Goal: Transaction & Acquisition: Book appointment/travel/reservation

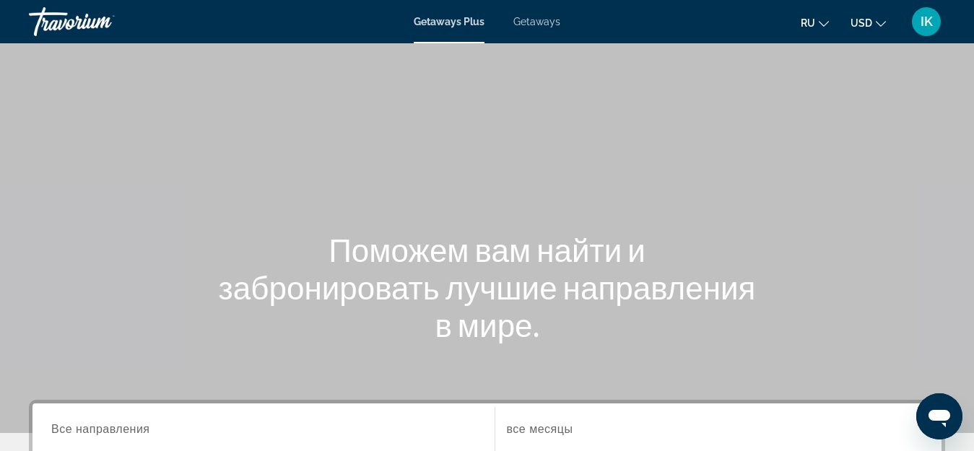
click at [464, 20] on span "Getaways Plus" at bounding box center [449, 22] width 71 height 12
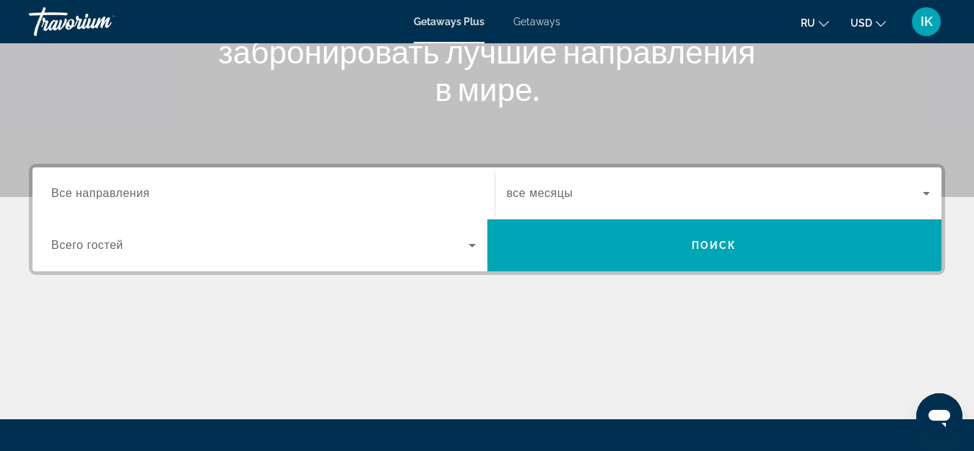
scroll to position [289, 0]
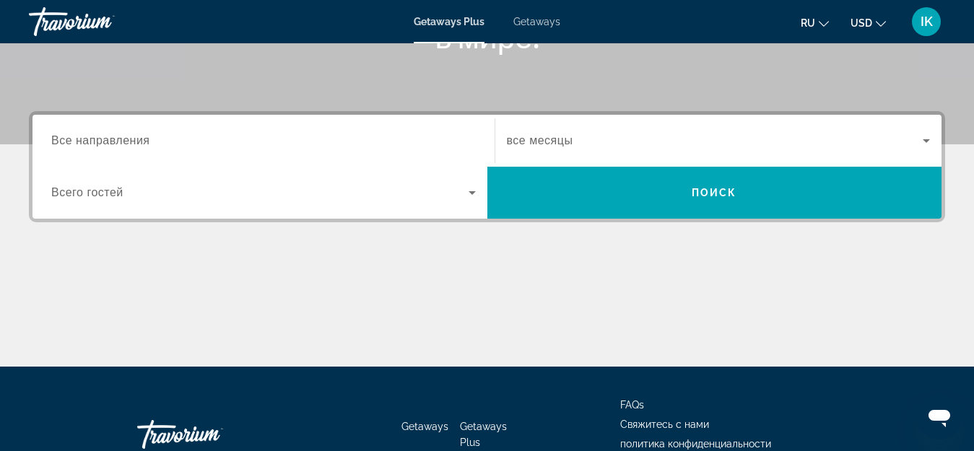
click at [129, 136] on span "Все направления" at bounding box center [100, 140] width 99 height 12
click at [129, 136] on input "Destination Все направления" at bounding box center [263, 141] width 425 height 17
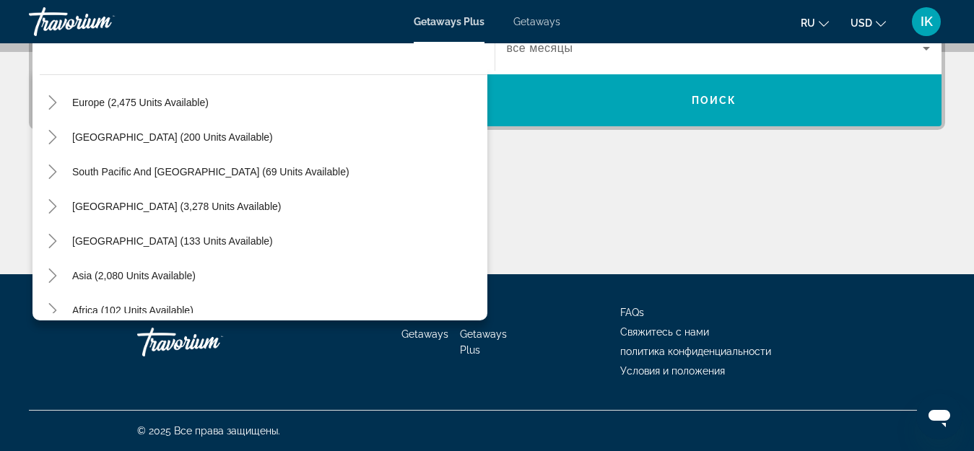
scroll to position [162, 0]
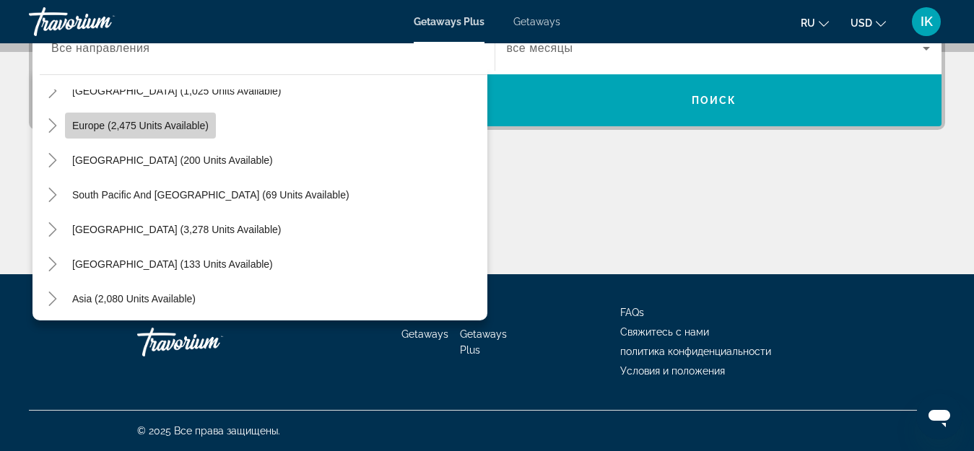
click at [160, 129] on span "Europe (2,475 units available)" at bounding box center [140, 126] width 136 height 12
type input "**********"
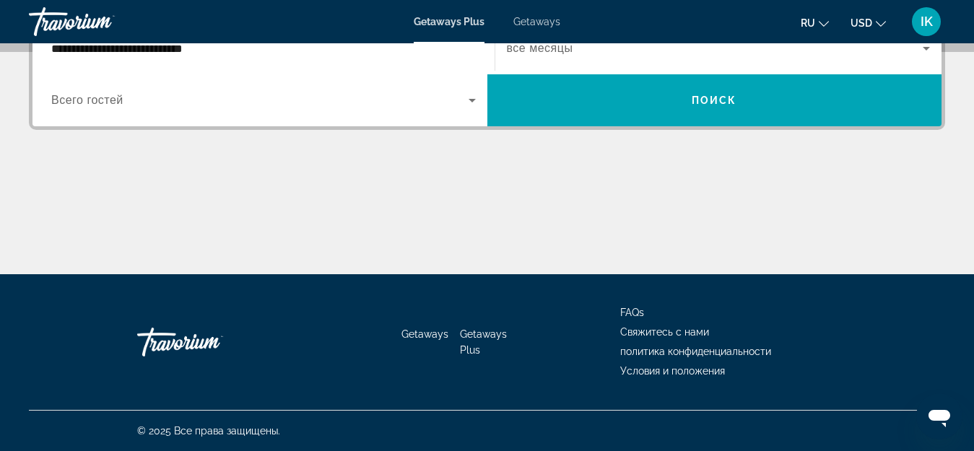
scroll to position [353, 0]
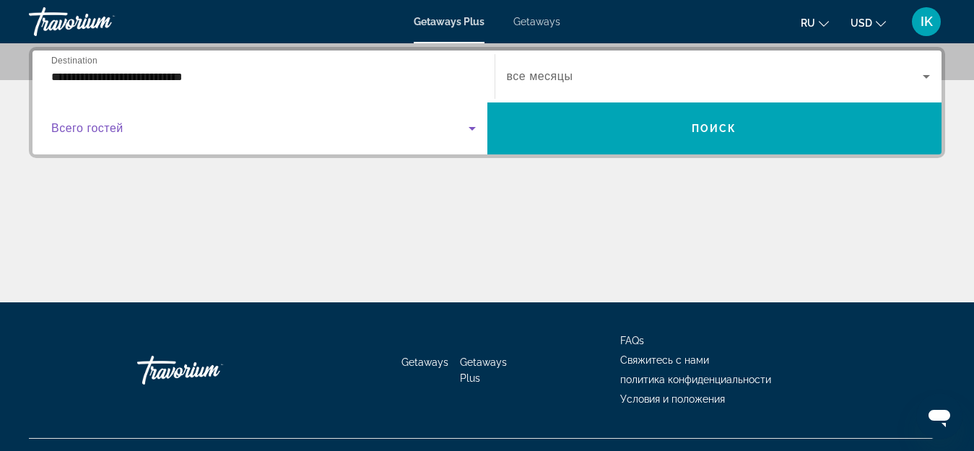
click at [473, 131] on icon "Search widget" at bounding box center [472, 128] width 17 height 17
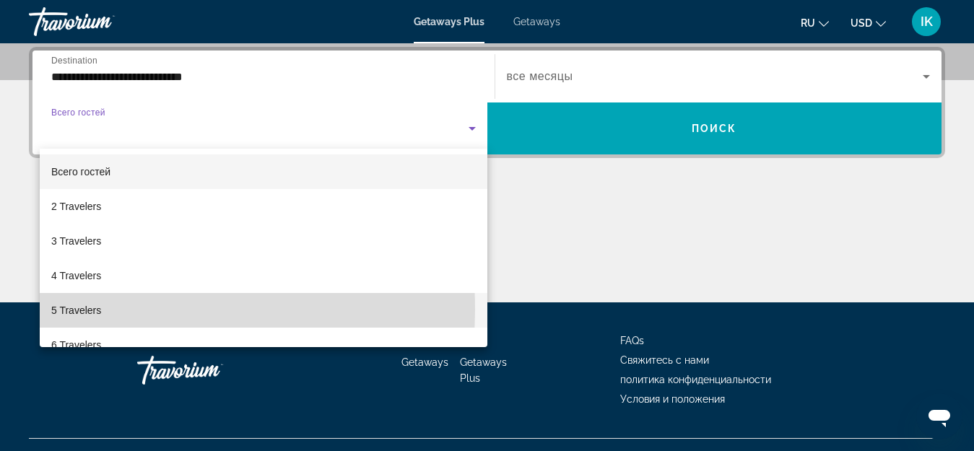
click at [85, 310] on span "5 Travelers" at bounding box center [76, 310] width 50 height 17
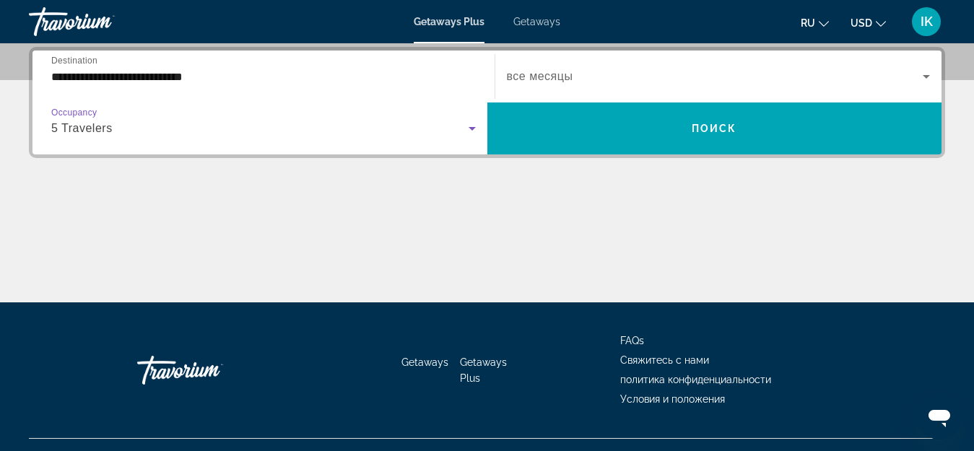
click at [927, 77] on icon "Search widget" at bounding box center [926, 77] width 7 height 4
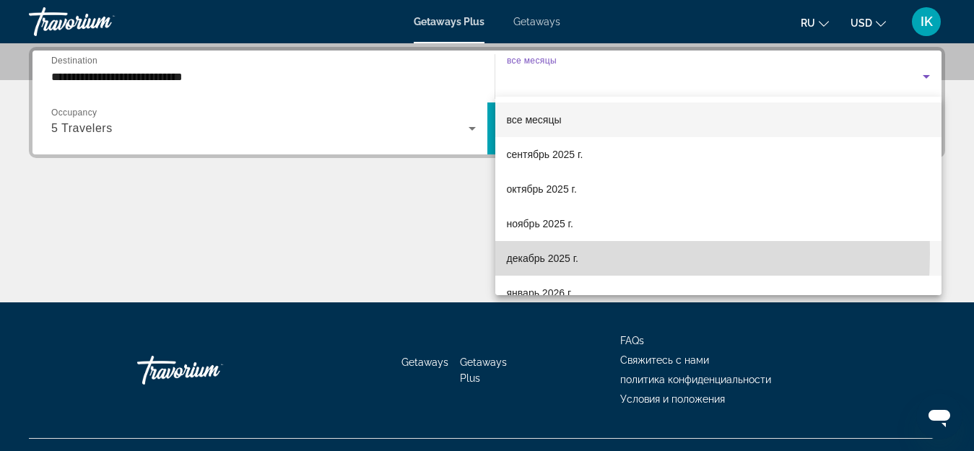
click at [537, 253] on span "декабрь 2025 г." at bounding box center [542, 258] width 71 height 17
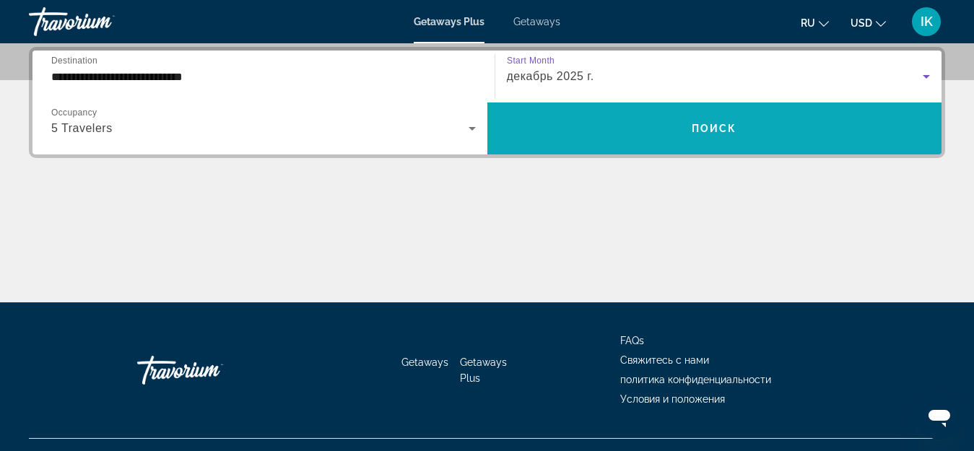
click at [700, 134] on span "Search widget" at bounding box center [714, 128] width 455 height 35
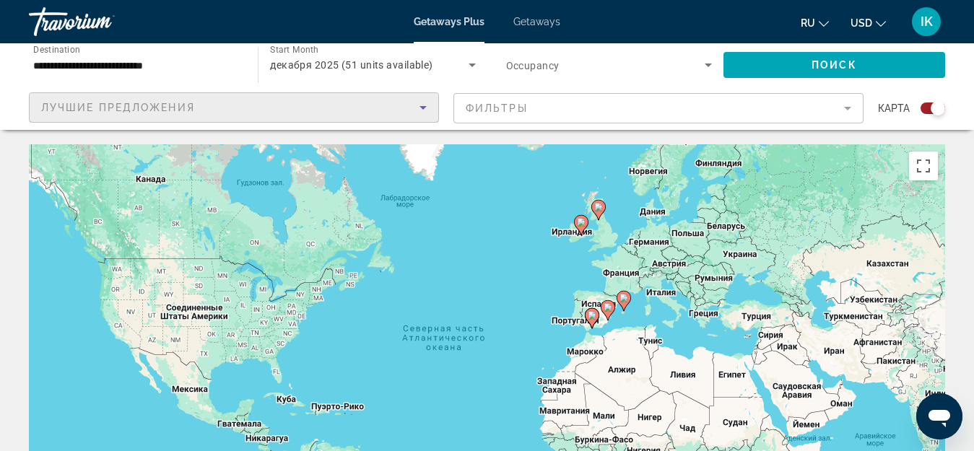
click at [424, 105] on icon "Sort by" at bounding box center [423, 107] width 17 height 17
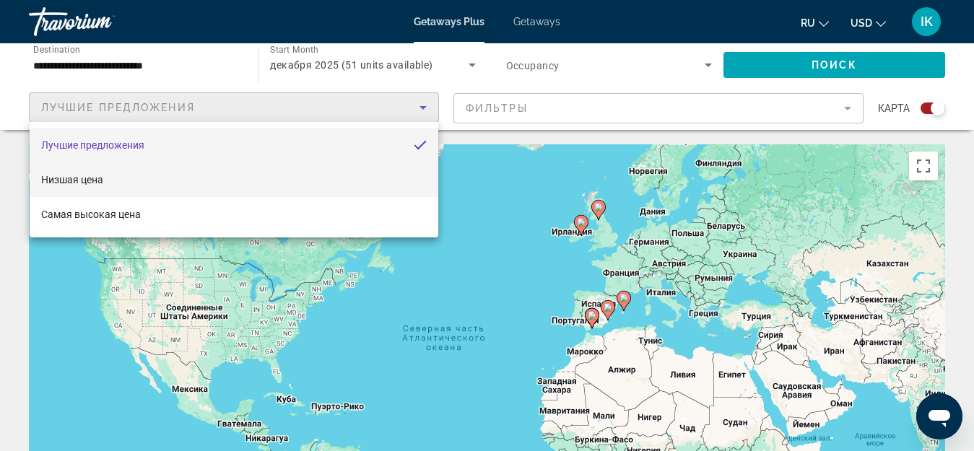
click at [91, 179] on span "Низшая цена" at bounding box center [72, 180] width 62 height 12
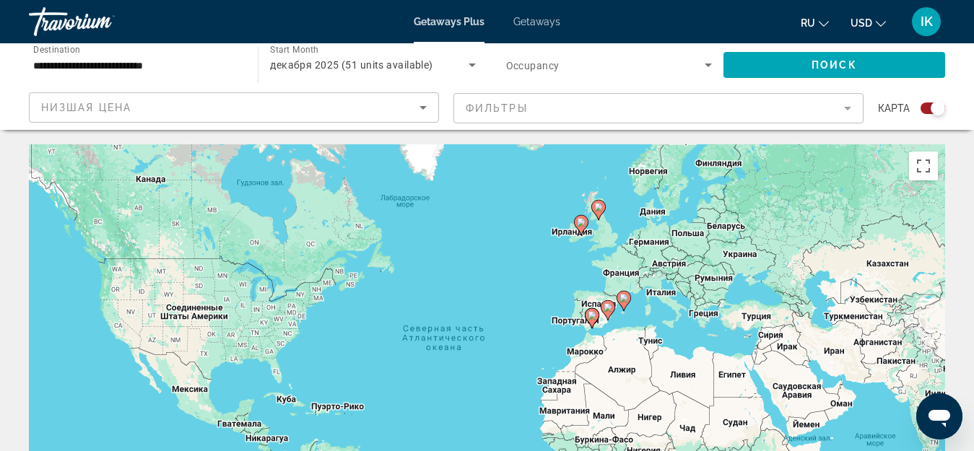
click at [845, 105] on mat-form-field "Фильтры" at bounding box center [659, 108] width 410 height 30
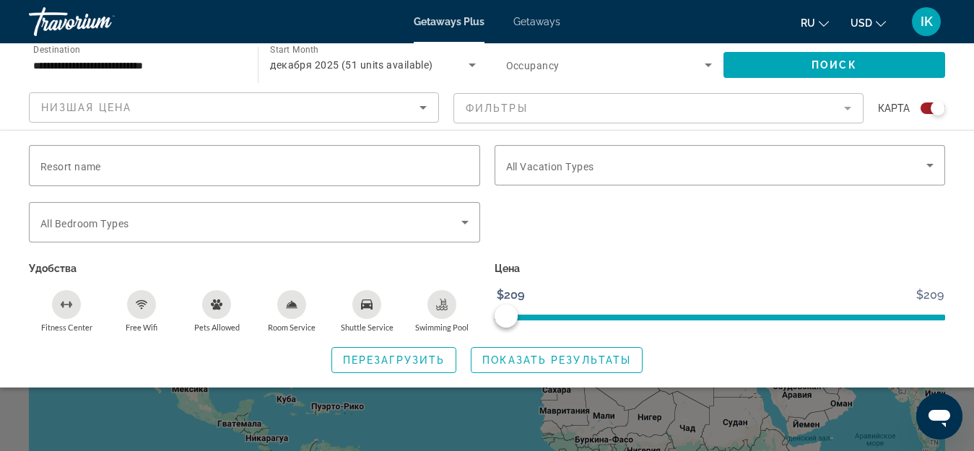
drag, startPoint x: 947, startPoint y: 316, endPoint x: 974, endPoint y: 312, distance: 27.0
click at [974, 312] on div "Resort name Vacation Types All Vacation Types Bedroom Types All Bedroom Types У…" at bounding box center [487, 259] width 974 height 228
drag, startPoint x: 501, startPoint y: 308, endPoint x: 517, endPoint y: 318, distance: 18.5
click at [518, 317] on ngx-slider "$209 $209 $209 $209" at bounding box center [720, 316] width 451 height 3
click at [503, 315] on span "ngx-slider-max" at bounding box center [506, 316] width 23 height 23
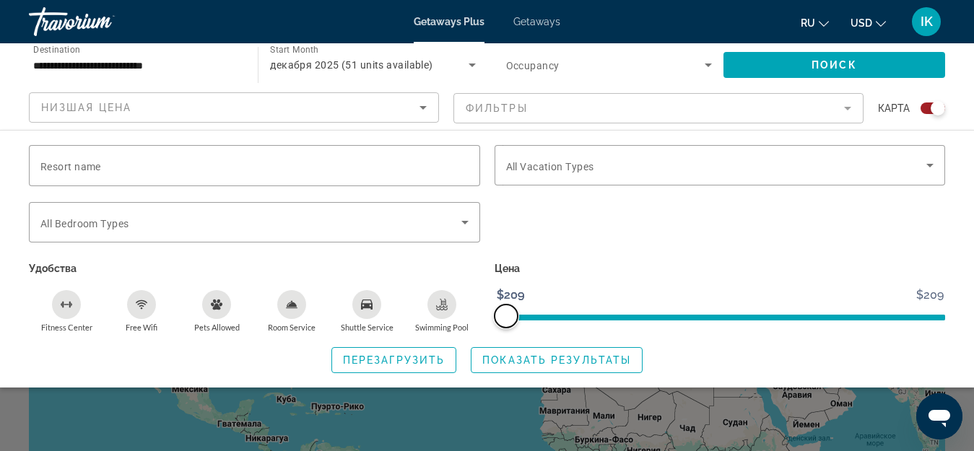
click at [503, 315] on span "ngx-slider-max" at bounding box center [506, 316] width 23 height 23
click at [945, 316] on span "ngx-slider" at bounding box center [720, 318] width 451 height 6
drag, startPoint x: 945, startPoint y: 316, endPoint x: 924, endPoint y: 321, distance: 21.7
click at [924, 321] on span "ngx-slider" at bounding box center [720, 314] width 451 height 23
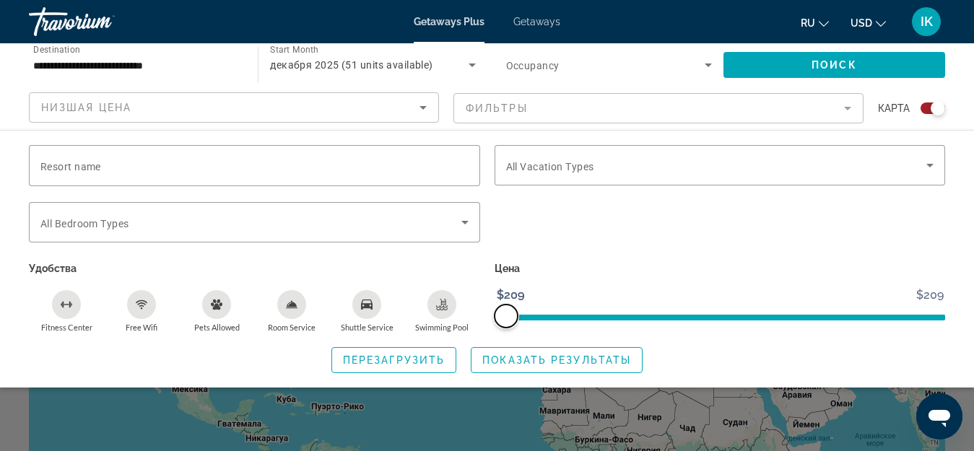
drag, startPoint x: 508, startPoint y: 318, endPoint x: 447, endPoint y: 322, distance: 60.8
click at [447, 322] on div "Resort name Vacation Types All Vacation Types Bedroom Types All Bedroom Types У…" at bounding box center [487, 239] width 931 height 188
click at [508, 311] on span "ngx-slider-max" at bounding box center [506, 316] width 23 height 23
click at [415, 362] on span "Перезагрузить" at bounding box center [394, 361] width 102 height 12
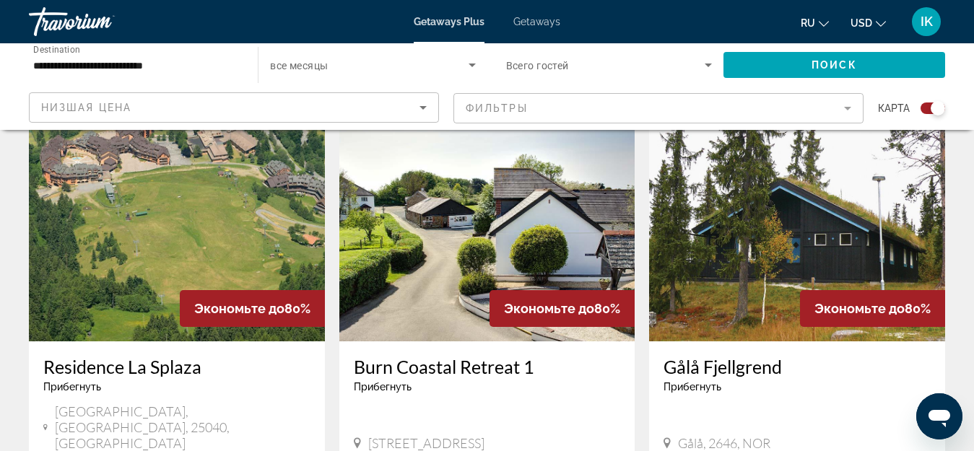
scroll to position [2239, 0]
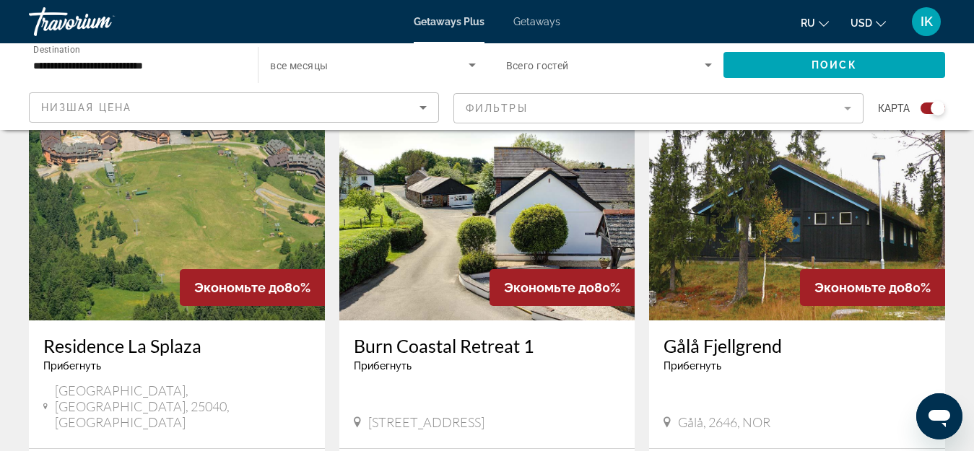
click at [122, 166] on img "Main content" at bounding box center [177, 205] width 296 height 231
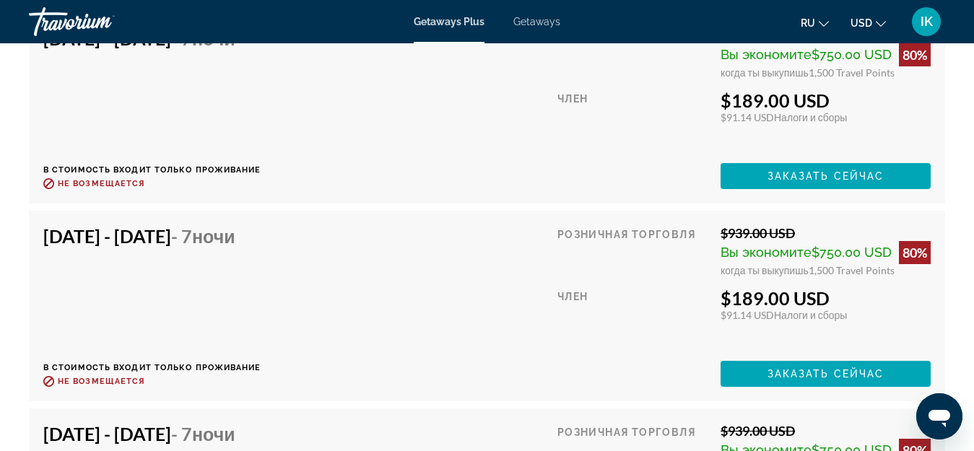
scroll to position [3105, 0]
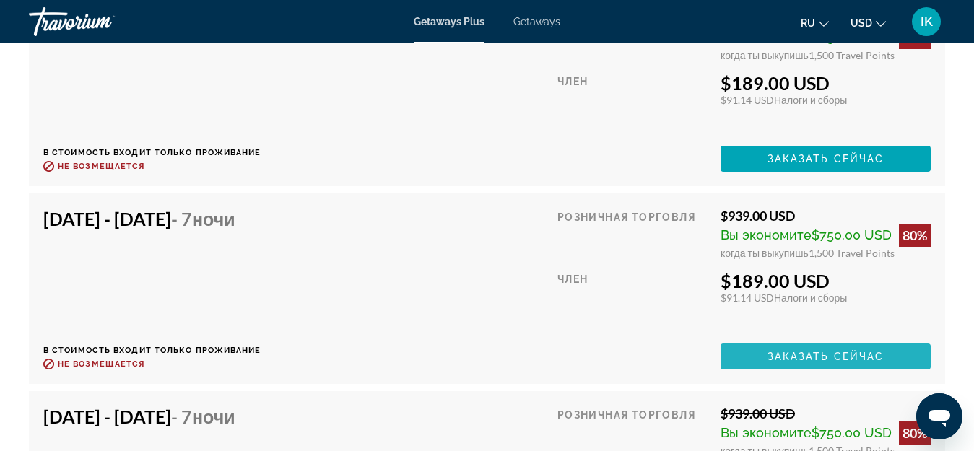
click at [795, 351] on span "Заказать сейчас" at bounding box center [826, 357] width 117 height 12
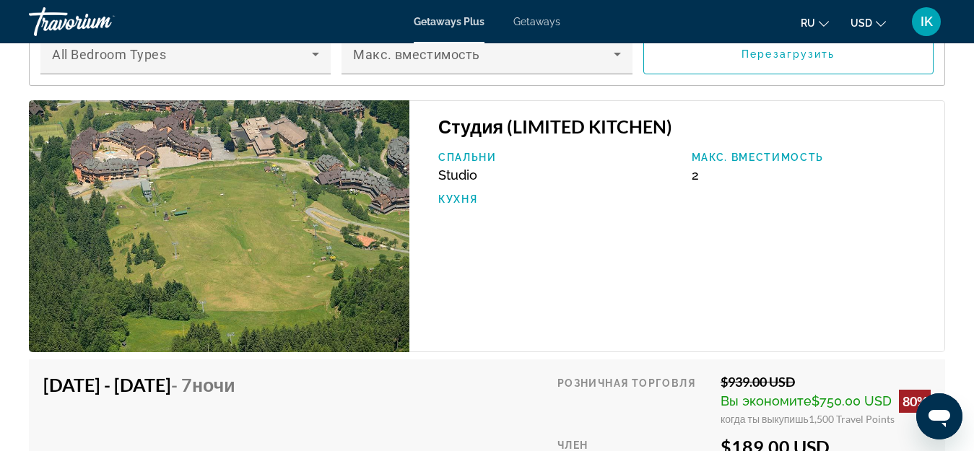
scroll to position [2817, 0]
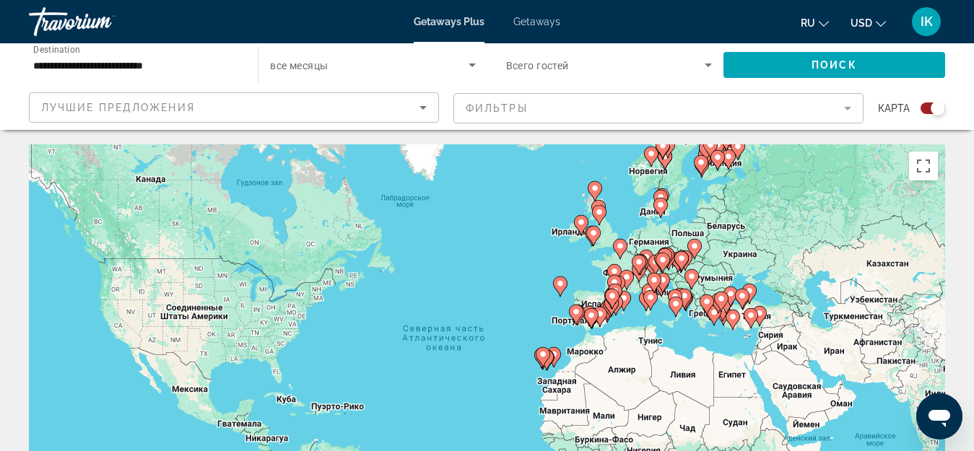
click at [439, 22] on span "Getaways Plus" at bounding box center [449, 22] width 71 height 12
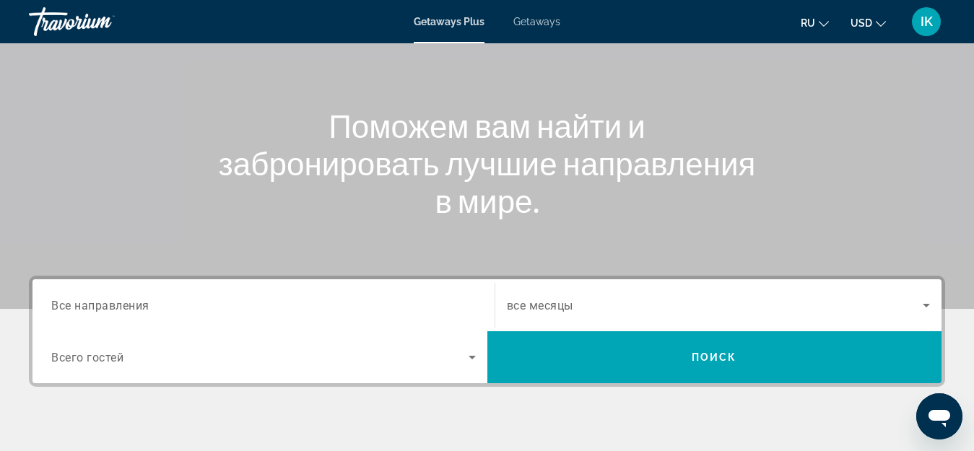
scroll to position [217, 0]
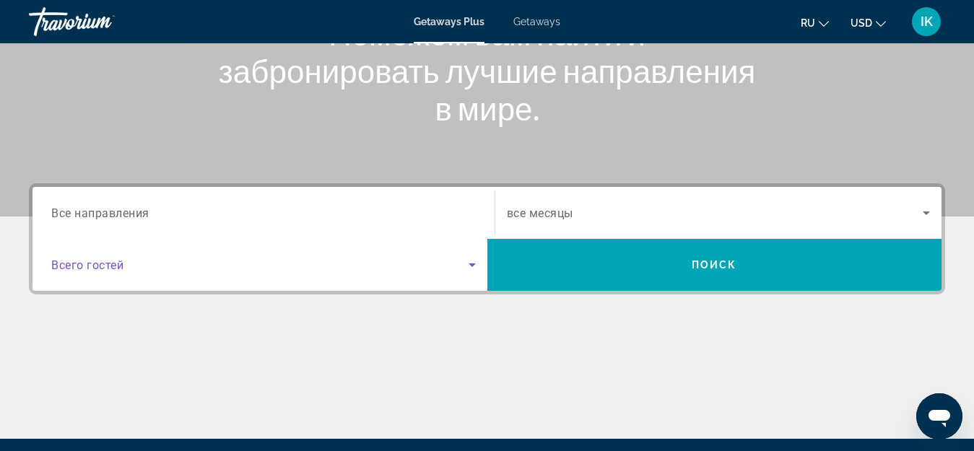
click at [476, 263] on icon "Search widget" at bounding box center [472, 264] width 17 height 17
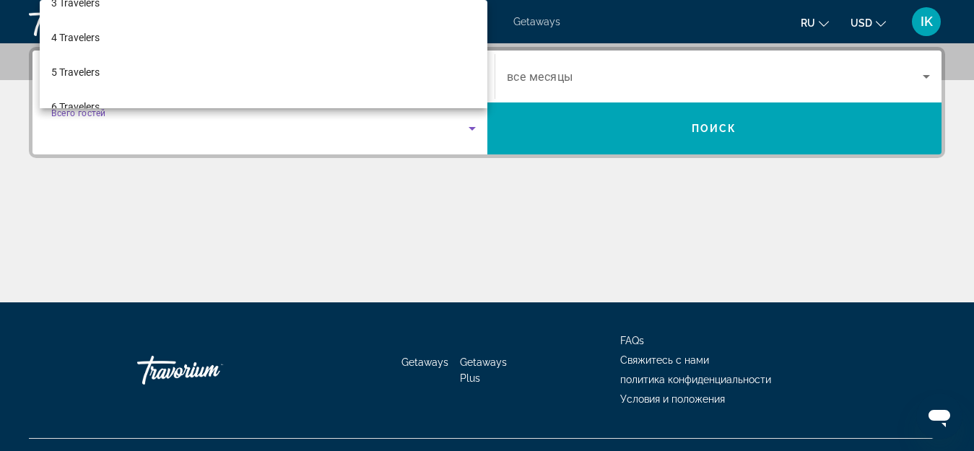
scroll to position [114, 0]
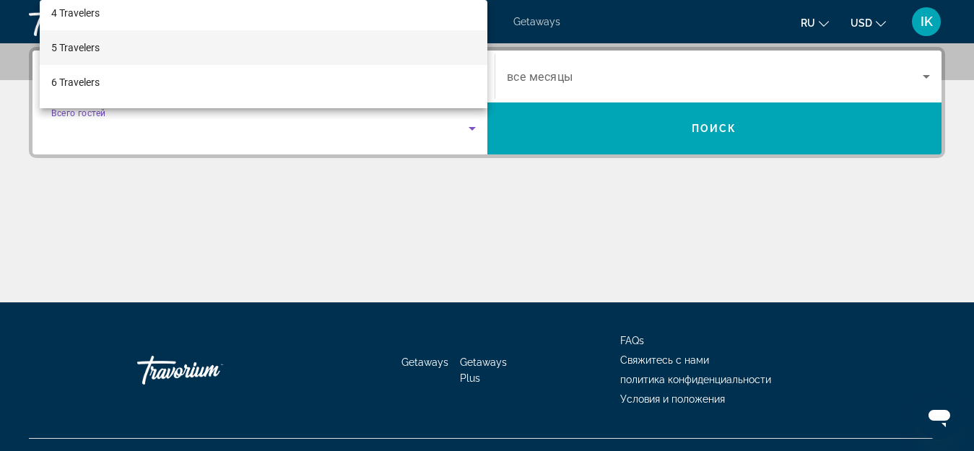
click at [110, 45] on mat-option "5 Travelers" at bounding box center [264, 47] width 448 height 35
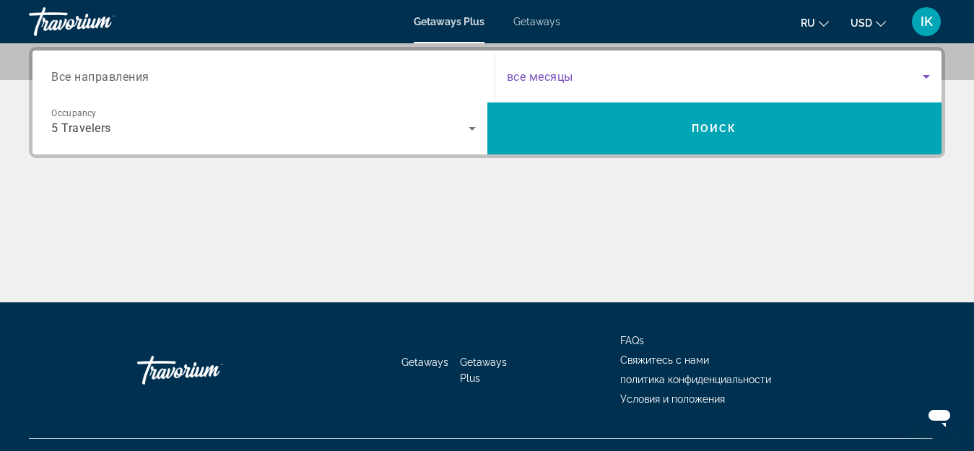
click at [924, 78] on icon "Search widget" at bounding box center [926, 76] width 17 height 17
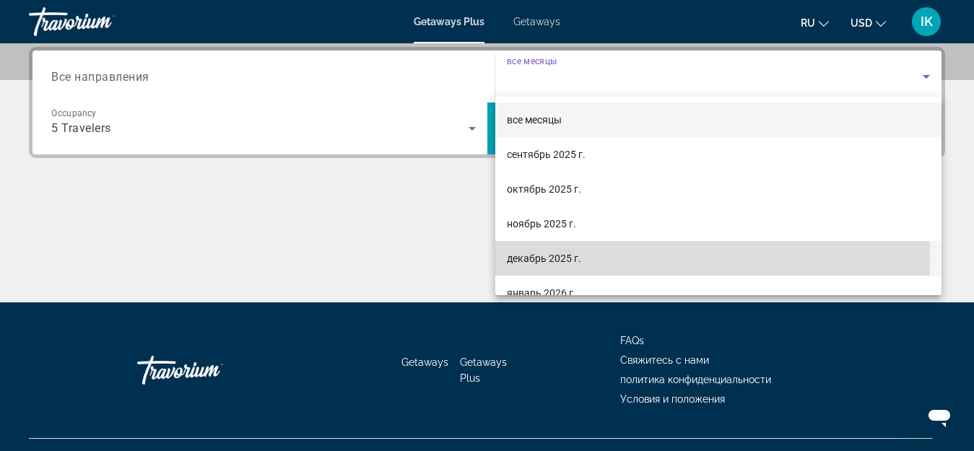
click at [545, 258] on span "декабрь 2025 г." at bounding box center [544, 258] width 74 height 17
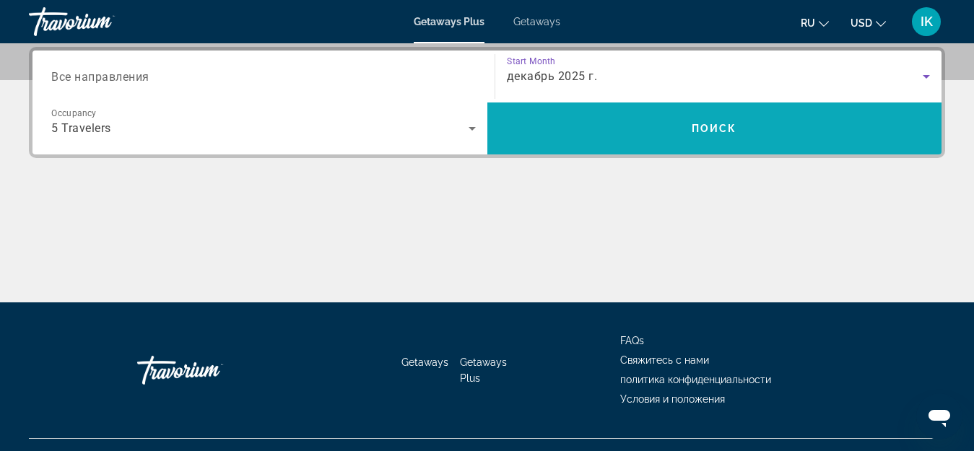
click at [672, 124] on span "Search widget" at bounding box center [714, 128] width 455 height 35
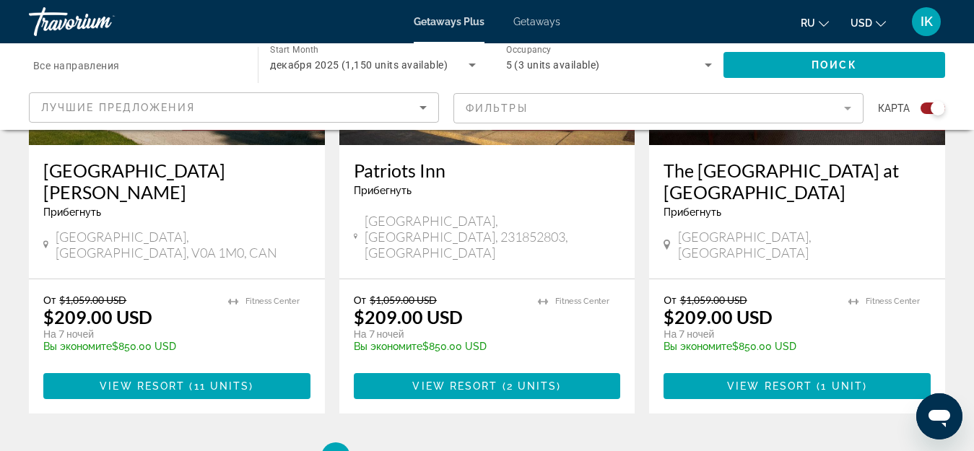
scroll to position [2383, 0]
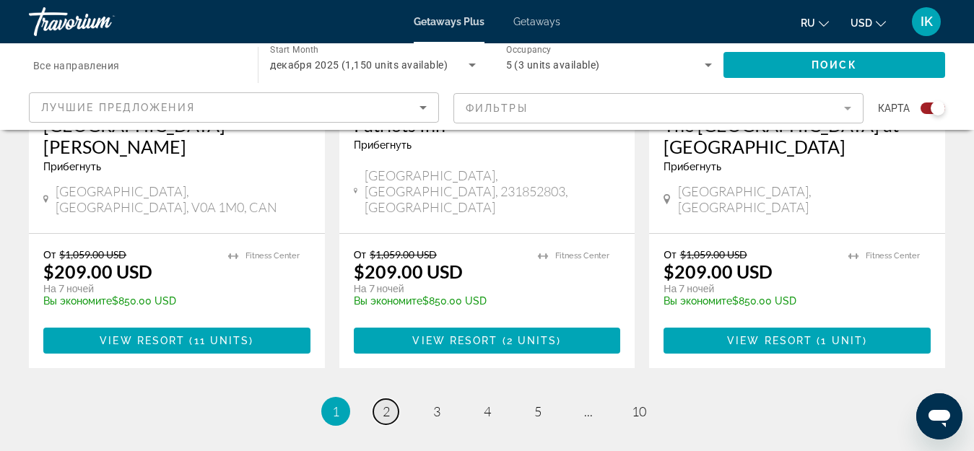
click at [386, 404] on span "2" at bounding box center [386, 412] width 7 height 16
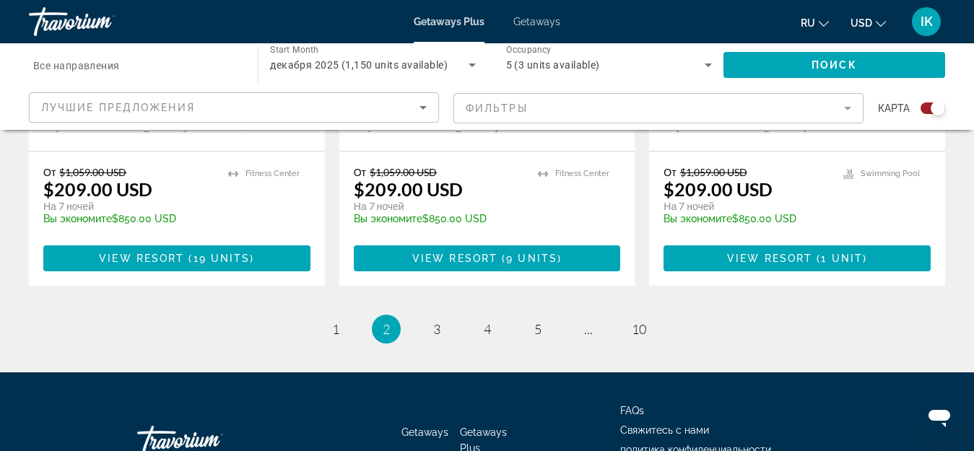
scroll to position [2441, 0]
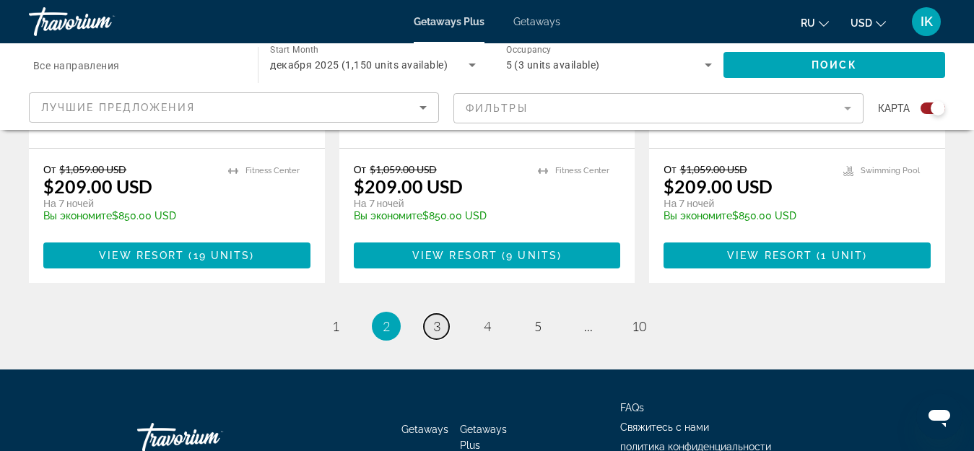
click at [438, 318] on span "3" at bounding box center [436, 326] width 7 height 16
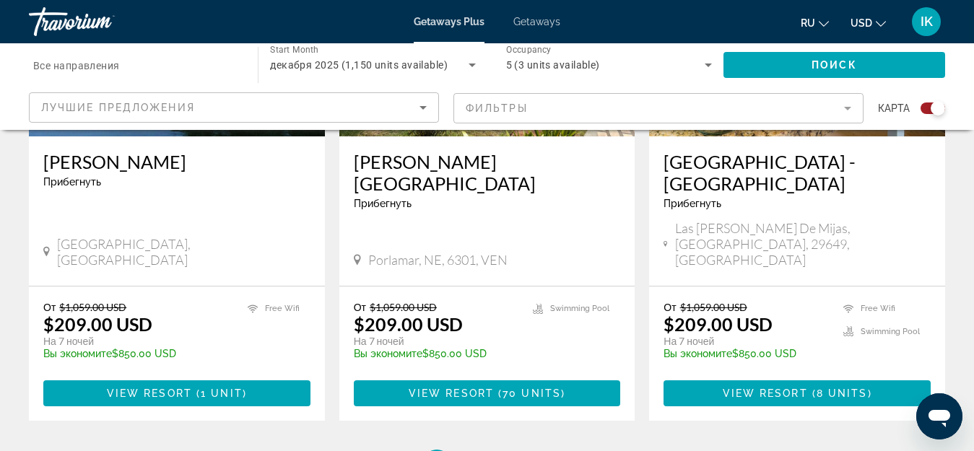
scroll to position [2383, 0]
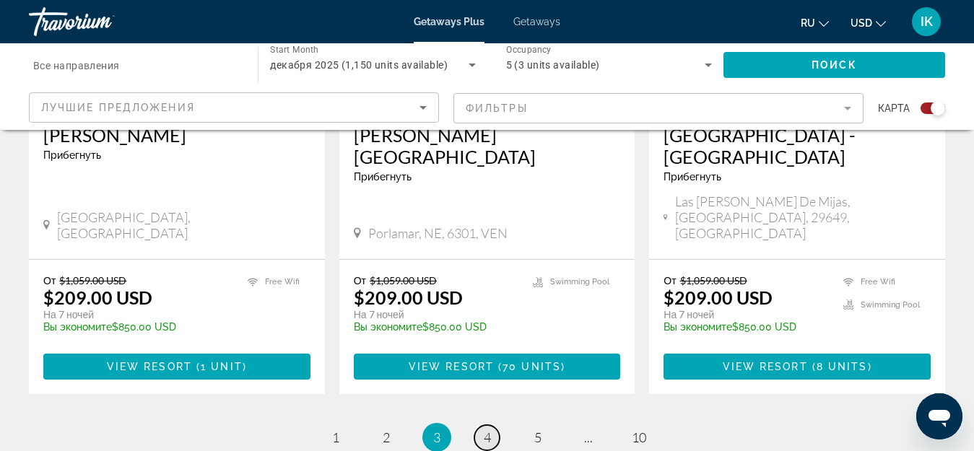
click at [490, 430] on span "4" at bounding box center [487, 438] width 7 height 16
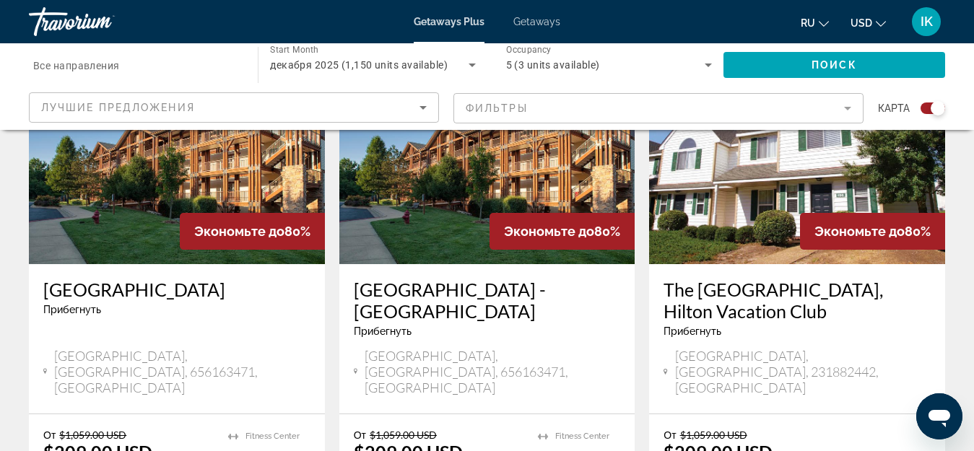
scroll to position [2383, 0]
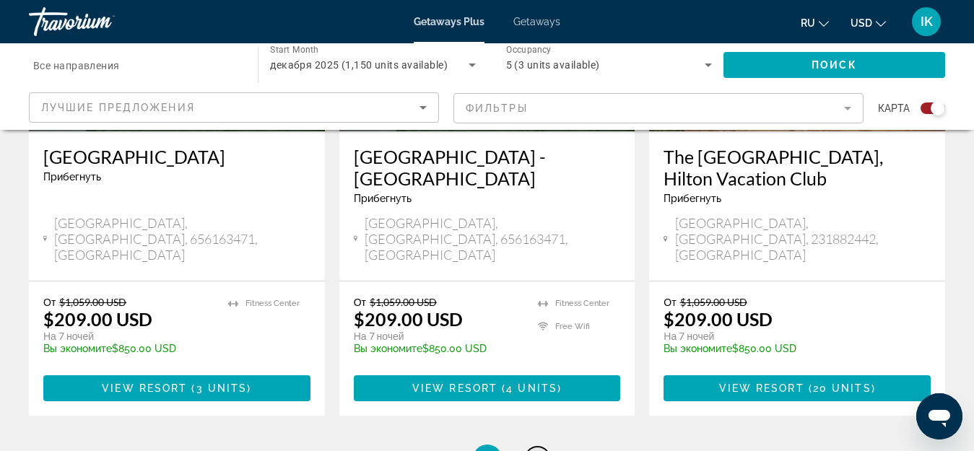
click at [538, 451] on span "5" at bounding box center [537, 459] width 7 height 16
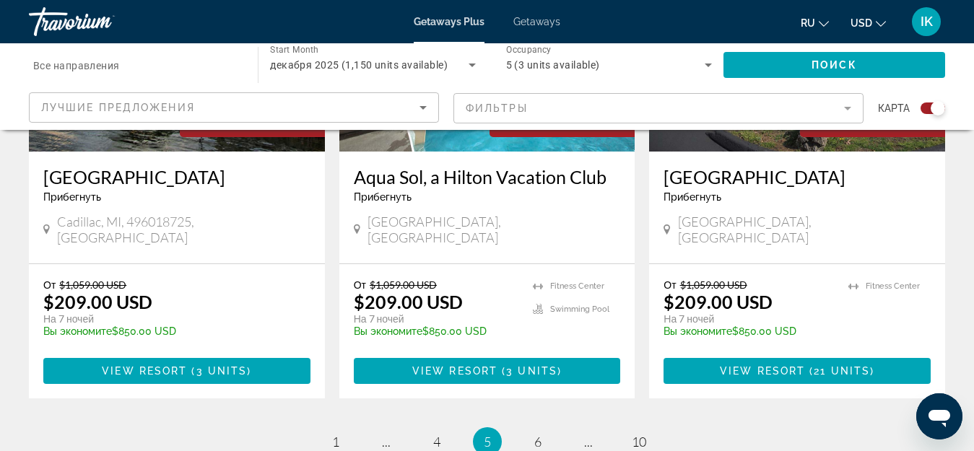
scroll to position [2311, 0]
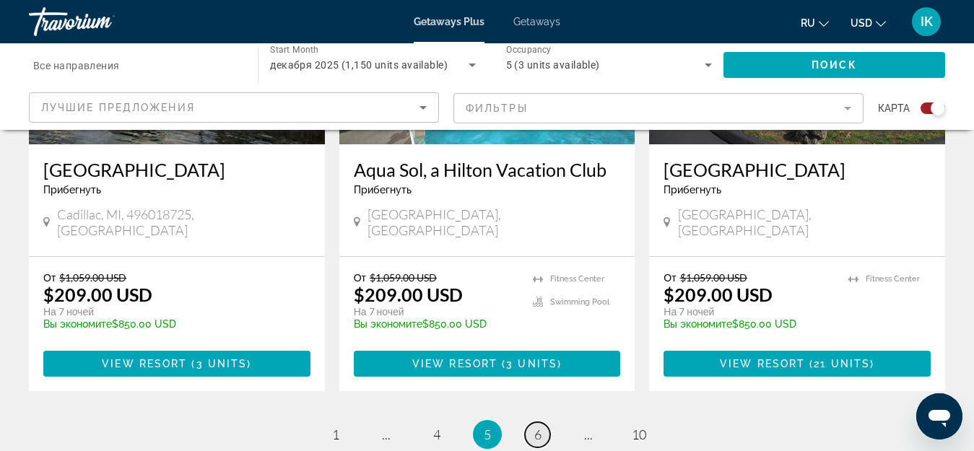
click at [546, 422] on link "page 6" at bounding box center [537, 434] width 25 height 25
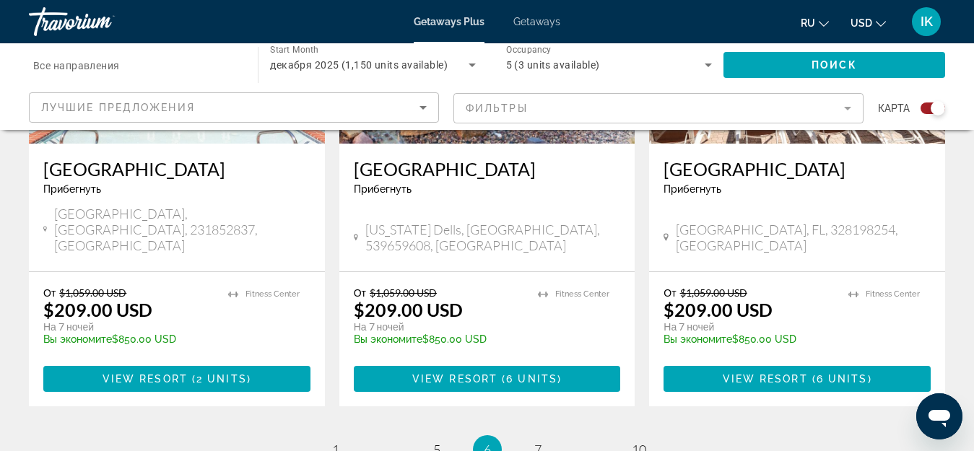
scroll to position [2383, 0]
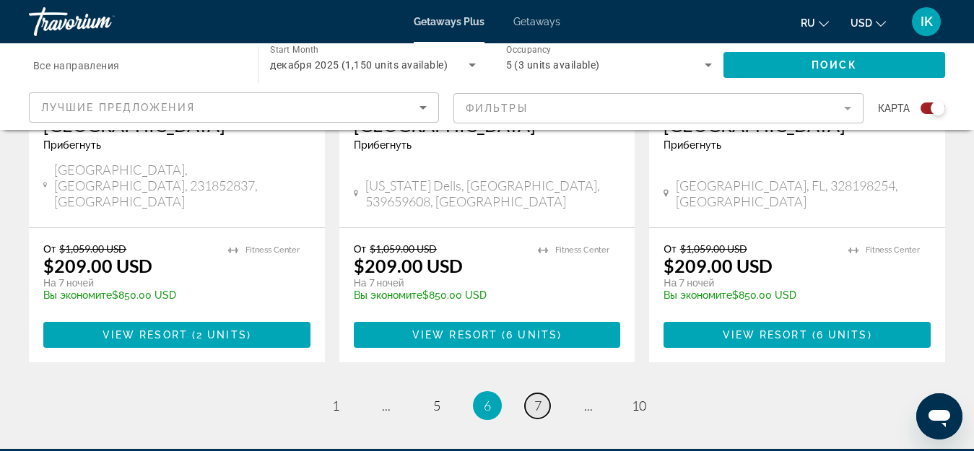
click at [543, 394] on link "page 7" at bounding box center [537, 406] width 25 height 25
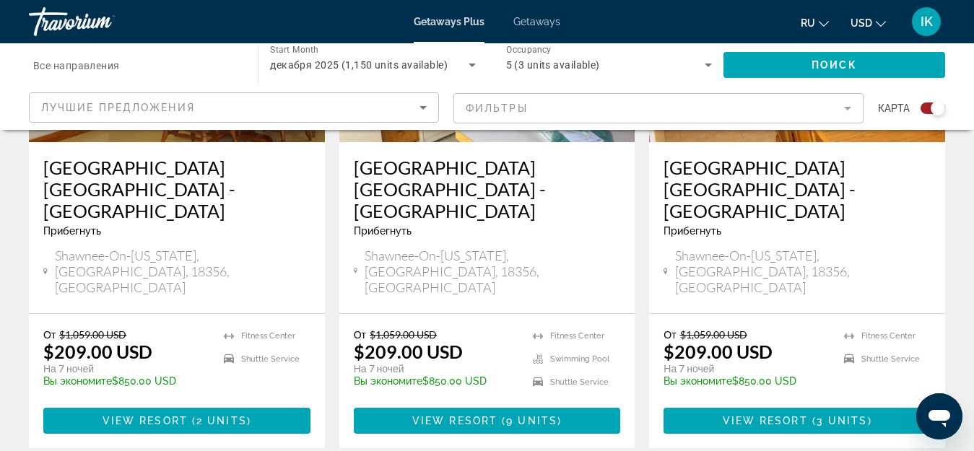
scroll to position [2455, 0]
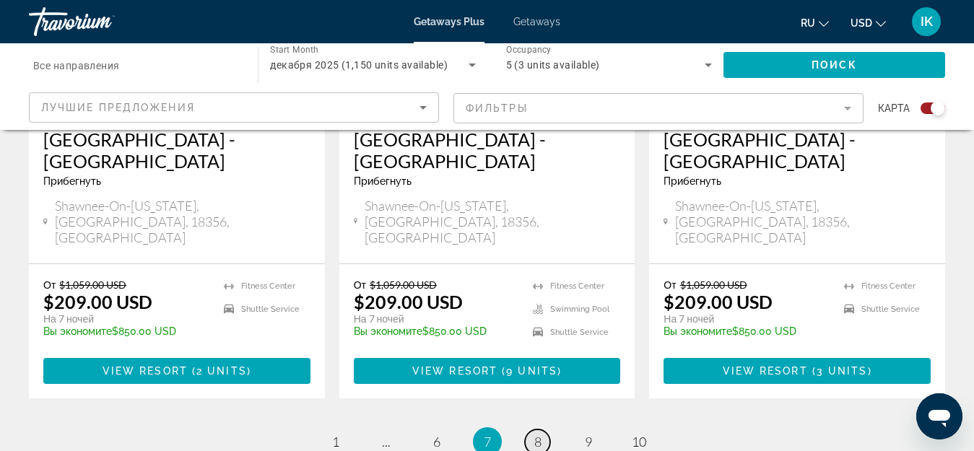
click at [540, 434] on span "8" at bounding box center [537, 442] width 7 height 16
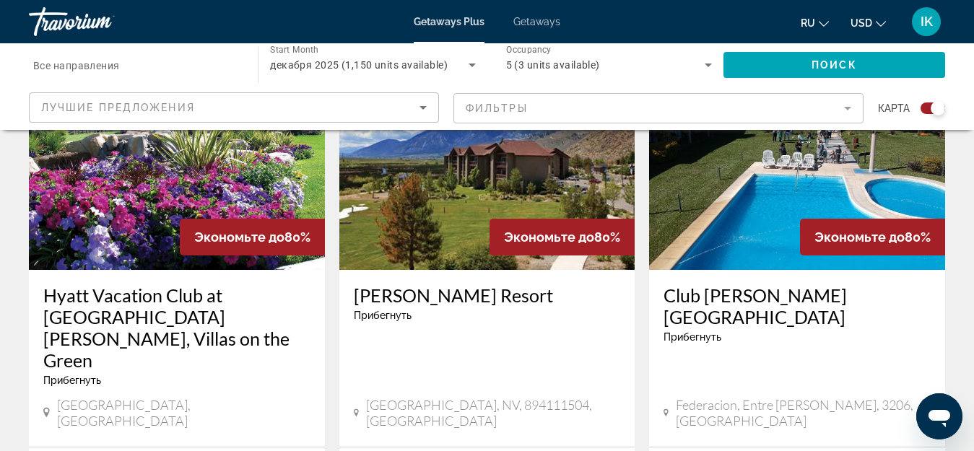
scroll to position [1156, 0]
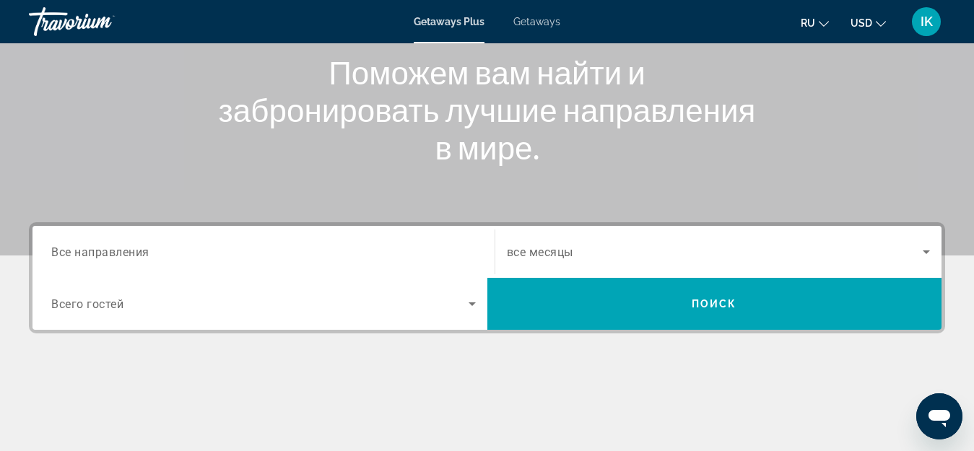
scroll to position [217, 0]
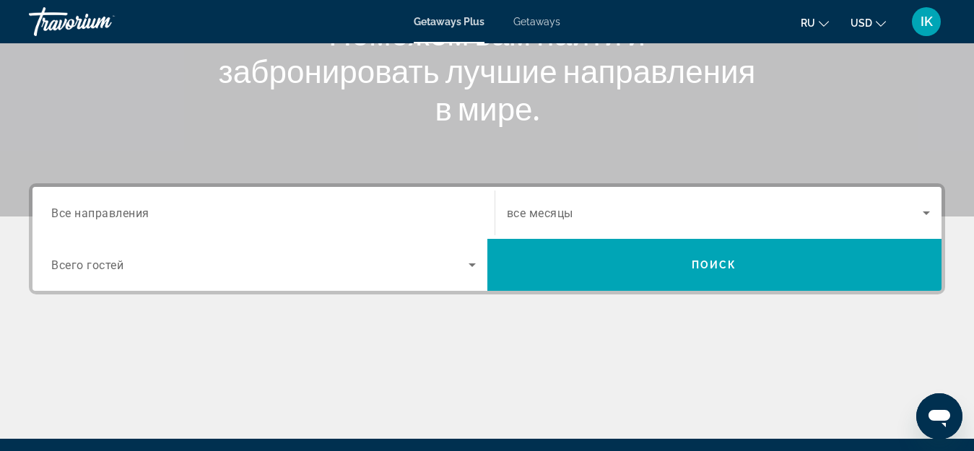
click at [539, 21] on span "Getaways" at bounding box center [536, 22] width 47 height 12
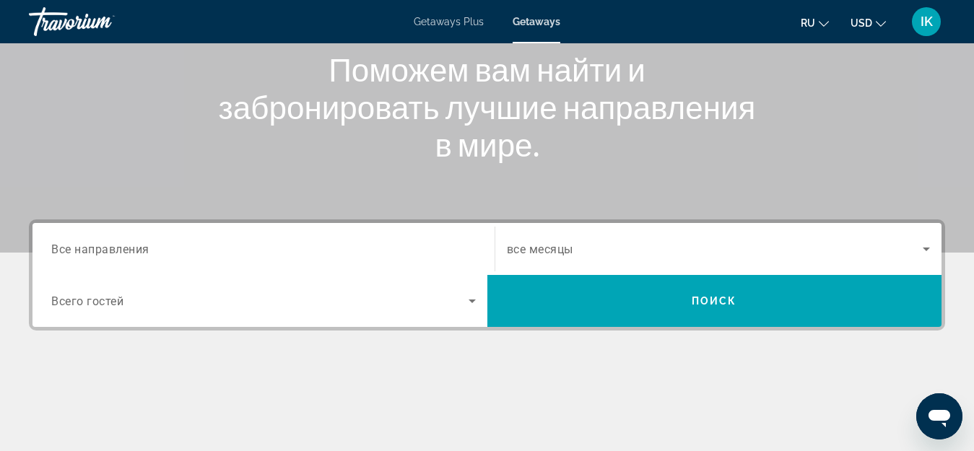
scroll to position [217, 0]
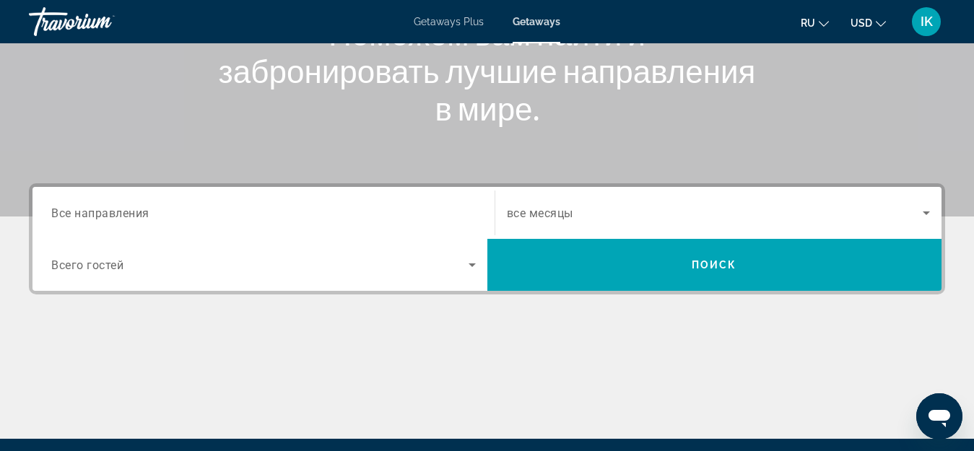
click at [123, 204] on div "Search widget" at bounding box center [263, 213] width 425 height 41
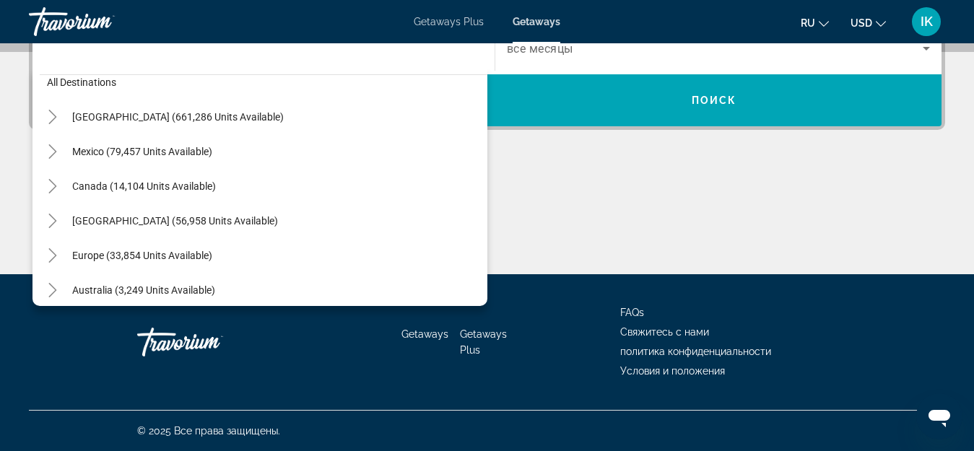
scroll to position [90, 0]
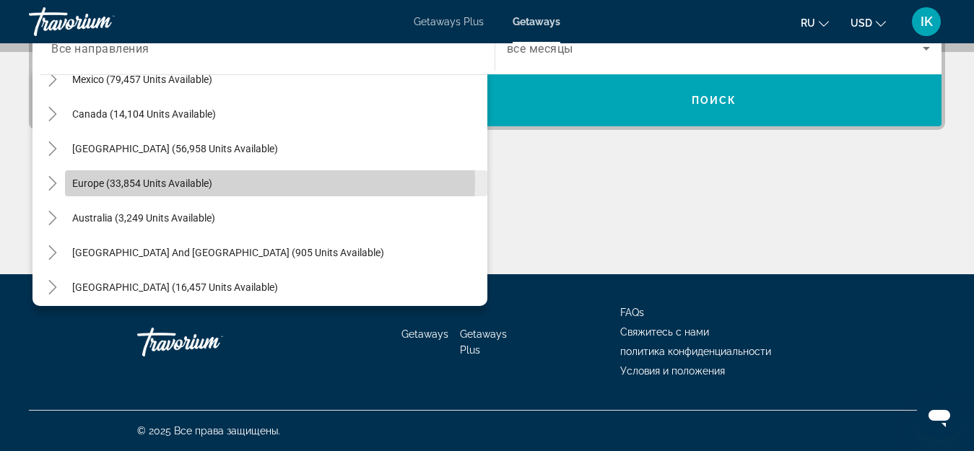
click at [165, 181] on span "Europe (33,854 units available)" at bounding box center [142, 184] width 140 height 12
type input "**********"
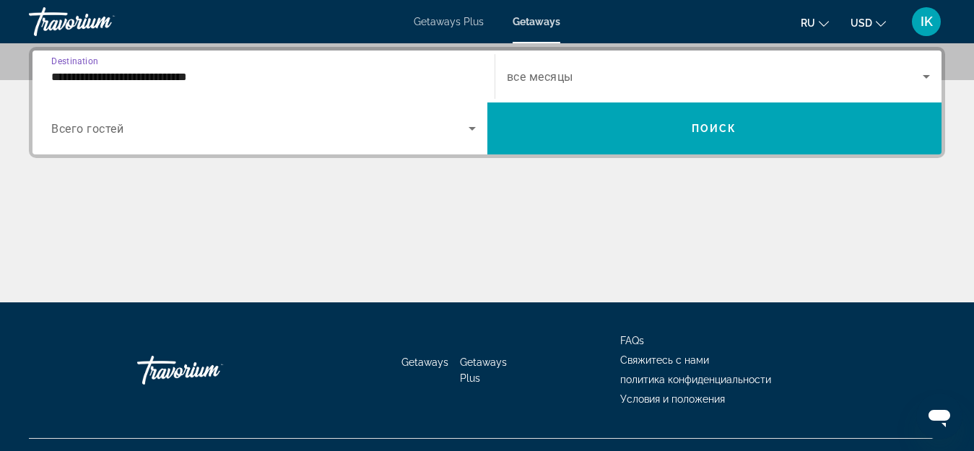
click at [472, 131] on icon "Search widget" at bounding box center [472, 128] width 17 height 17
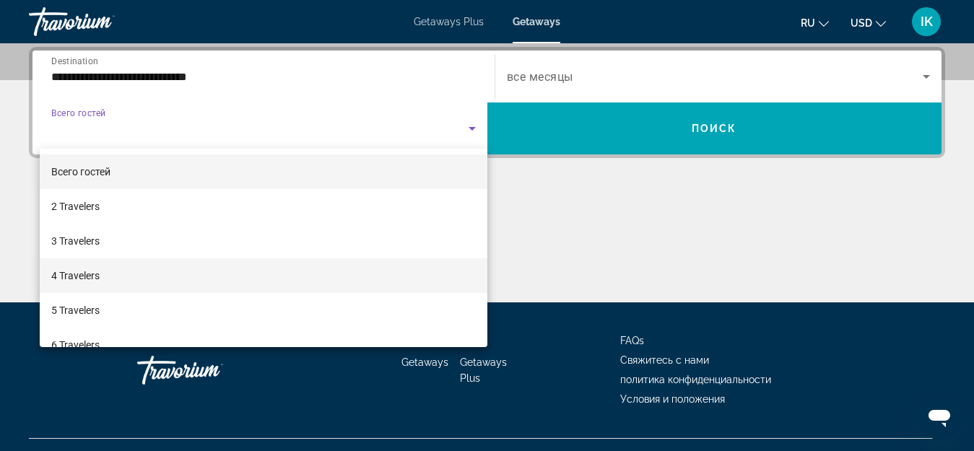
click at [131, 282] on mat-option "4 Travelers" at bounding box center [264, 276] width 448 height 35
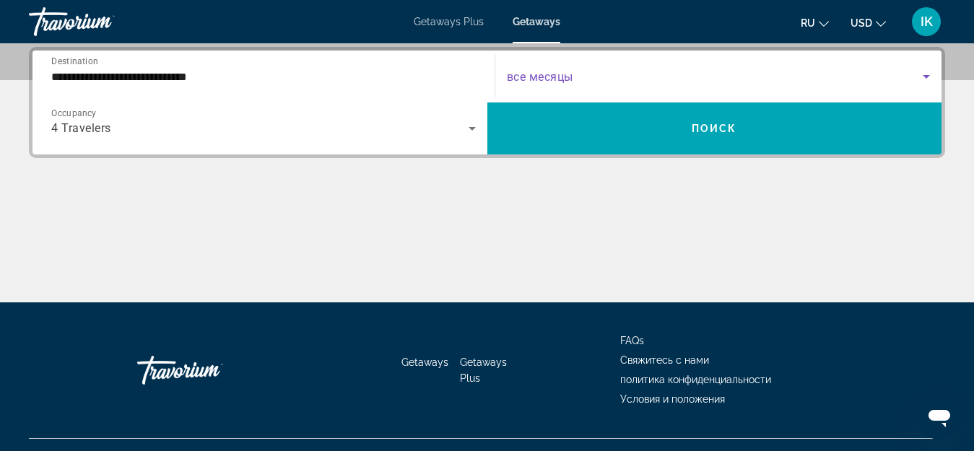
click at [929, 79] on icon "Search widget" at bounding box center [926, 76] width 17 height 17
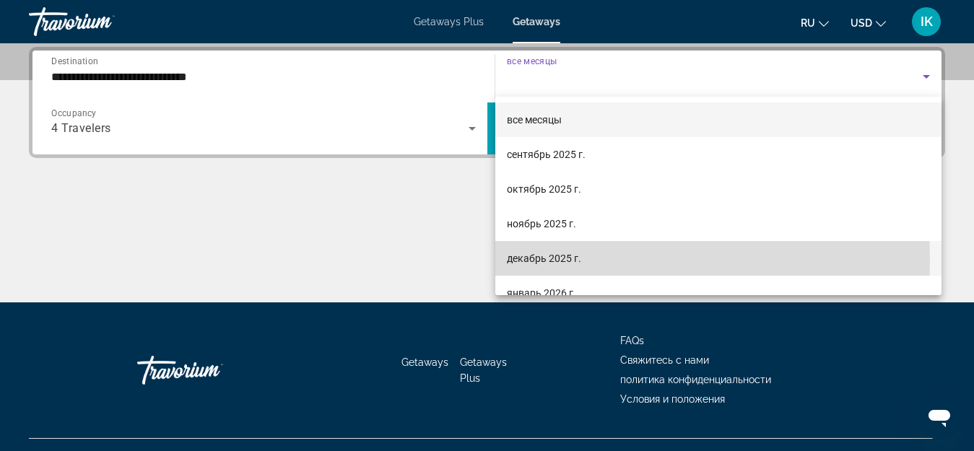
click at [529, 261] on span "декабрь 2025 г." at bounding box center [544, 258] width 74 height 17
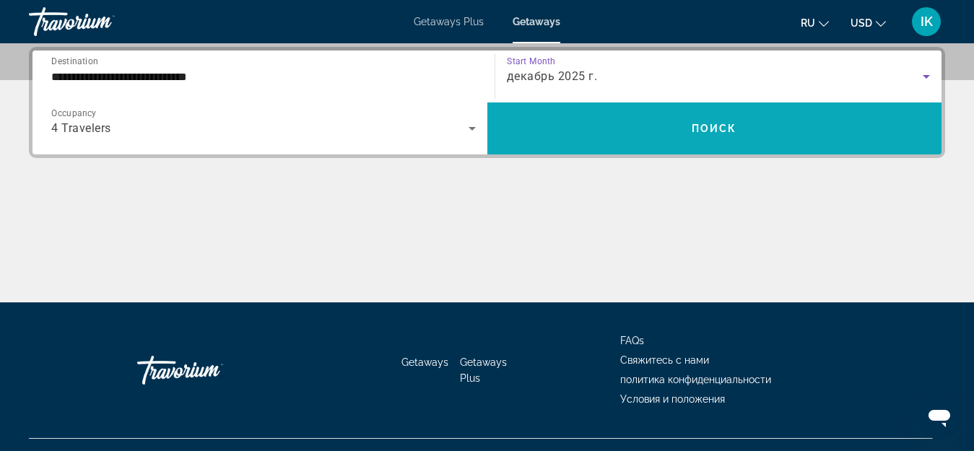
click at [669, 118] on span "Search widget" at bounding box center [714, 128] width 455 height 35
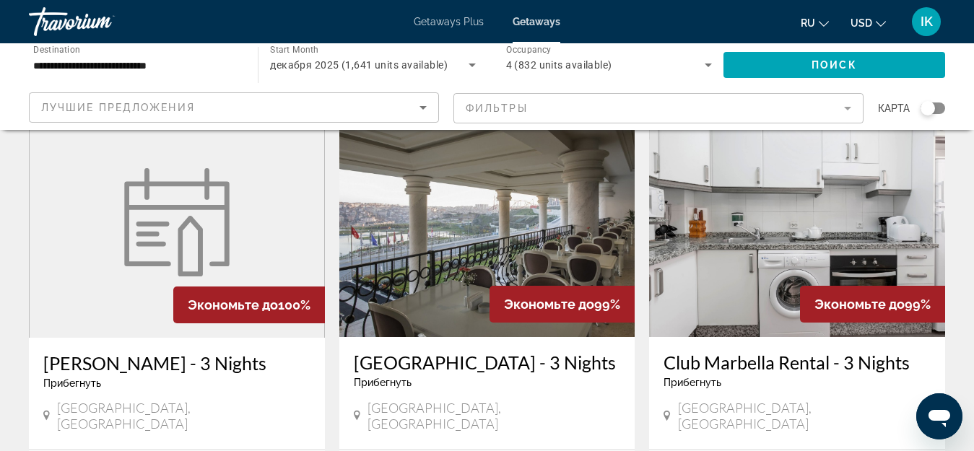
scroll to position [1805, 0]
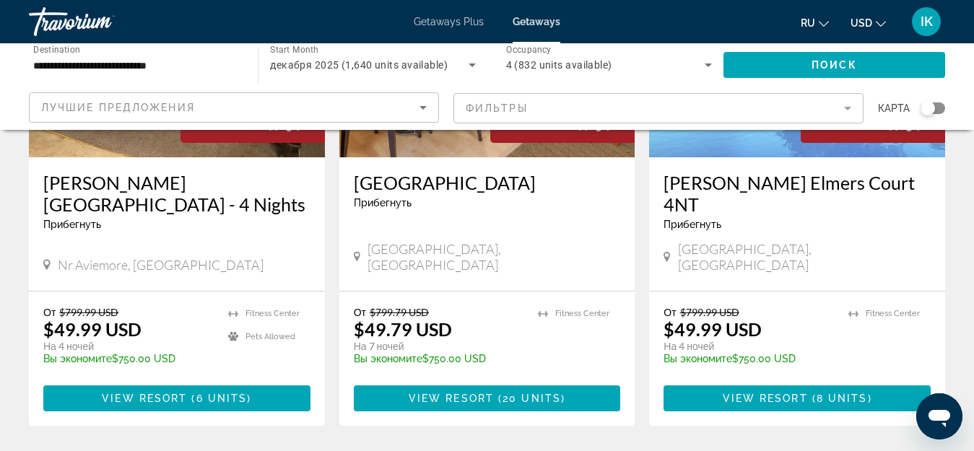
scroll to position [1950, 0]
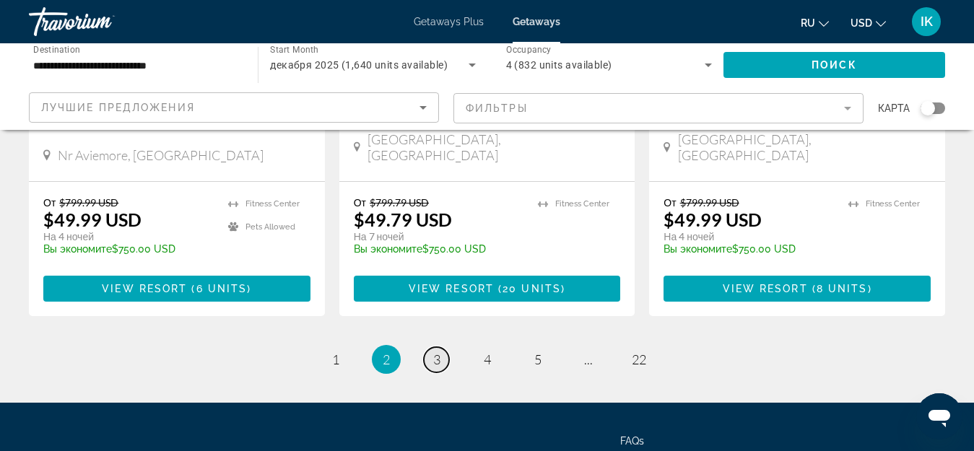
click at [434, 352] on span "3" at bounding box center [436, 360] width 7 height 16
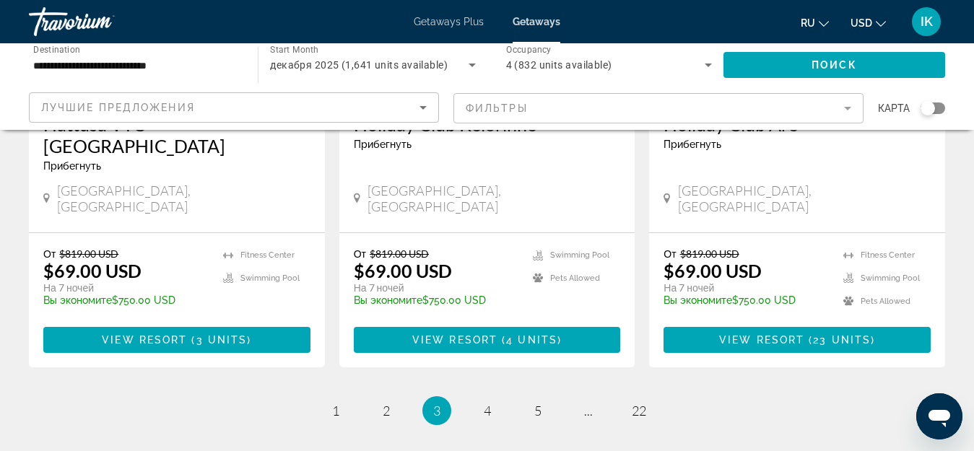
scroll to position [1929, 0]
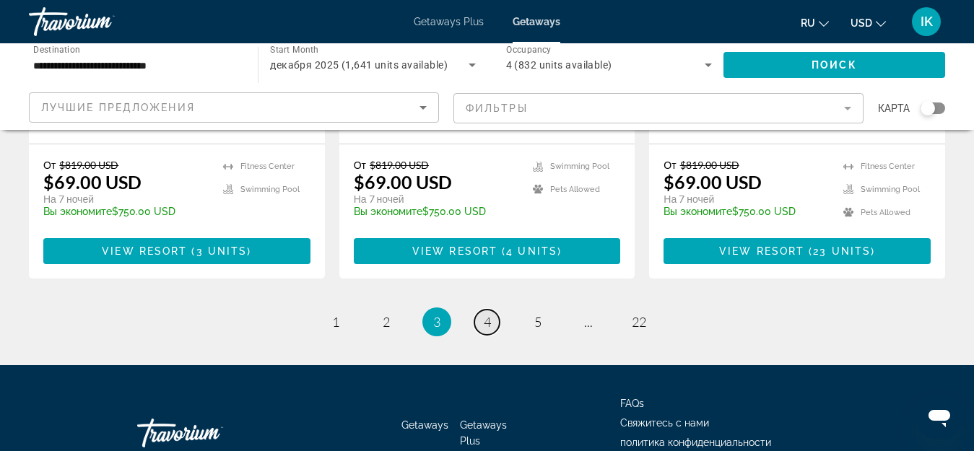
click at [482, 310] on link "page 4" at bounding box center [486, 322] width 25 height 25
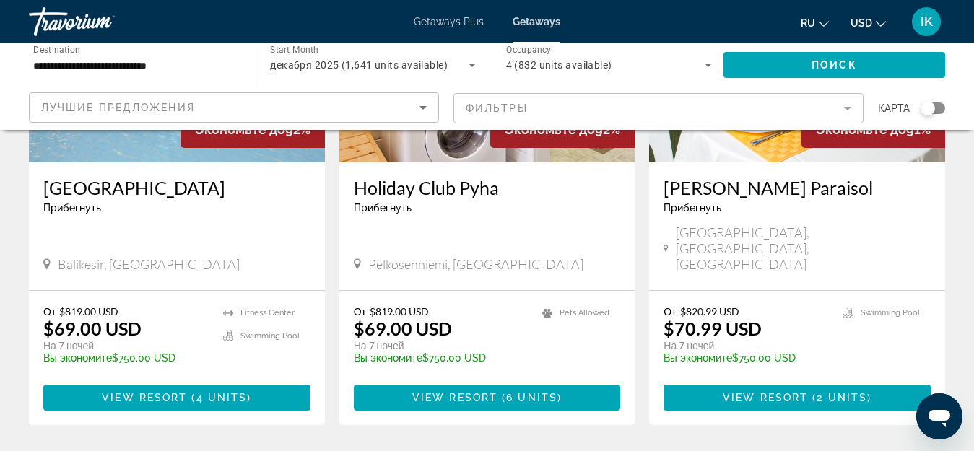
scroll to position [1950, 0]
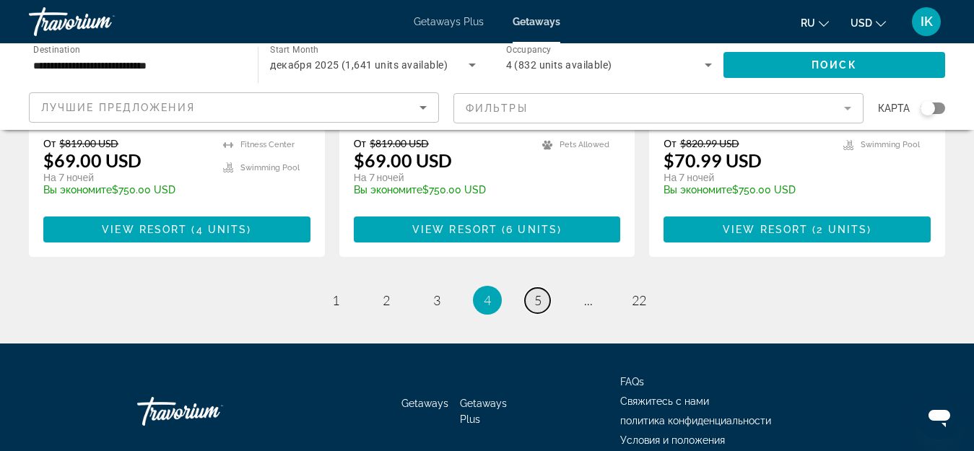
click at [539, 292] on span "5" at bounding box center [537, 300] width 7 height 16
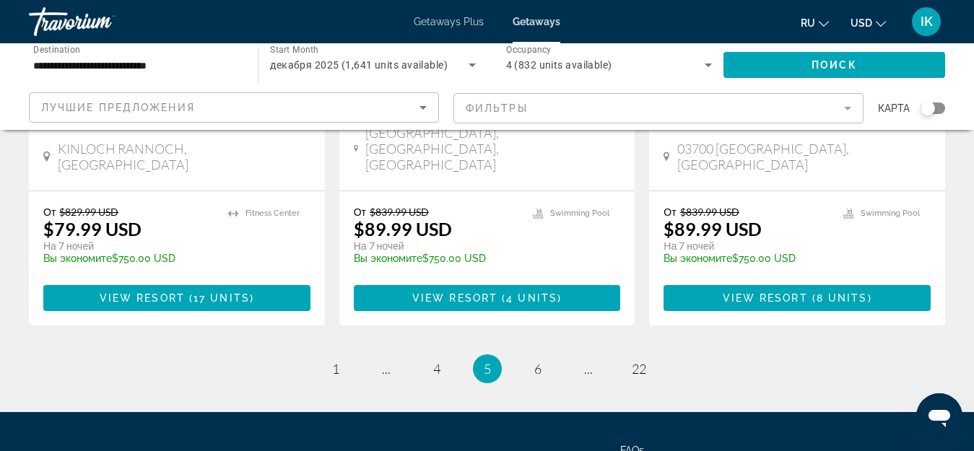
scroll to position [1950, 0]
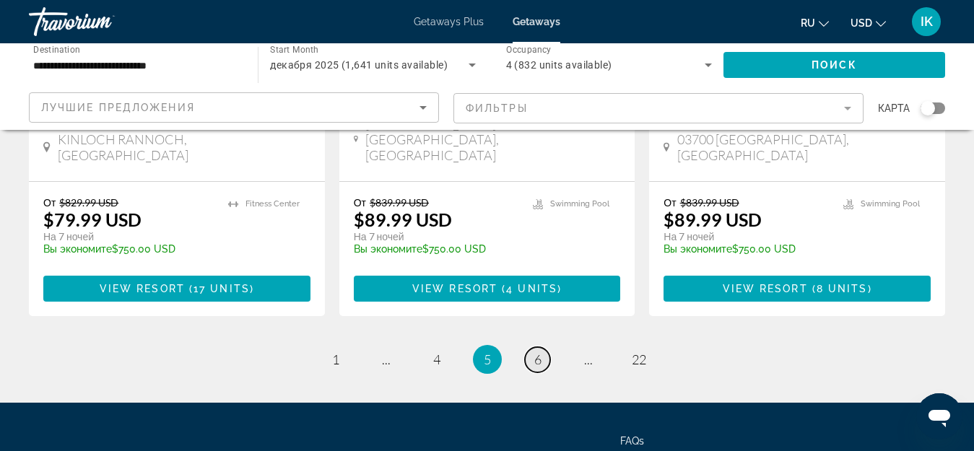
click at [539, 352] on span "6" at bounding box center [537, 360] width 7 height 16
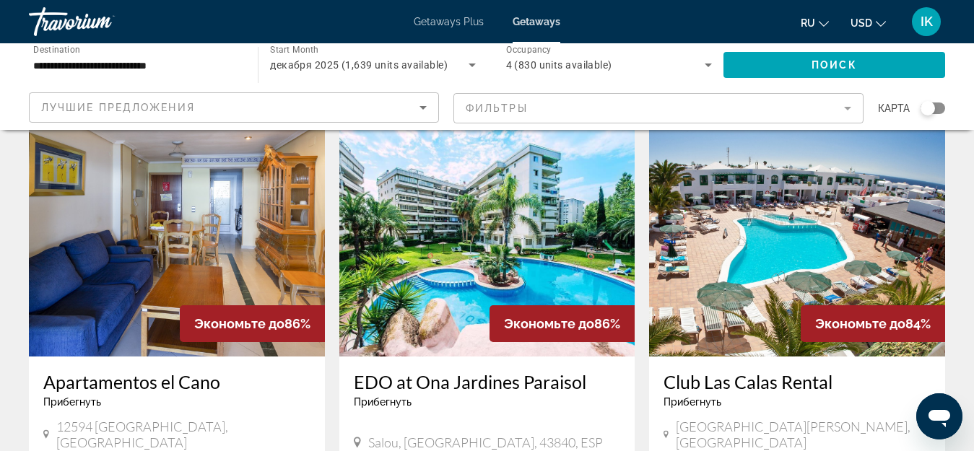
scroll to position [1878, 0]
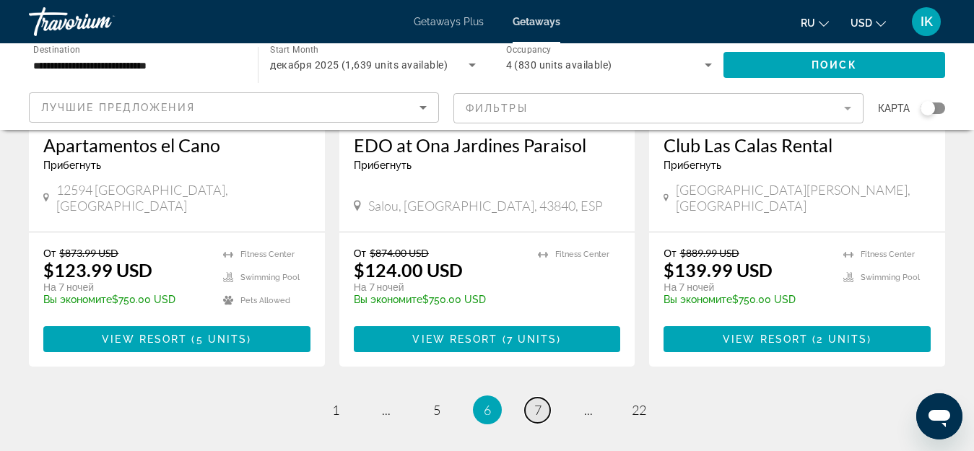
click at [531, 398] on link "page 7" at bounding box center [537, 410] width 25 height 25
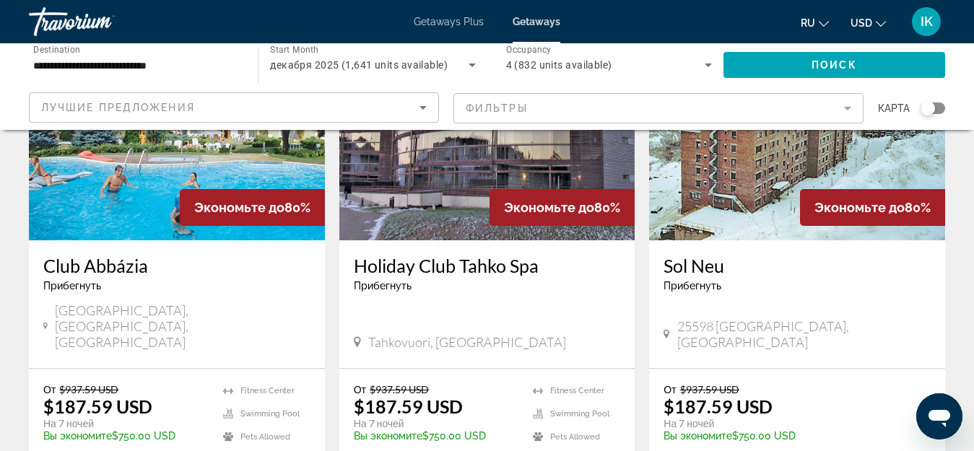
scroll to position [1878, 0]
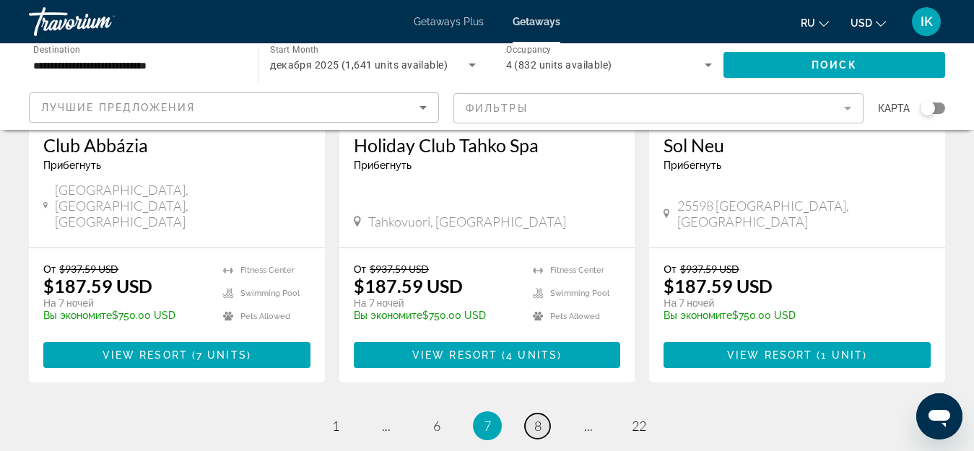
click at [535, 418] on span "8" at bounding box center [537, 426] width 7 height 16
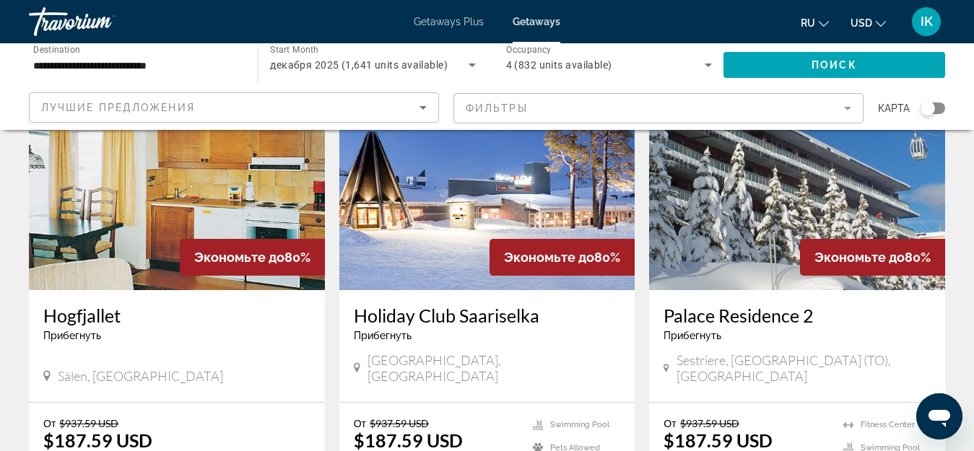
scroll to position [722, 0]
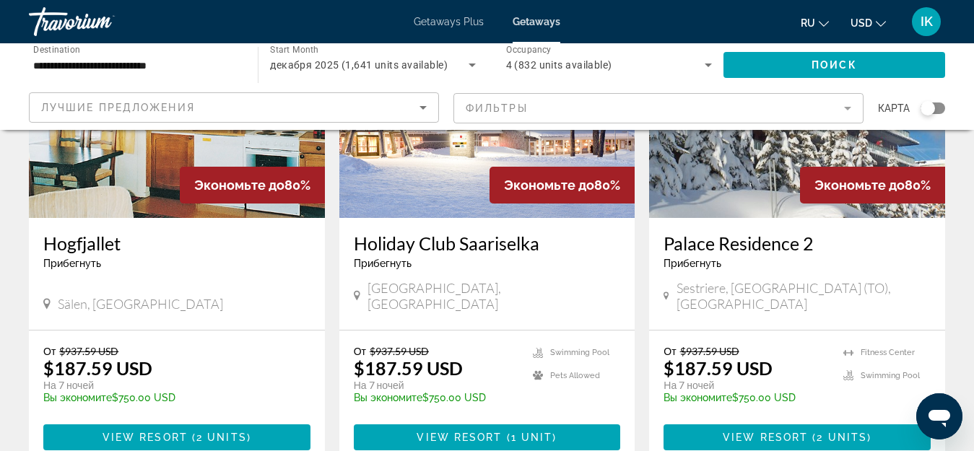
click at [703, 162] on img "Main content" at bounding box center [797, 102] width 296 height 231
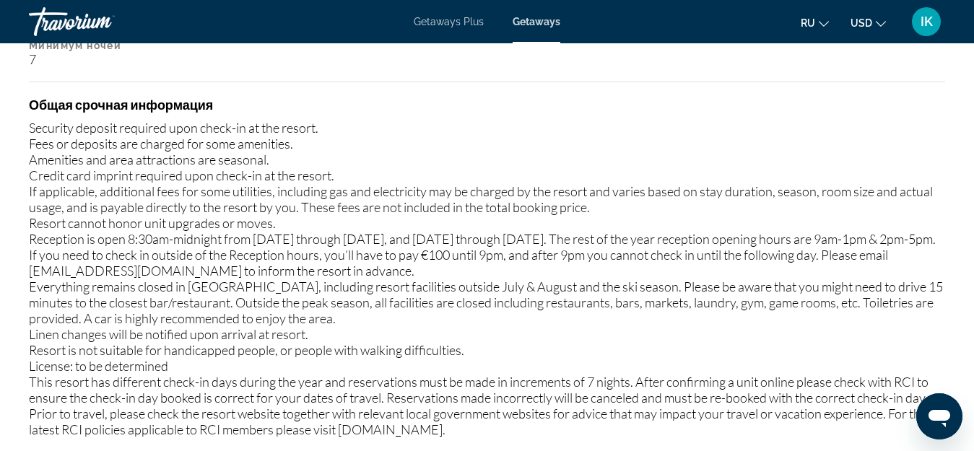
scroll to position [1797, 0]
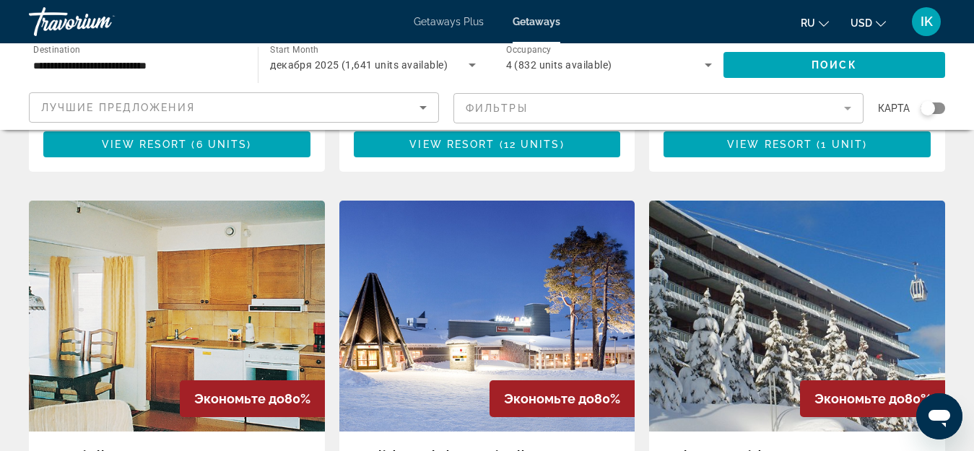
scroll to position [506, 0]
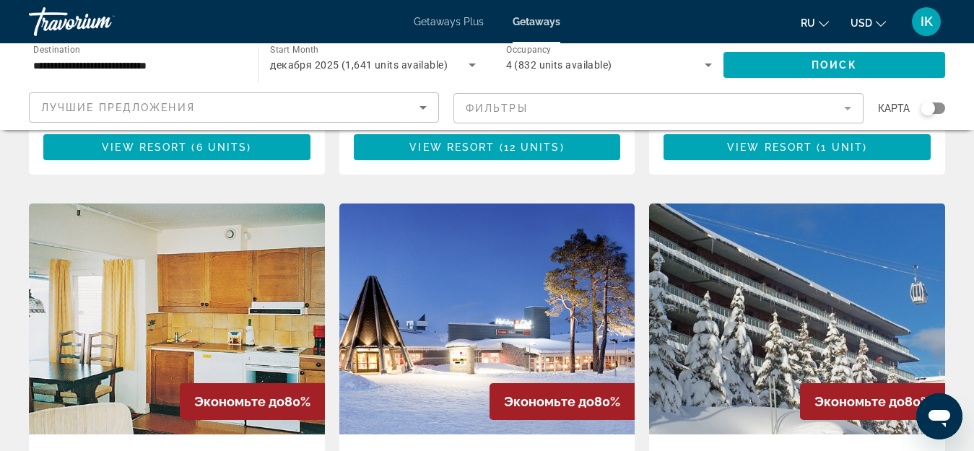
click at [817, 292] on img "Main content" at bounding box center [797, 319] width 296 height 231
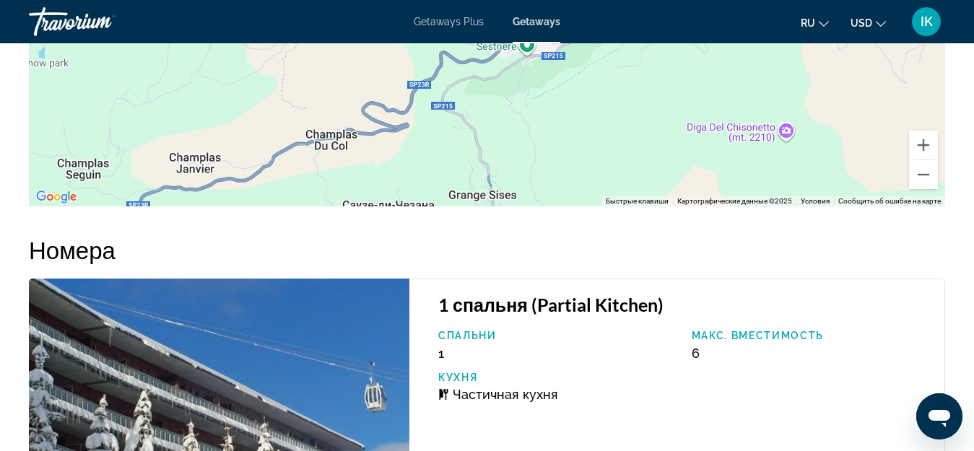
scroll to position [2375, 0]
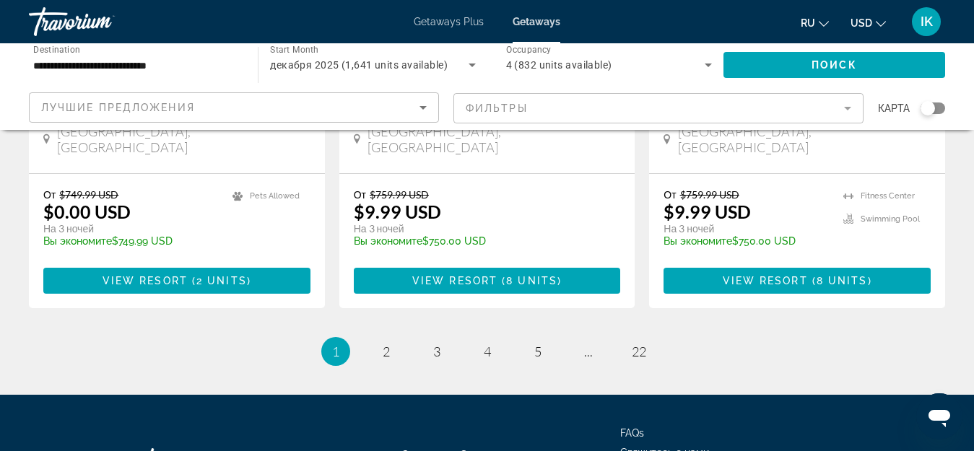
scroll to position [1951, 0]
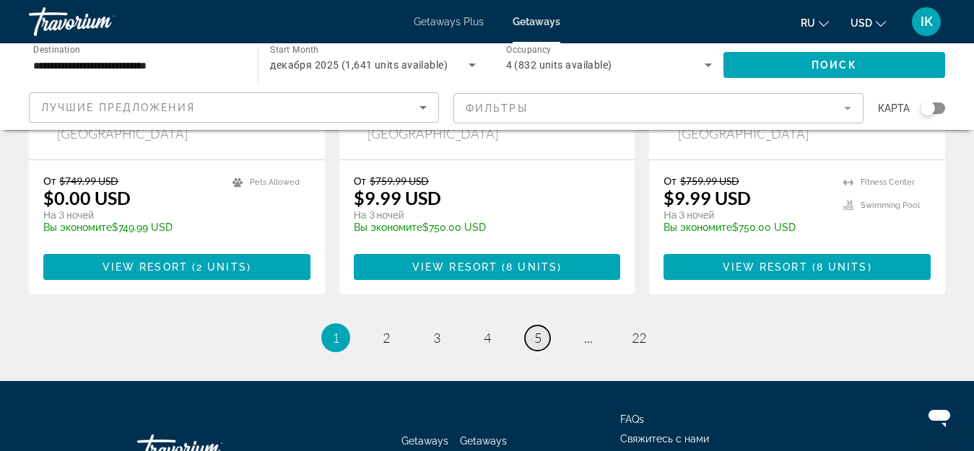
click at [538, 330] on span "5" at bounding box center [537, 338] width 7 height 16
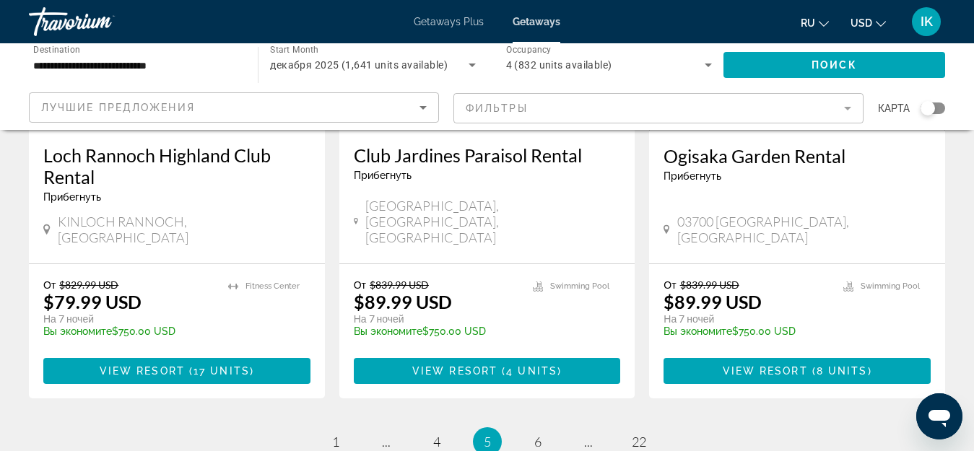
scroll to position [1878, 0]
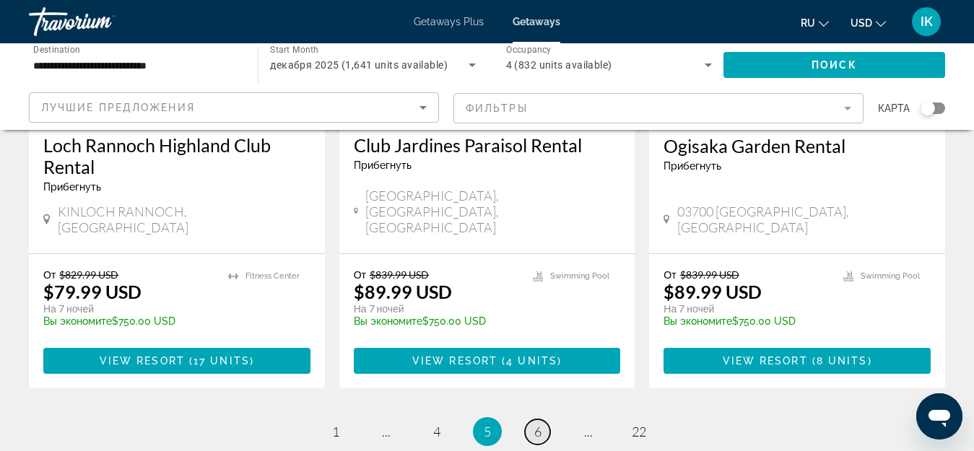
click at [530, 420] on link "page 6" at bounding box center [537, 432] width 25 height 25
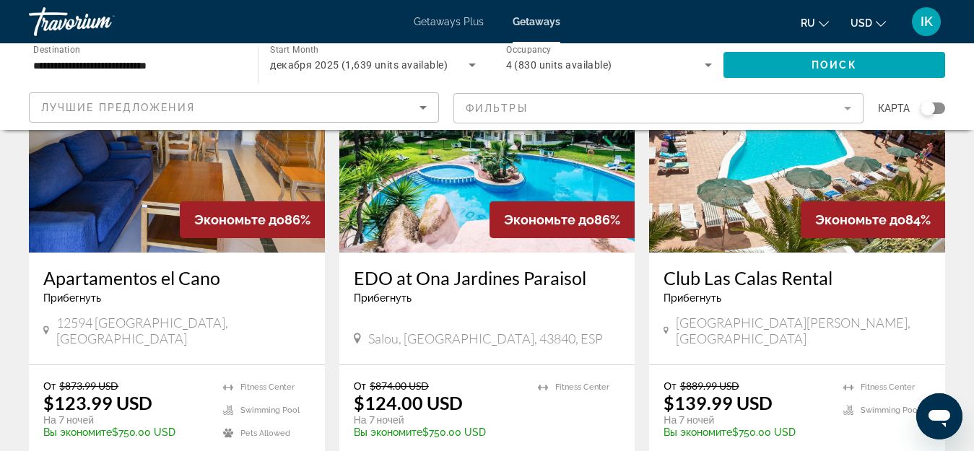
scroll to position [1805, 0]
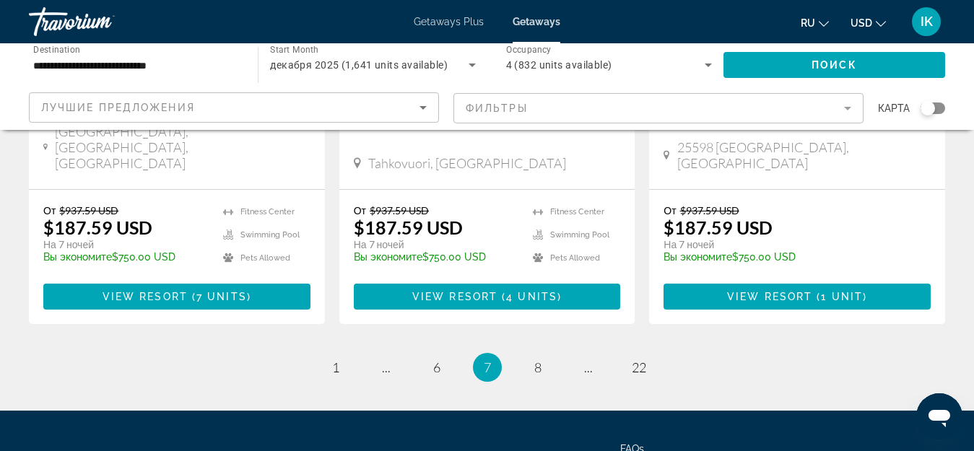
scroll to position [1950, 0]
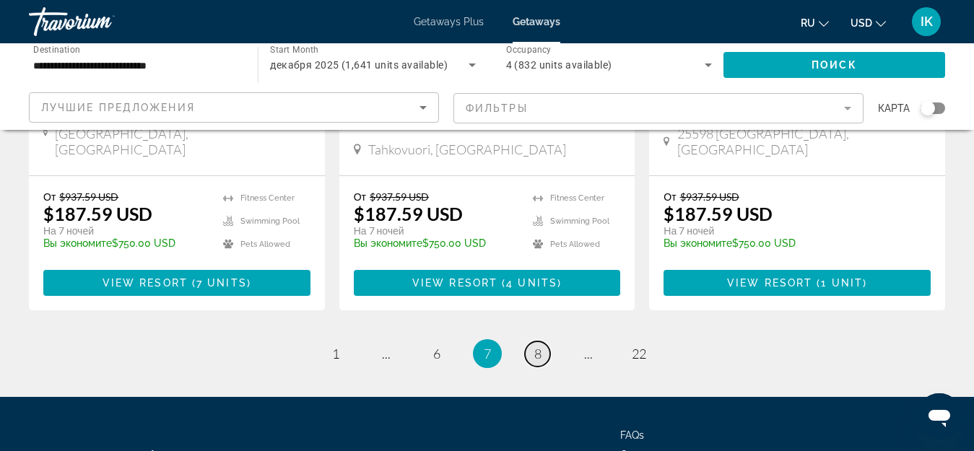
click at [536, 346] on span "8" at bounding box center [537, 354] width 7 height 16
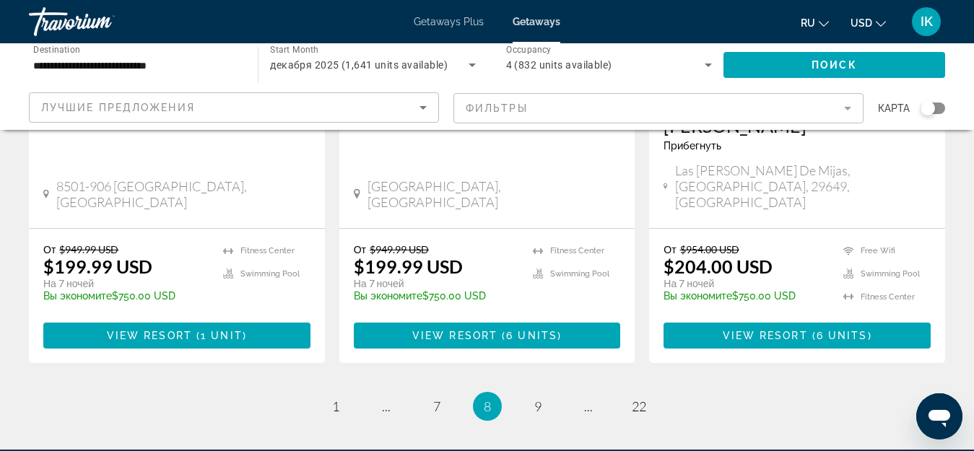
scroll to position [1950, 0]
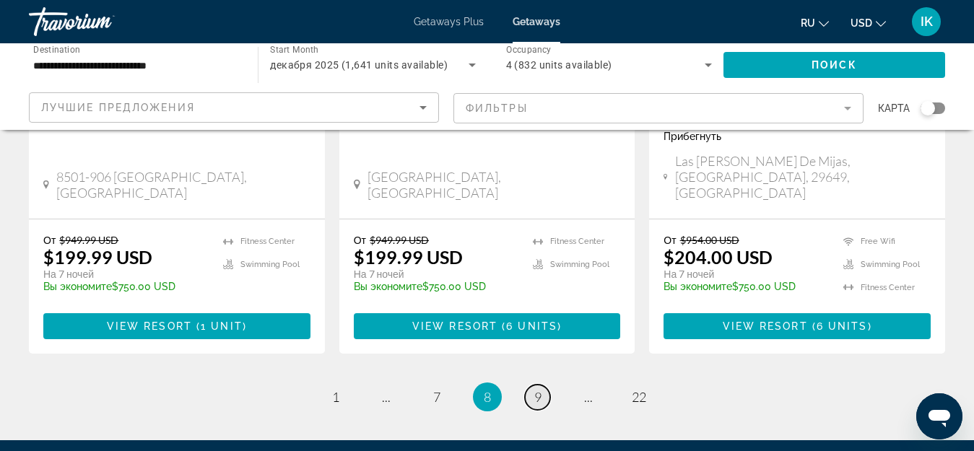
click at [542, 385] on link "page 9" at bounding box center [537, 397] width 25 height 25
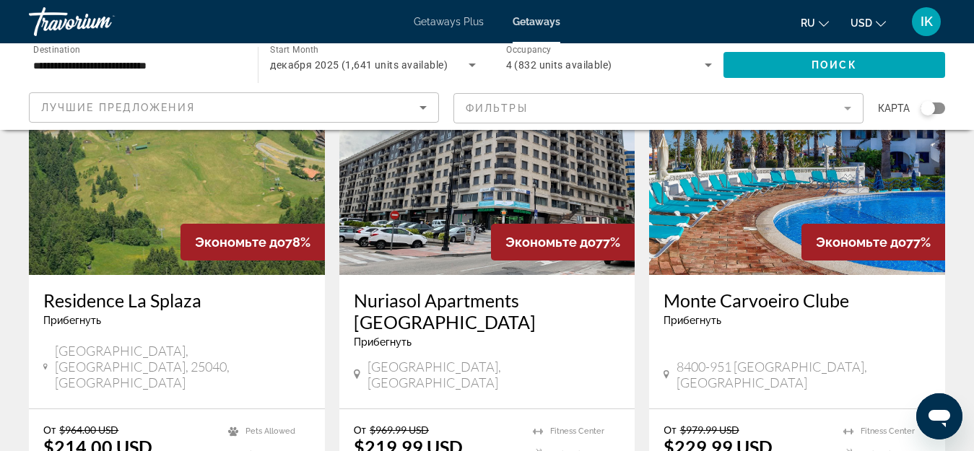
scroll to position [650, 0]
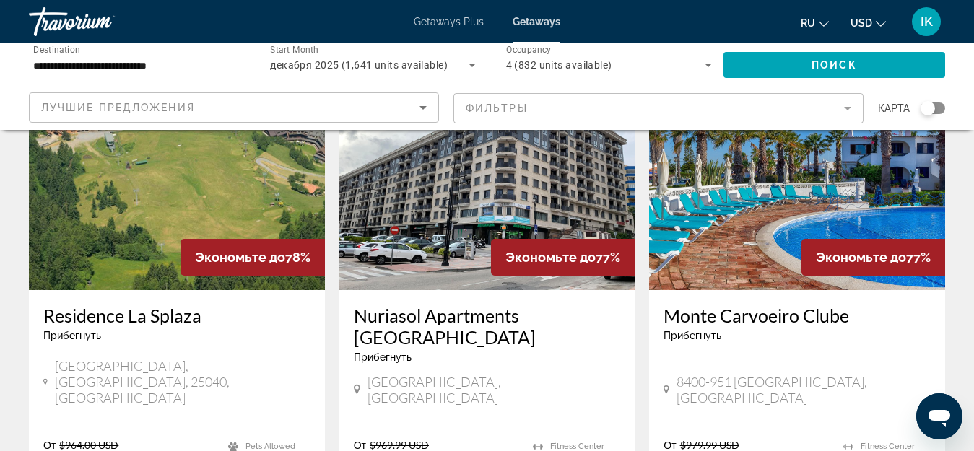
click at [112, 178] on img "Main content" at bounding box center [177, 174] width 296 height 231
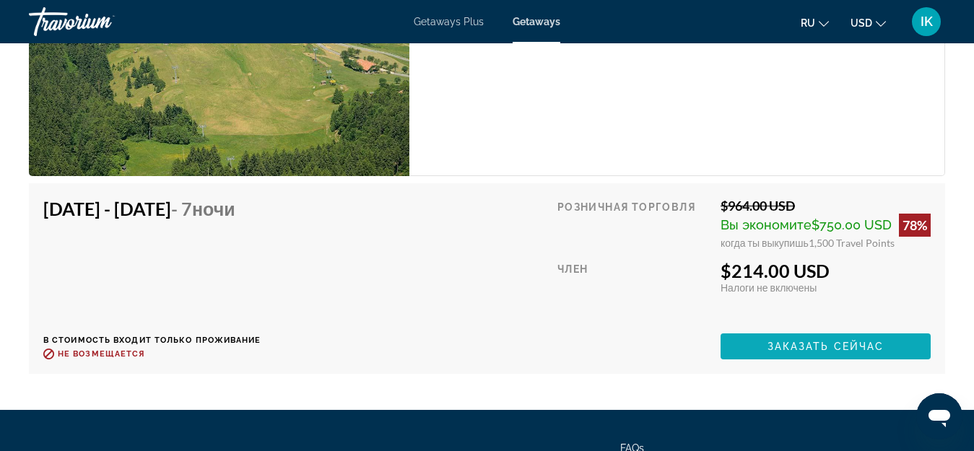
scroll to position [2796, 0]
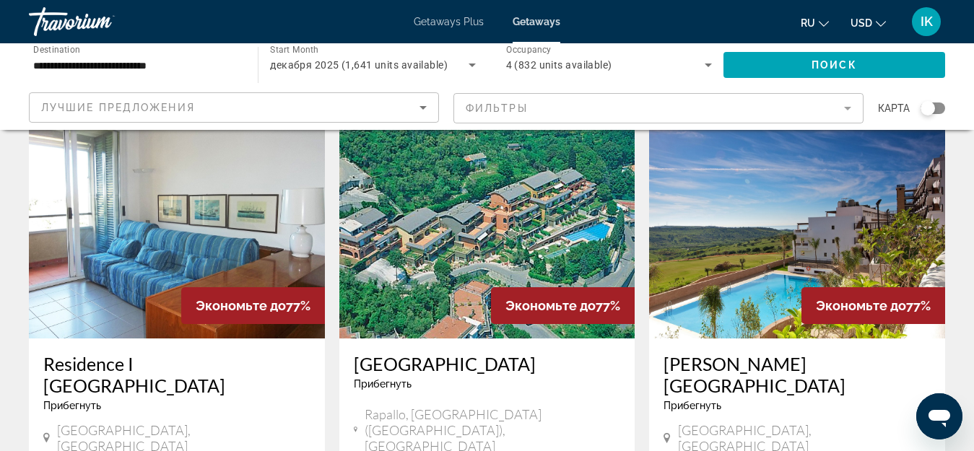
scroll to position [1156, 0]
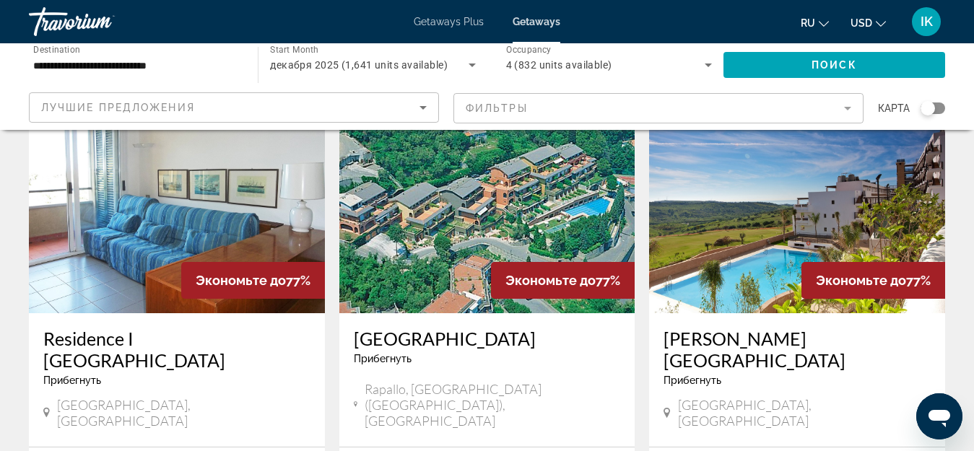
click at [77, 169] on img "Main content" at bounding box center [177, 197] width 296 height 231
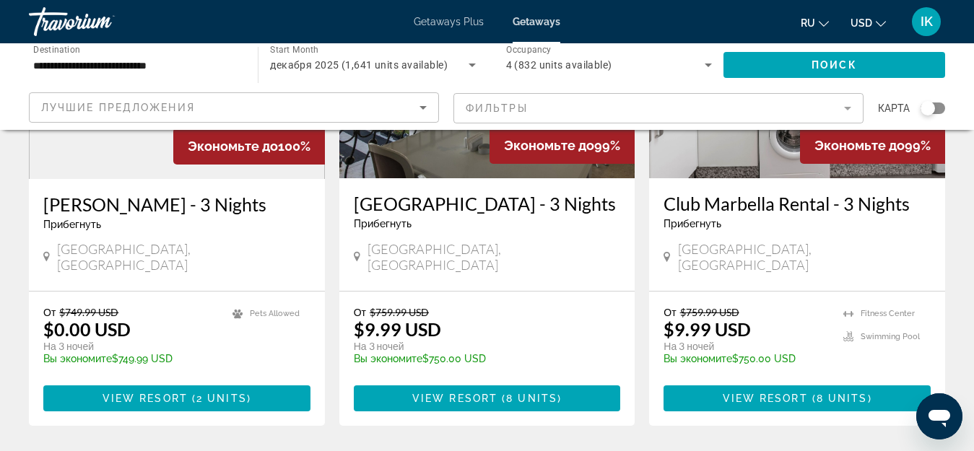
scroll to position [1878, 0]
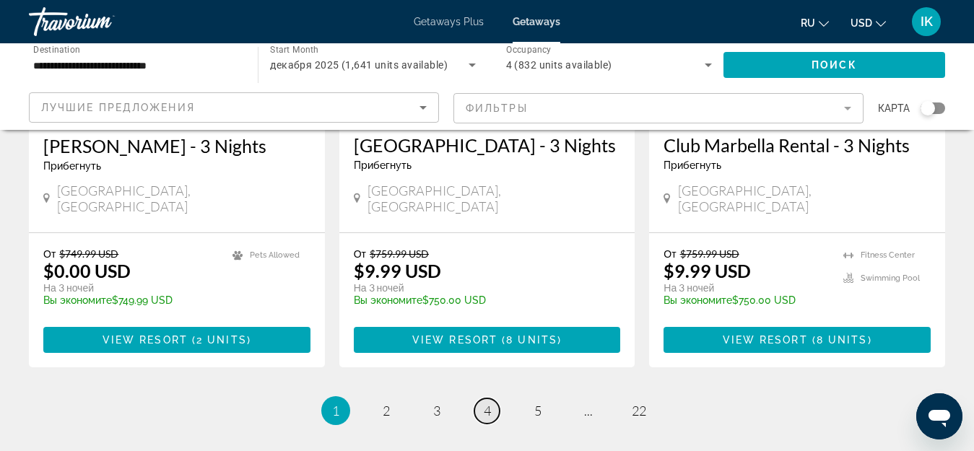
click at [486, 403] on span "4" at bounding box center [487, 411] width 7 height 16
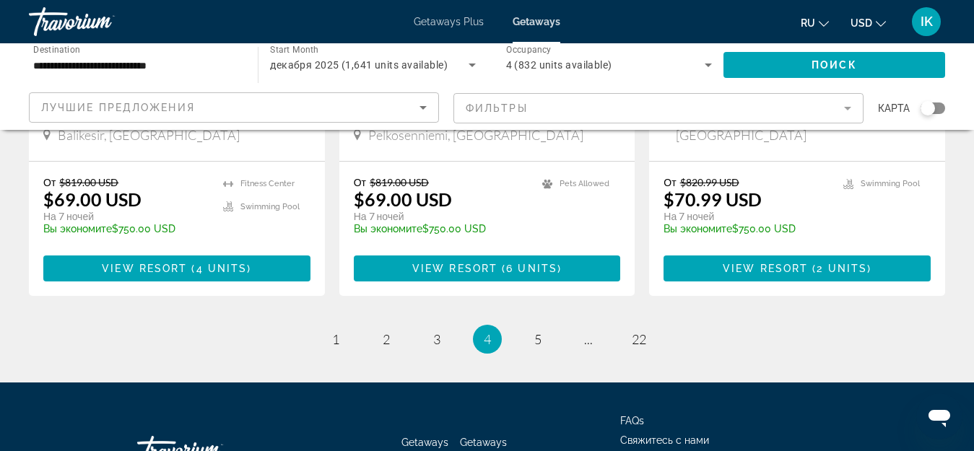
scroll to position [1950, 0]
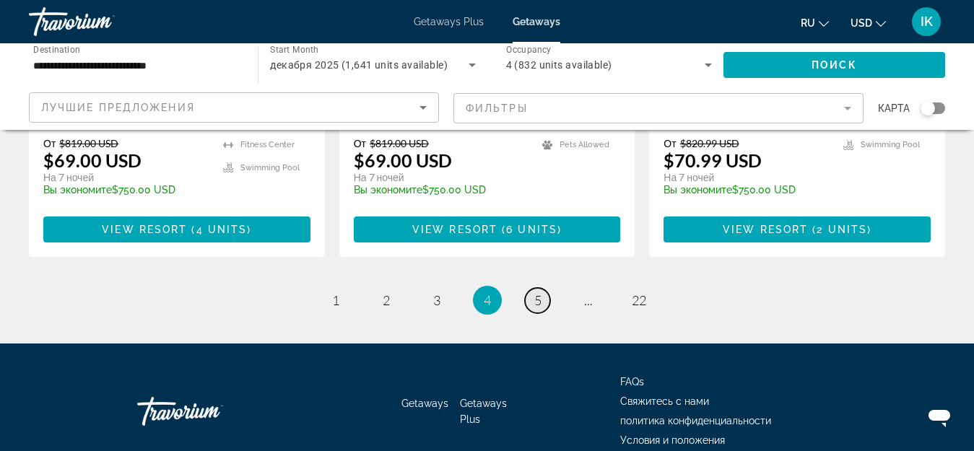
click at [533, 288] on link "page 5" at bounding box center [537, 300] width 25 height 25
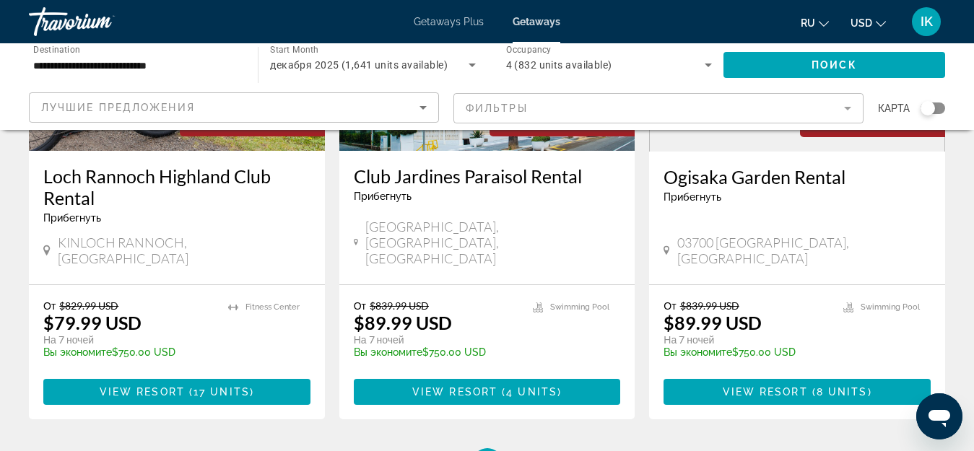
scroll to position [1972, 0]
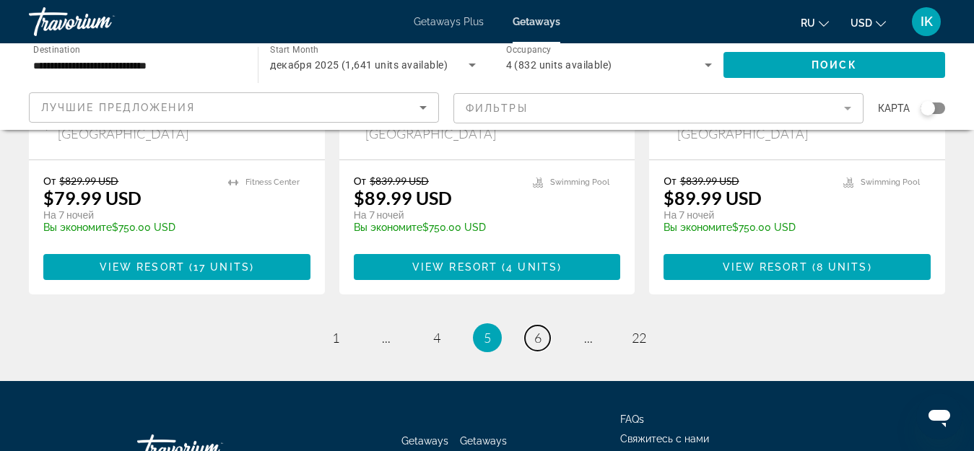
click at [534, 330] on span "6" at bounding box center [537, 338] width 7 height 16
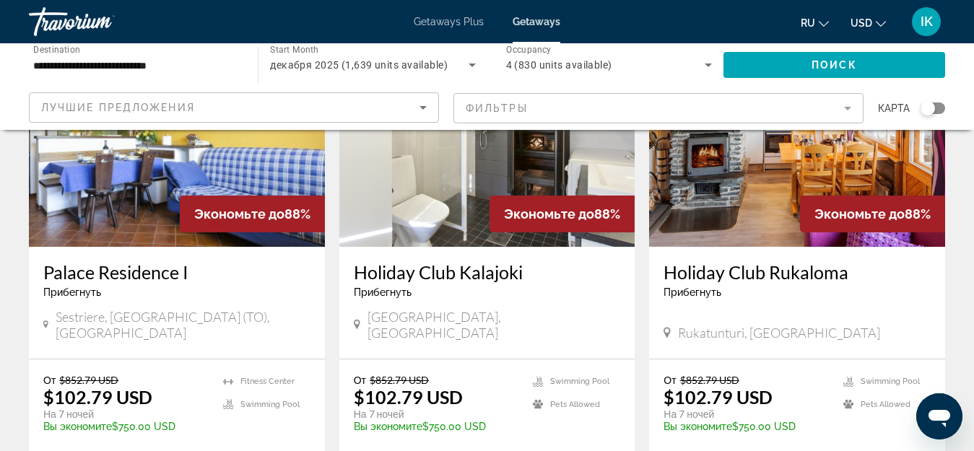
scroll to position [217, 0]
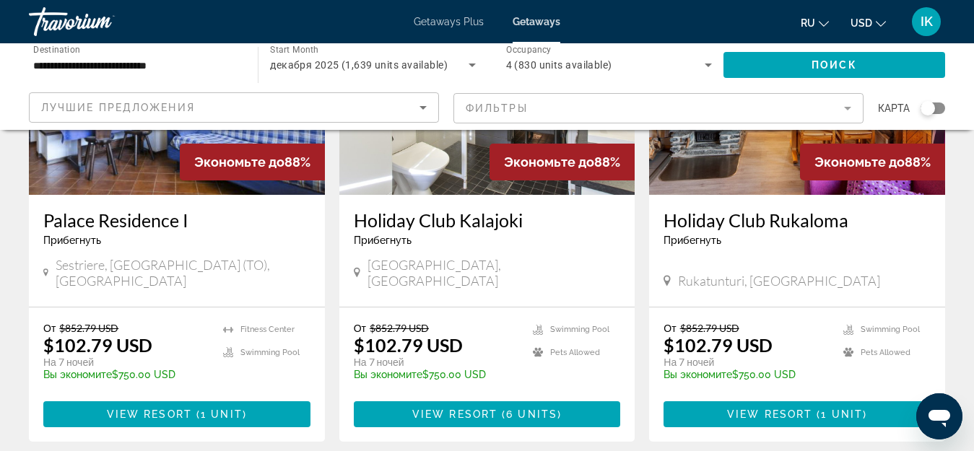
click at [127, 181] on img "Main content" at bounding box center [177, 79] width 296 height 231
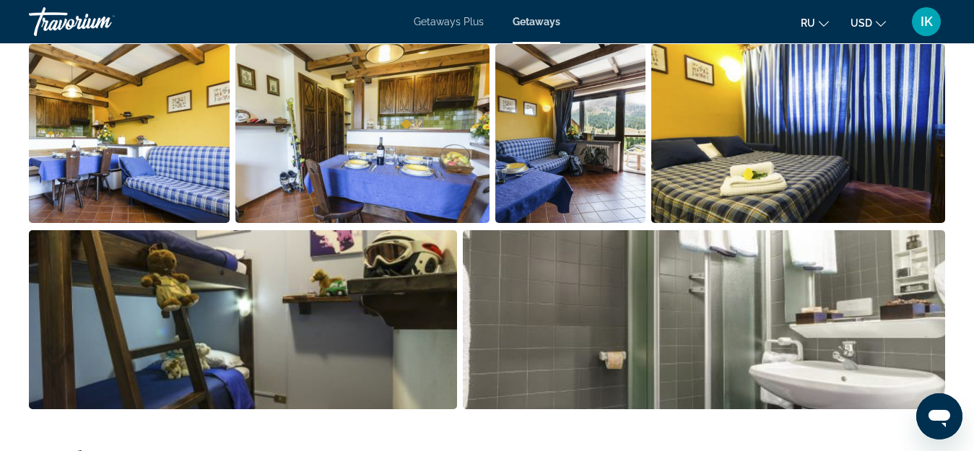
scroll to position [922, 0]
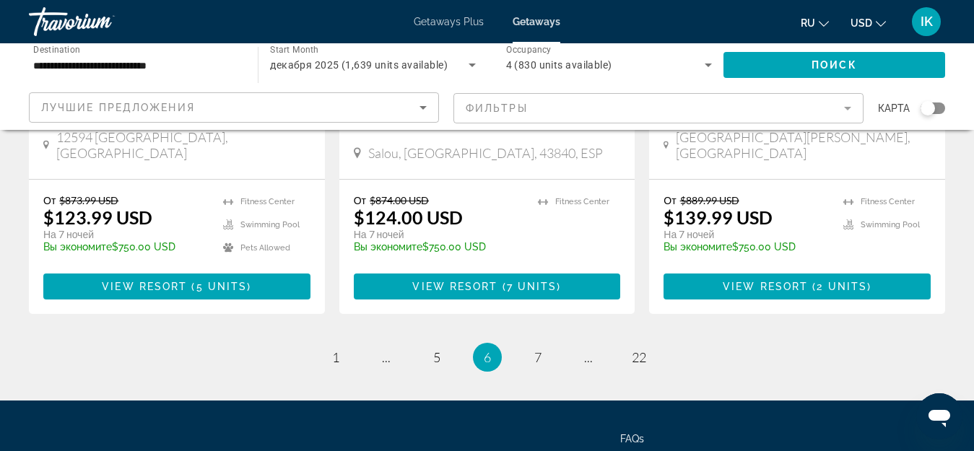
scroll to position [1950, 0]
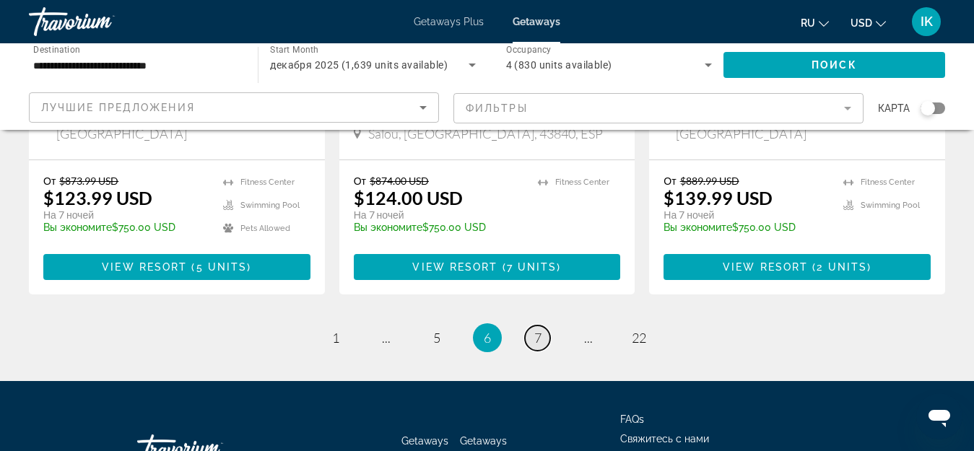
click at [539, 330] on span "7" at bounding box center [537, 338] width 7 height 16
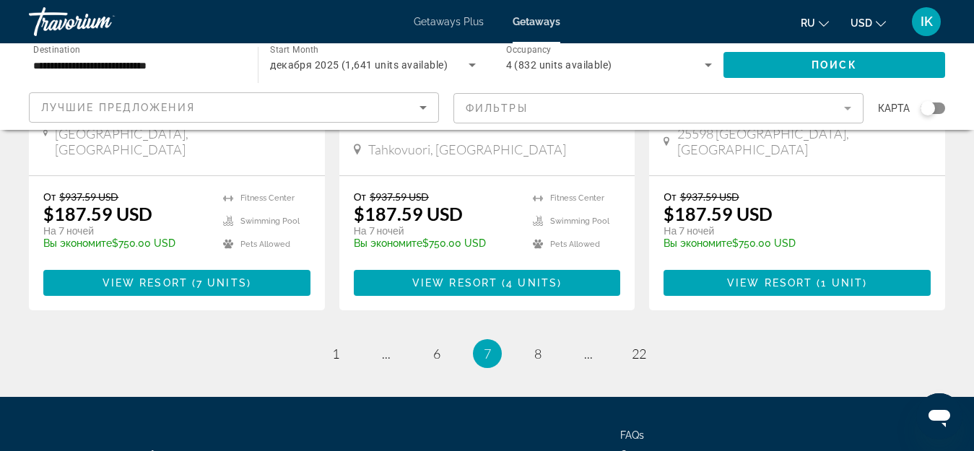
scroll to position [1972, 0]
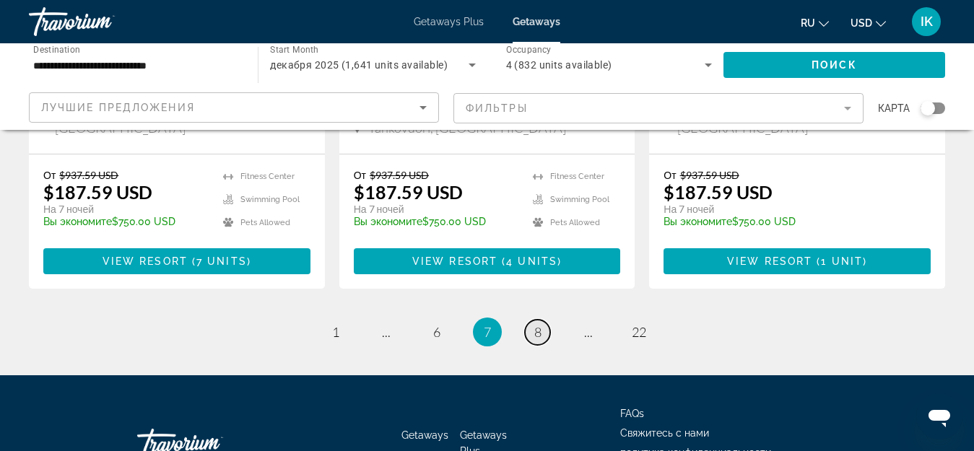
click at [536, 324] on span "8" at bounding box center [537, 332] width 7 height 16
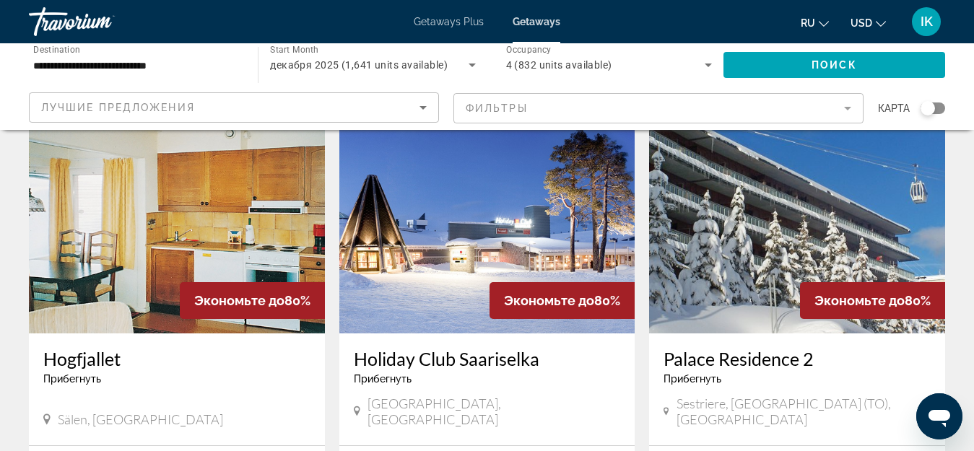
scroll to position [650, 0]
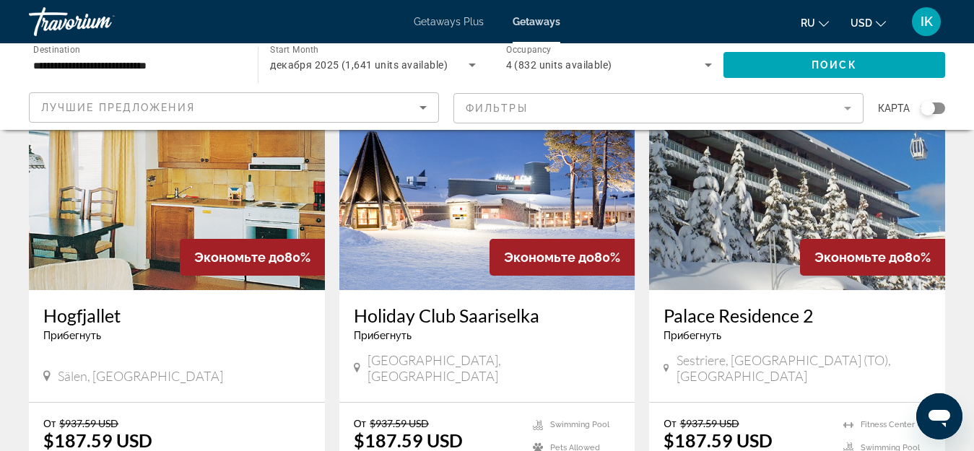
click at [719, 218] on img "Main content" at bounding box center [797, 174] width 296 height 231
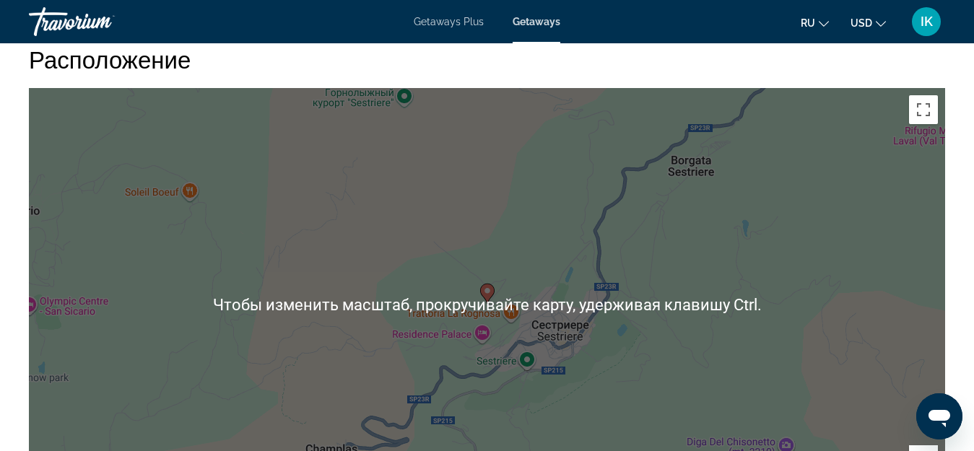
scroll to position [1950, 0]
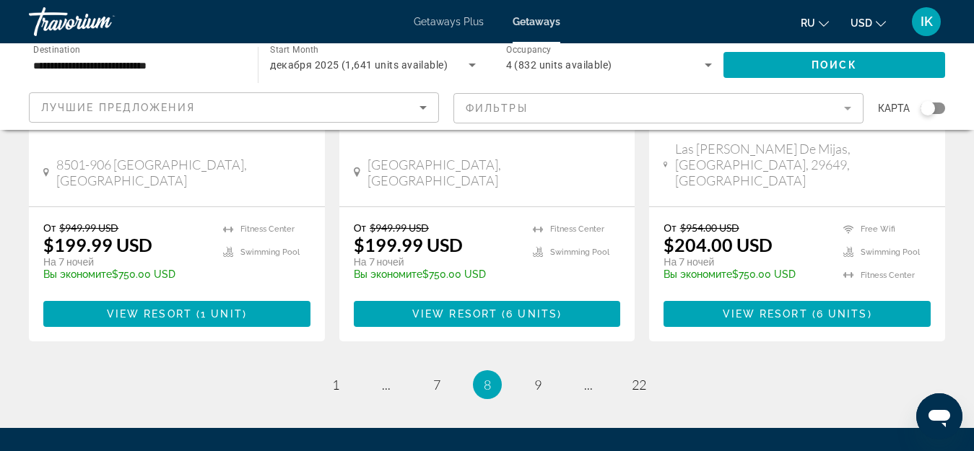
scroll to position [1972, 0]
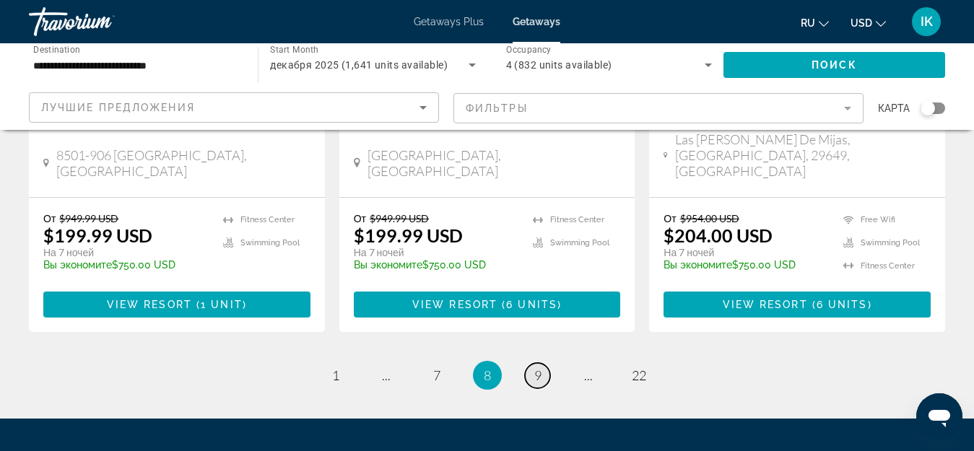
click at [536, 368] on span "9" at bounding box center [537, 376] width 7 height 16
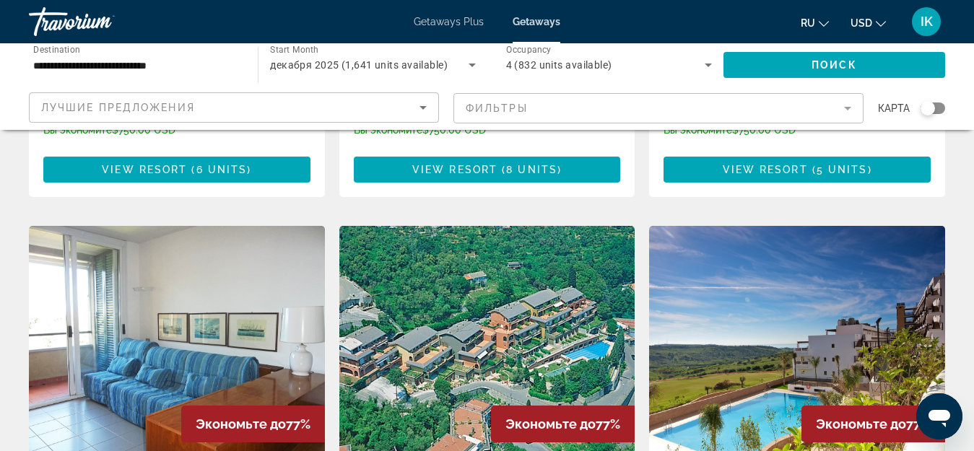
scroll to position [1083, 0]
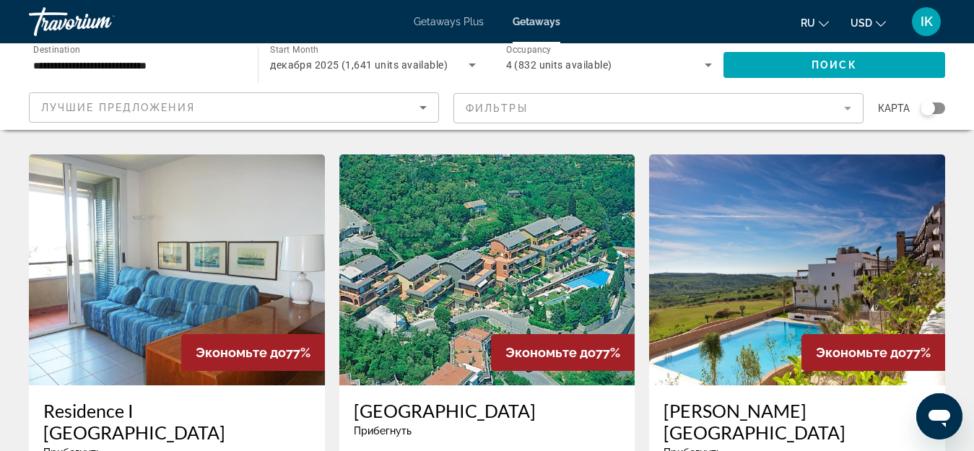
click at [152, 281] on img "Main content" at bounding box center [177, 270] width 296 height 231
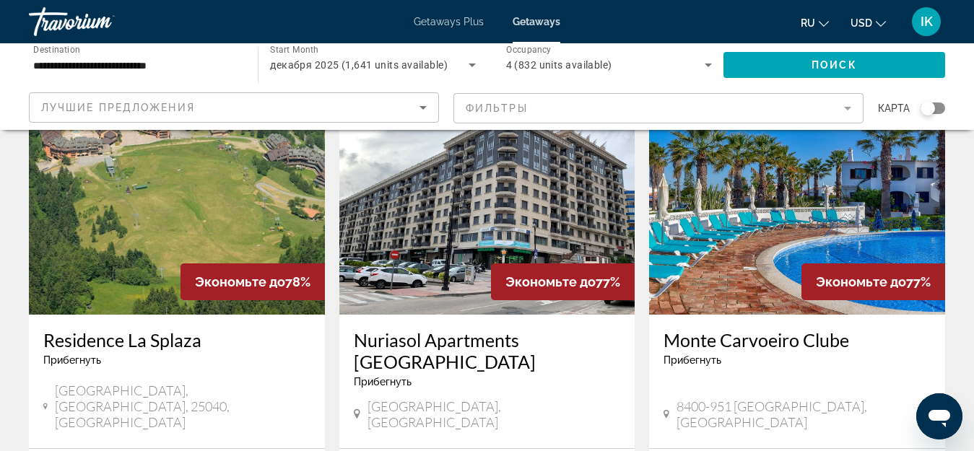
scroll to position [650, 0]
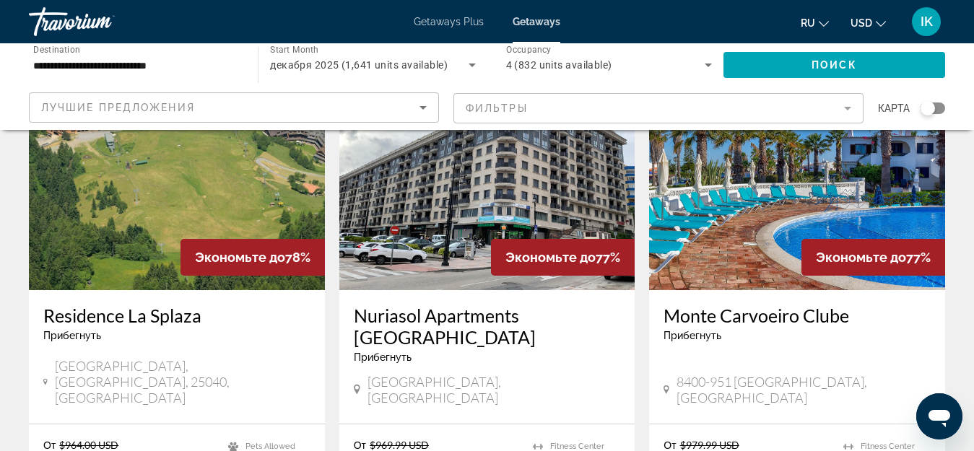
click at [111, 185] on img "Main content" at bounding box center [177, 174] width 296 height 231
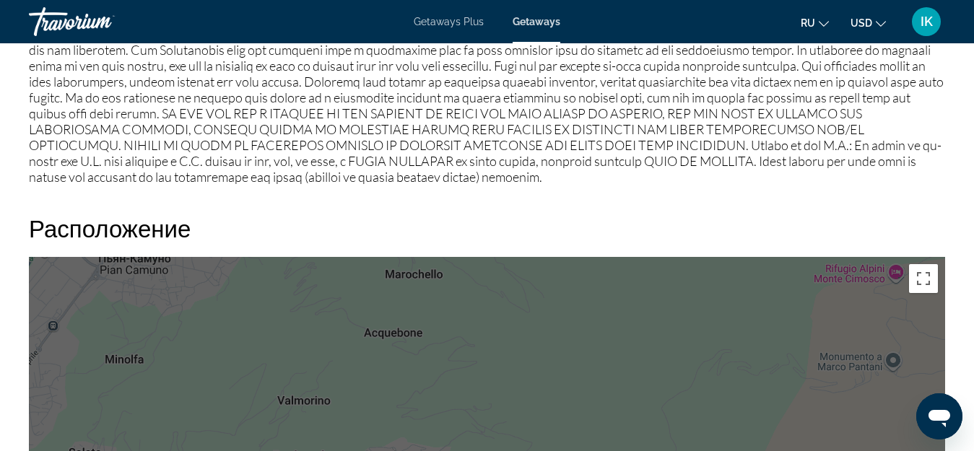
scroll to position [1713, 0]
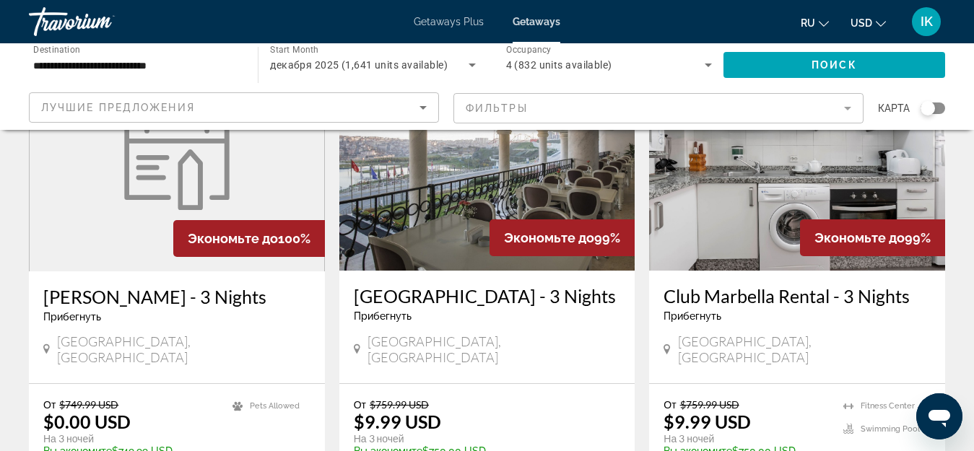
scroll to position [1778, 0]
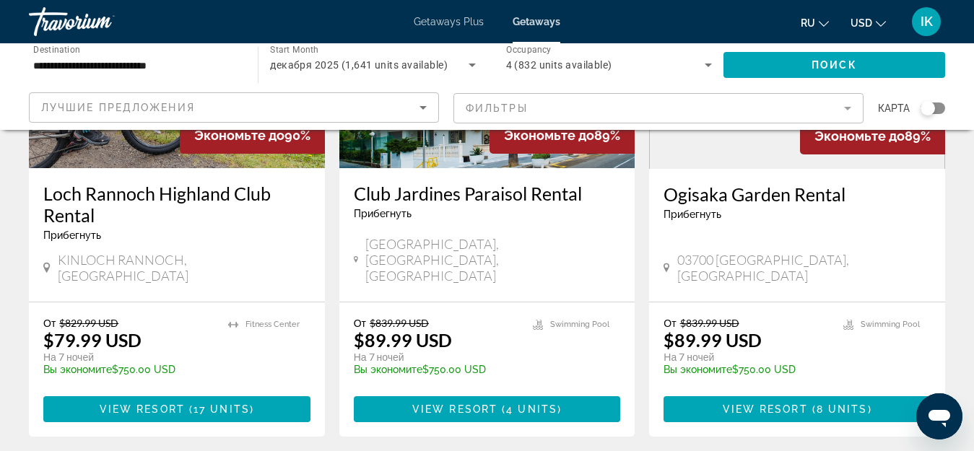
scroll to position [1972, 0]
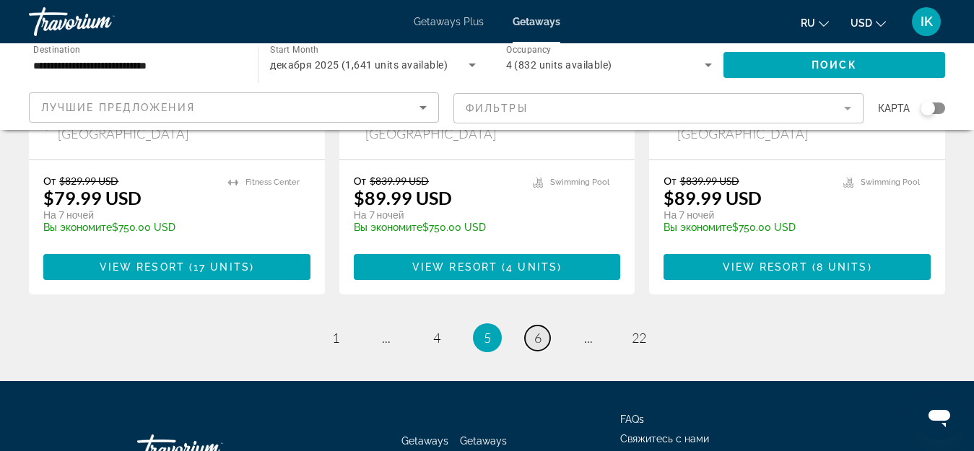
click at [542, 326] on link "page 6" at bounding box center [537, 338] width 25 height 25
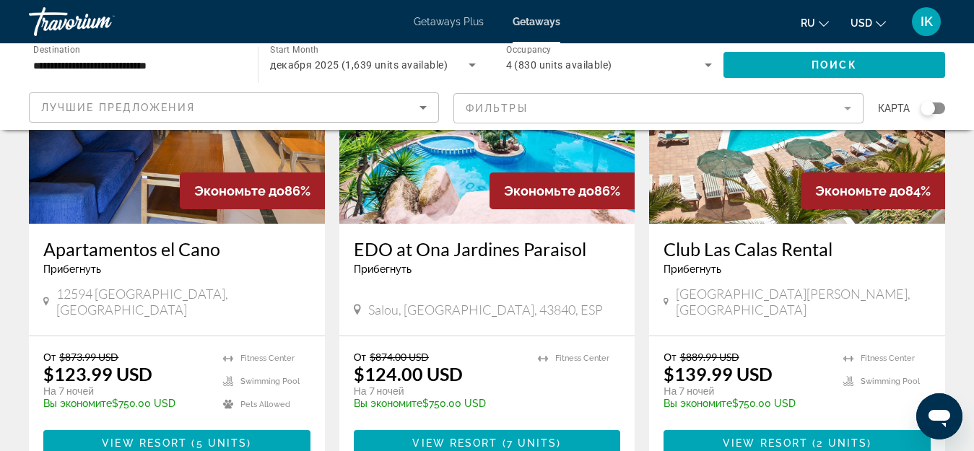
scroll to position [1950, 0]
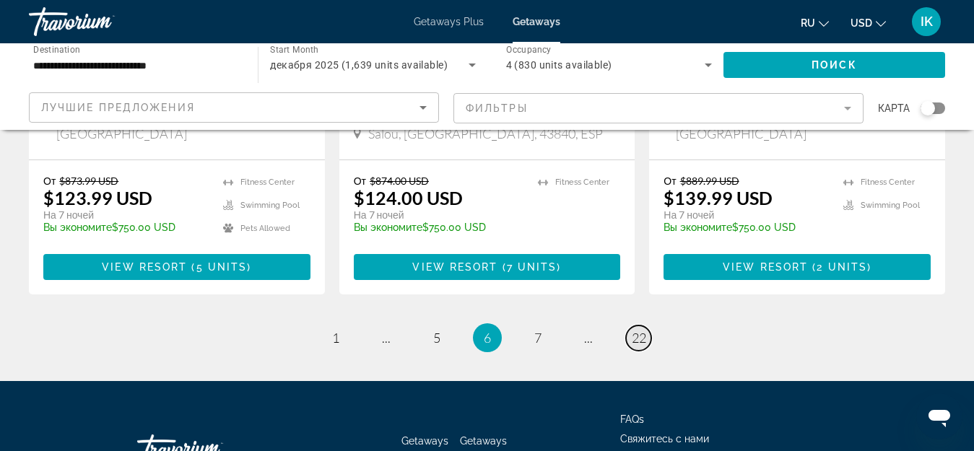
click at [641, 330] on span "22" at bounding box center [639, 338] width 14 height 16
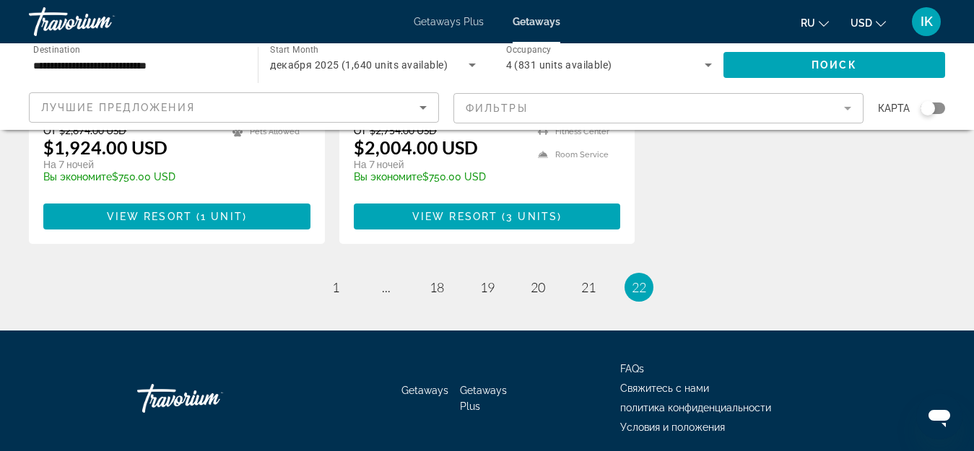
scroll to position [1480, 0]
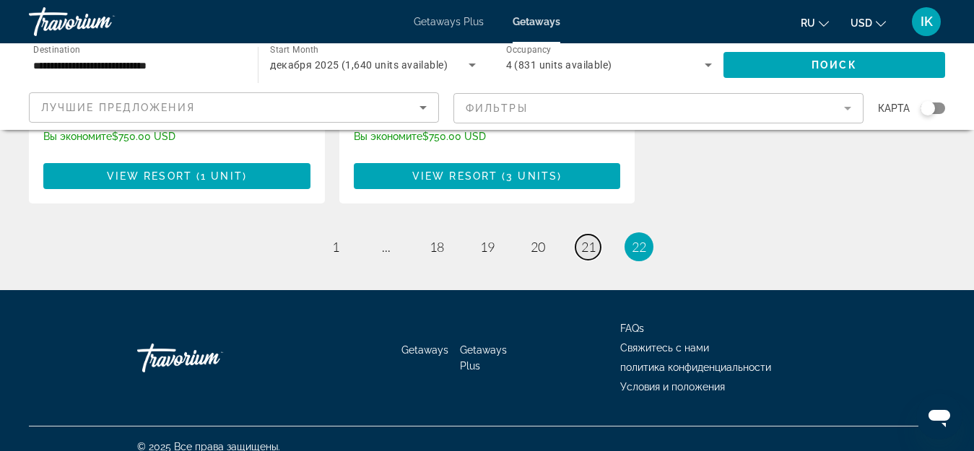
click at [589, 239] on span "21" at bounding box center [588, 247] width 14 height 16
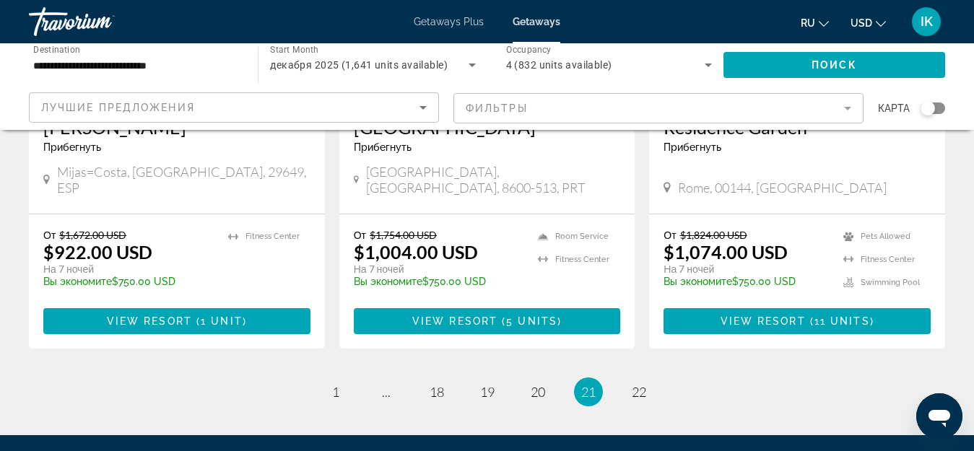
scroll to position [1878, 0]
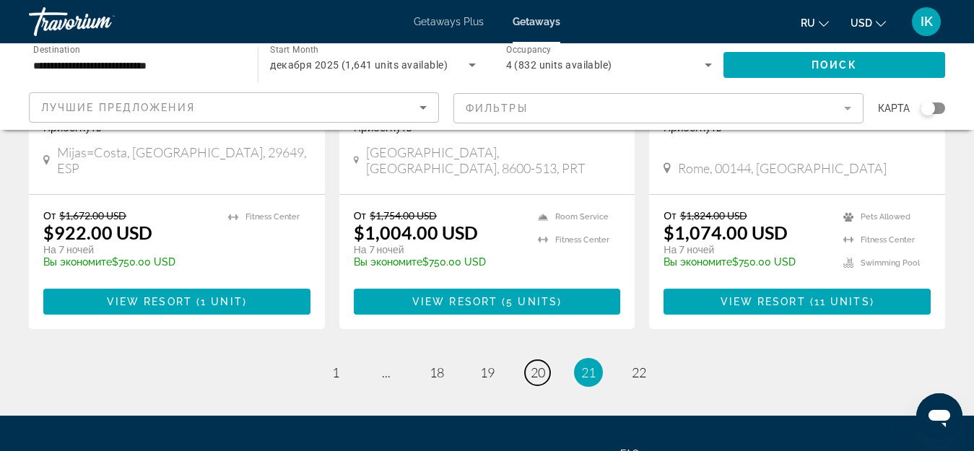
click at [535, 365] on span "20" at bounding box center [538, 373] width 14 height 16
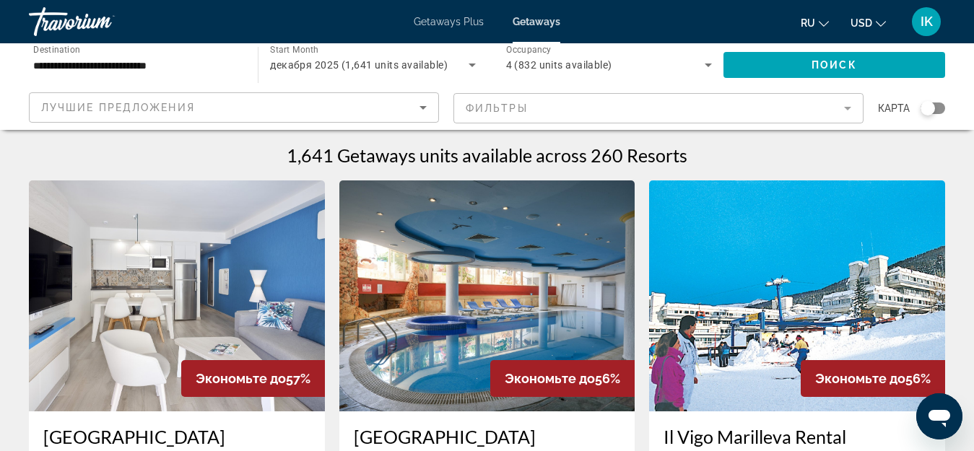
click at [719, 281] on img "Main content" at bounding box center [797, 296] width 296 height 231
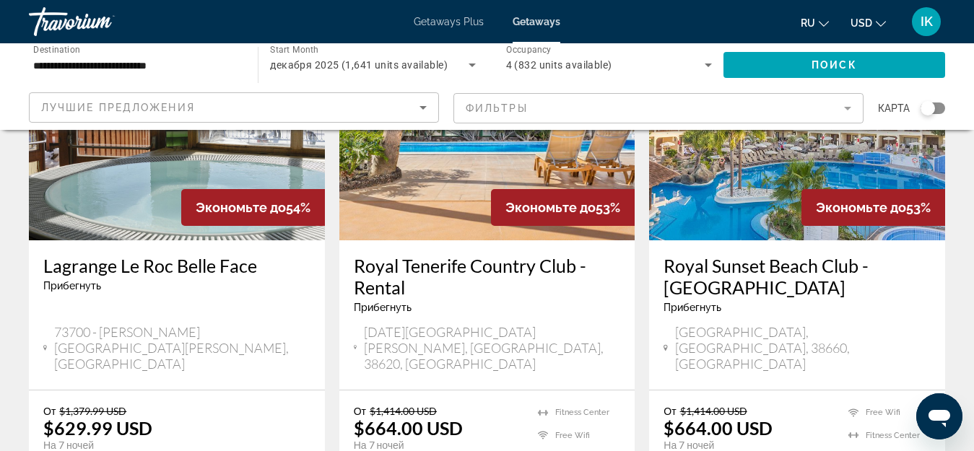
scroll to position [1878, 0]
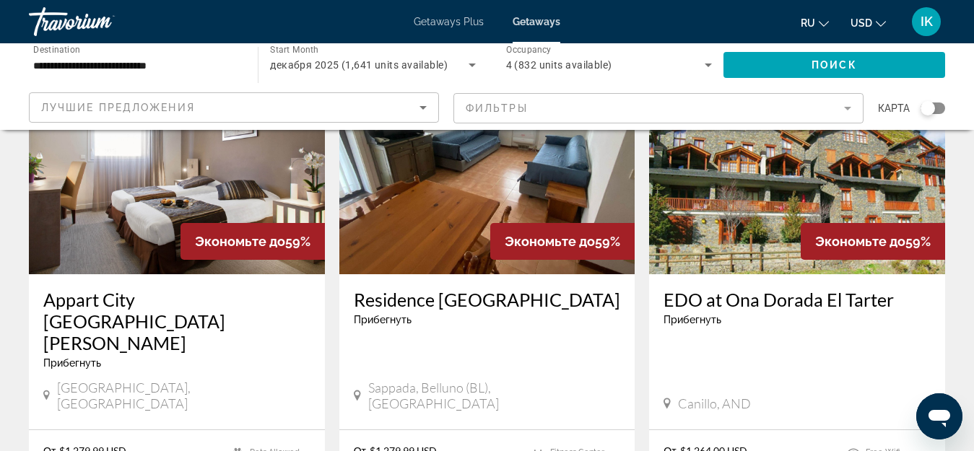
scroll to position [650, 0]
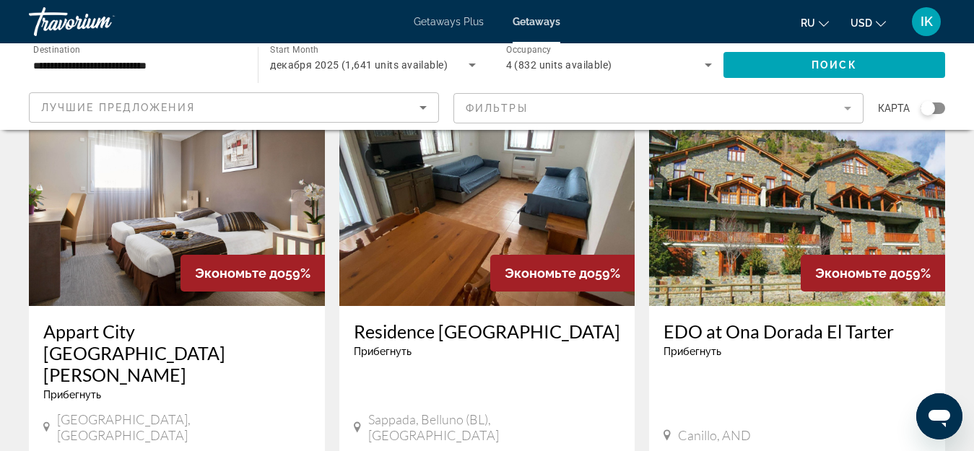
click at [404, 180] on img "Main content" at bounding box center [487, 190] width 296 height 231
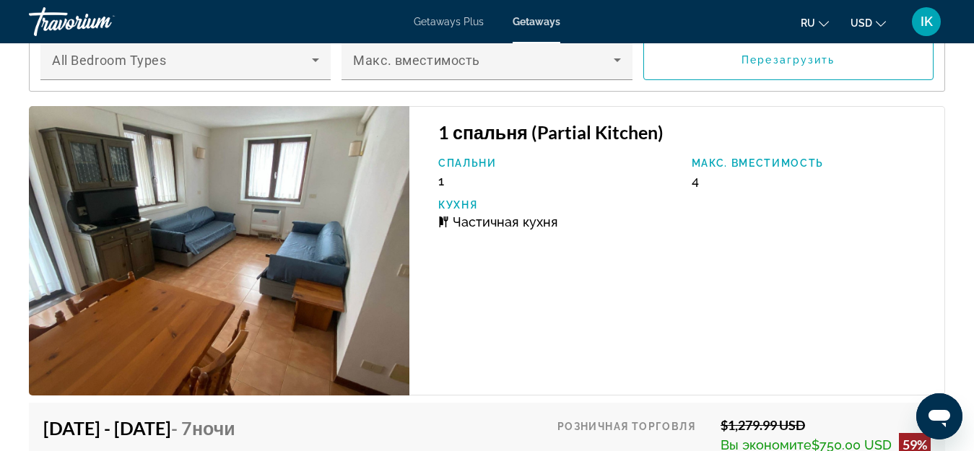
scroll to position [2614, 0]
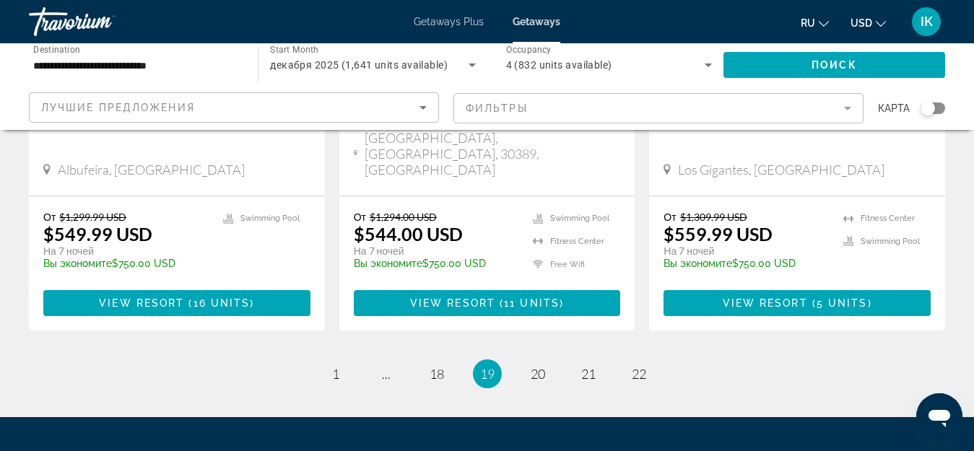
scroll to position [1972, 0]
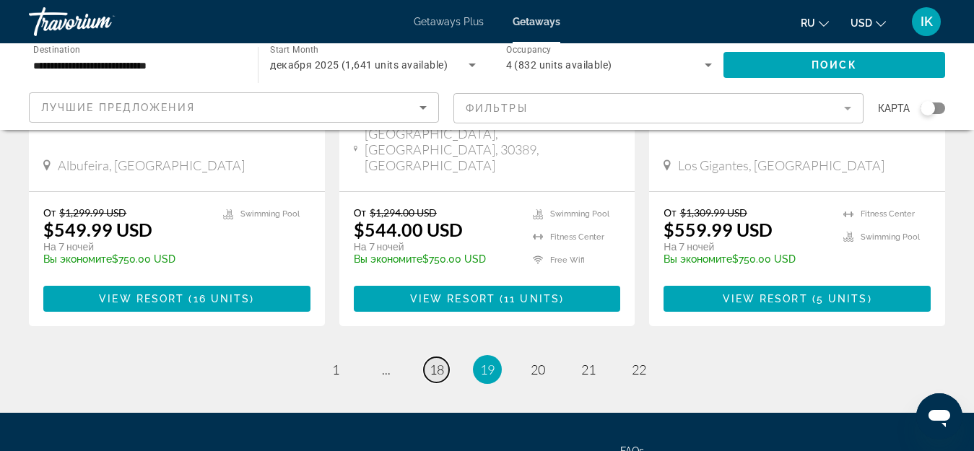
click at [432, 362] on span "18" at bounding box center [437, 370] width 14 height 16
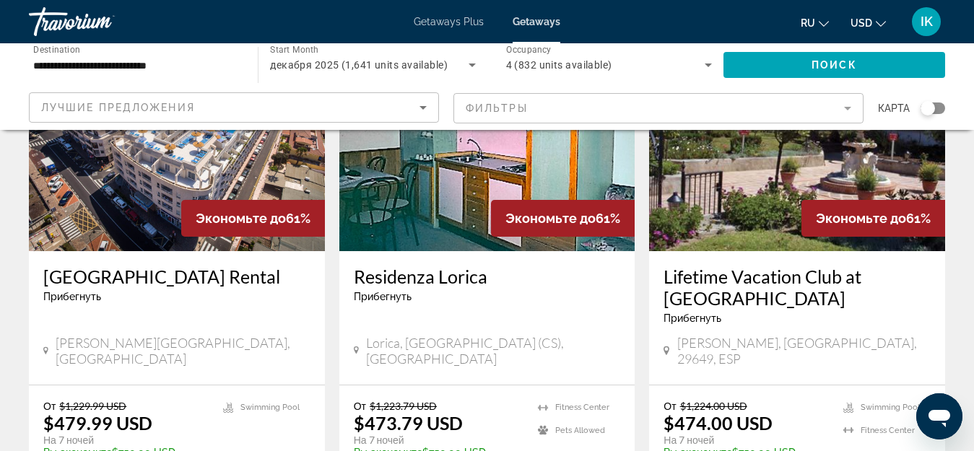
scroll to position [722, 0]
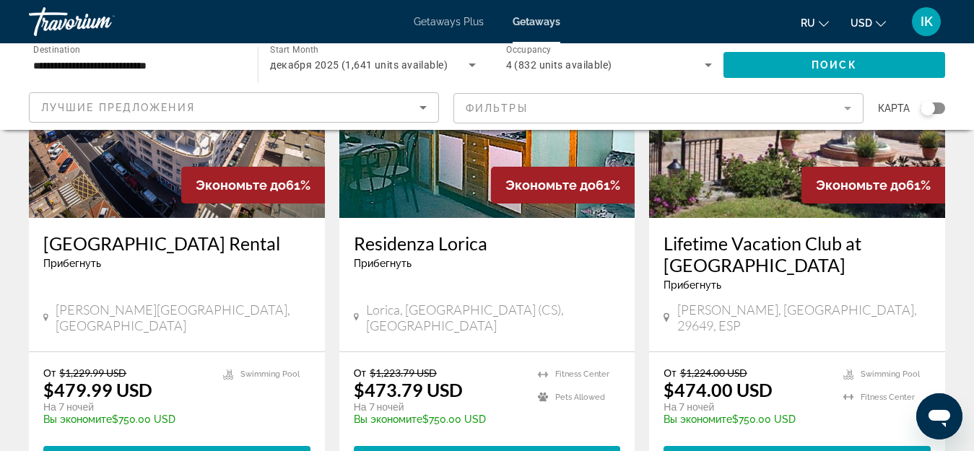
click at [545, 258] on div "Прибегнуть - Это курорт только для взрослых" at bounding box center [487, 264] width 267 height 12
click at [425, 155] on img "Main content" at bounding box center [487, 102] width 296 height 231
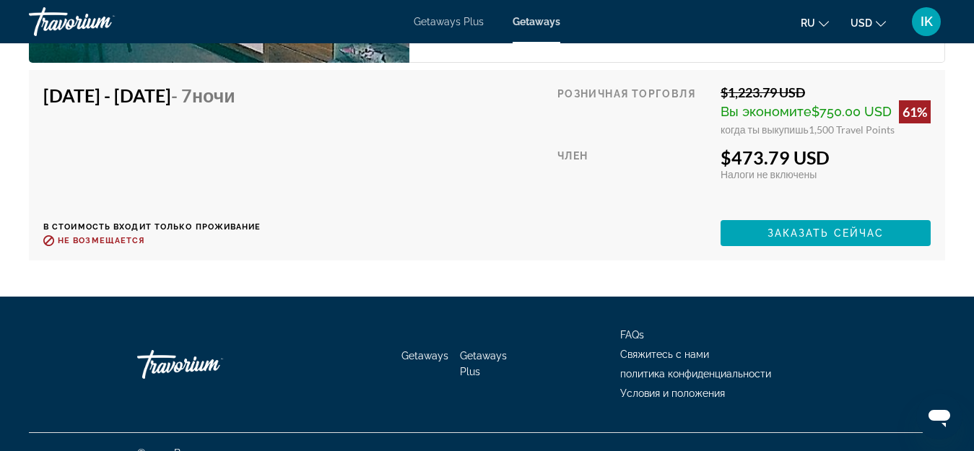
scroll to position [3116, 0]
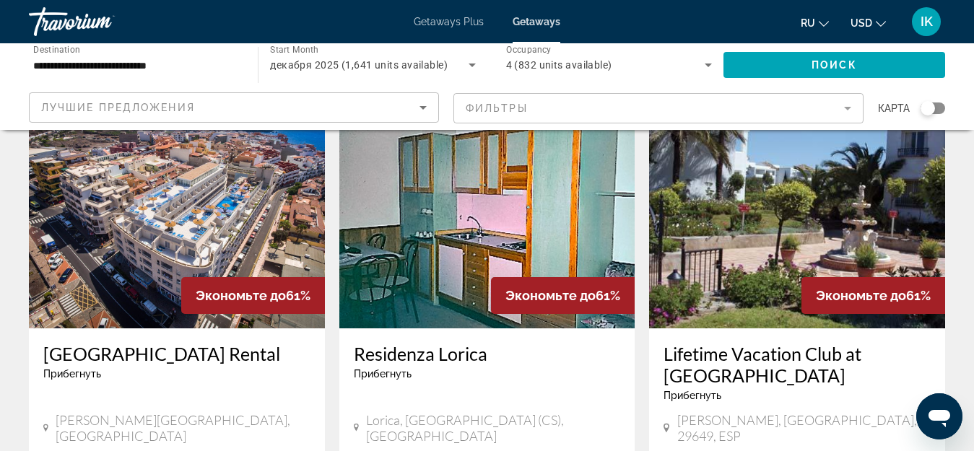
scroll to position [578, 0]
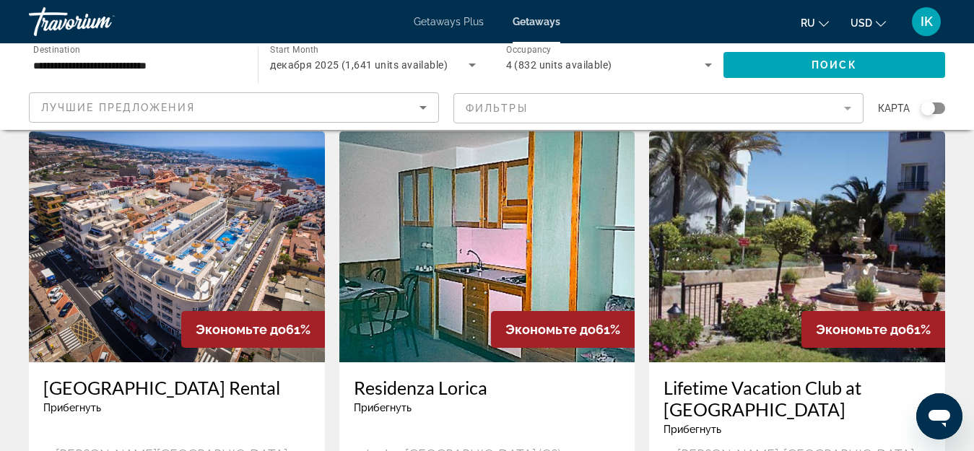
click at [472, 226] on img "Main content" at bounding box center [487, 246] width 296 height 231
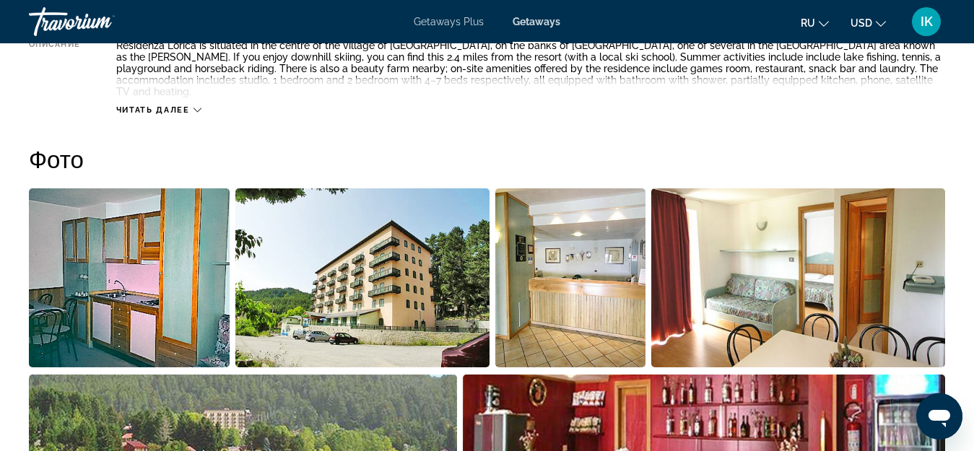
scroll to position [867, 0]
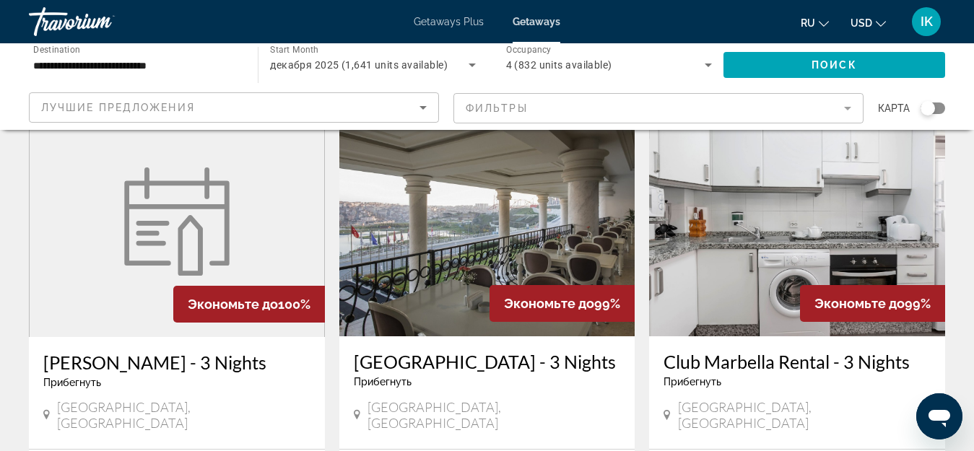
scroll to position [1733, 0]
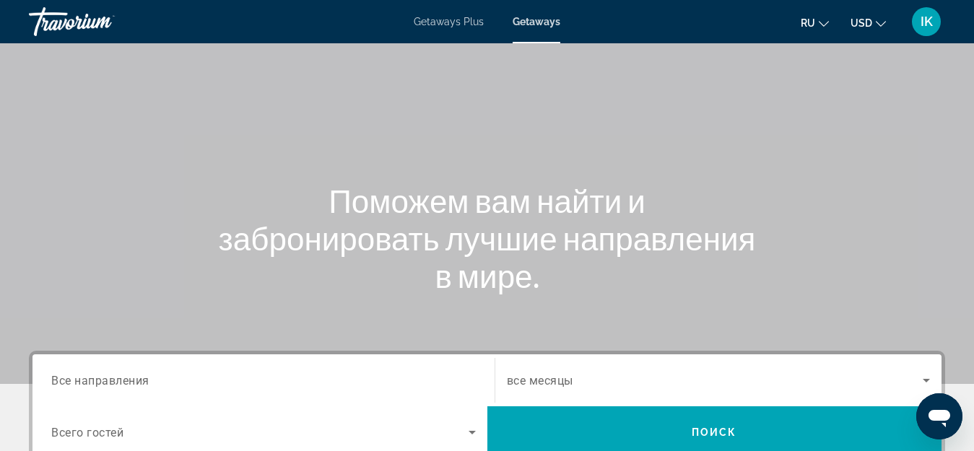
scroll to position [72, 0]
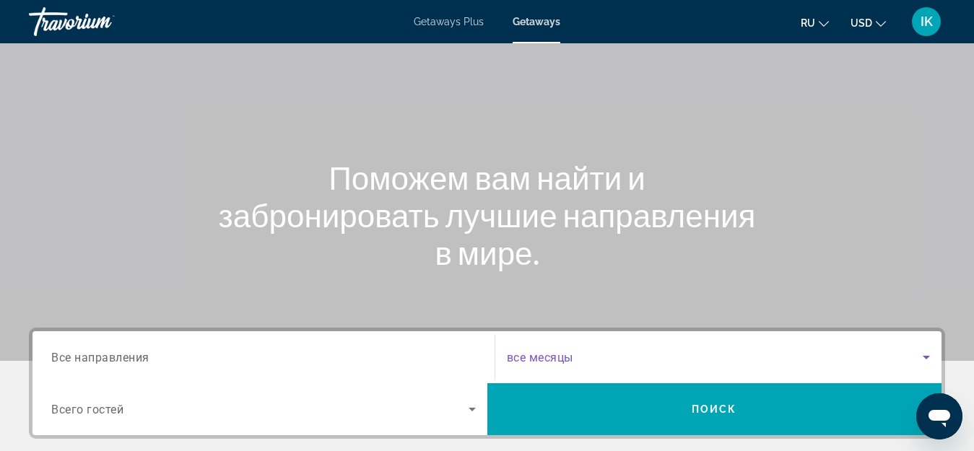
click at [926, 358] on icon "Search widget" at bounding box center [926, 358] width 7 height 4
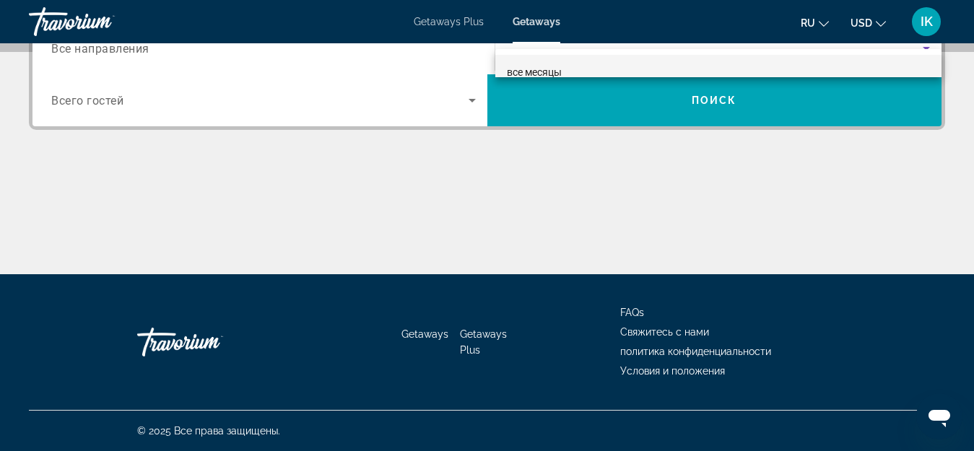
scroll to position [92, 0]
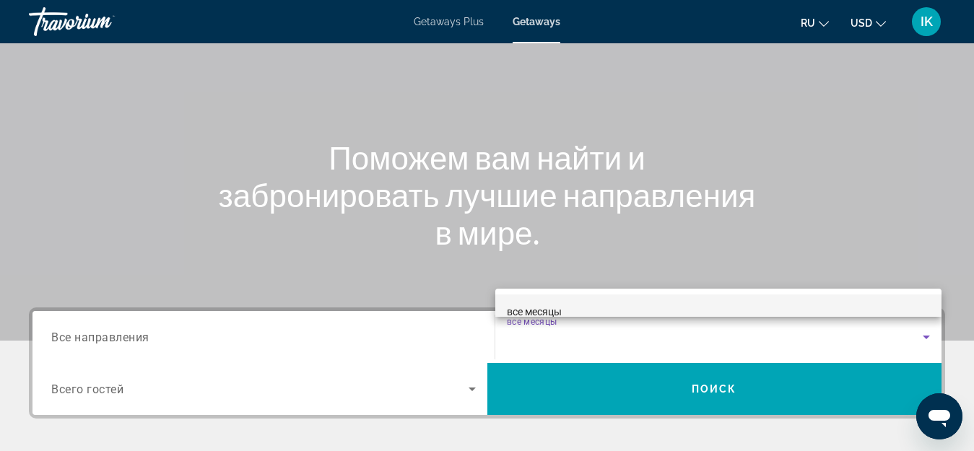
click at [539, 309] on span "все месяцы" at bounding box center [534, 312] width 55 height 12
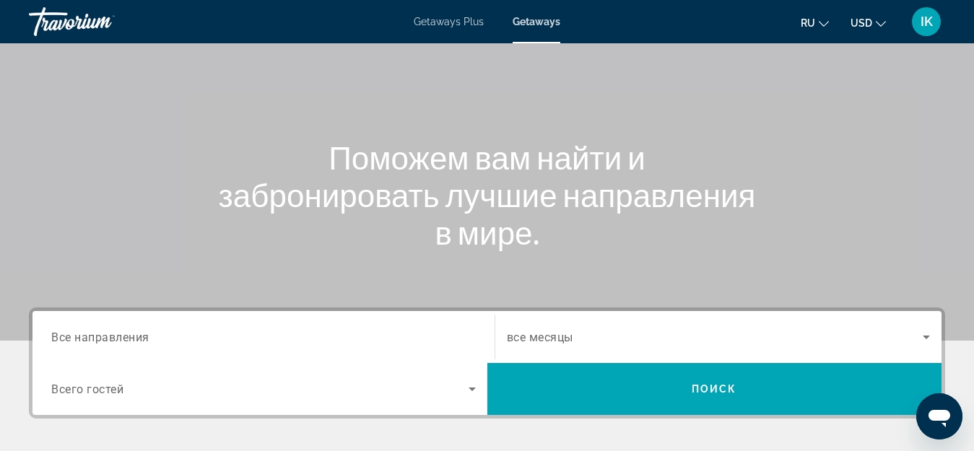
click at [571, 337] on span "все месяцы" at bounding box center [540, 338] width 66 height 14
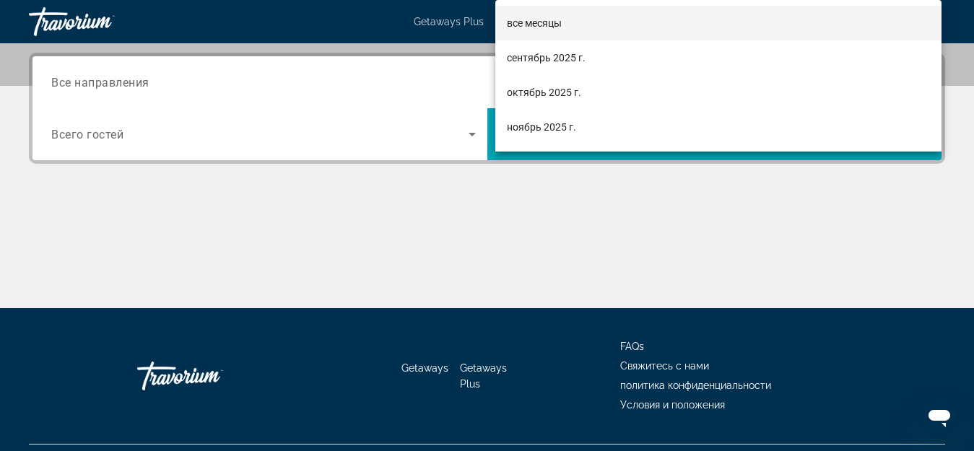
scroll to position [353, 0]
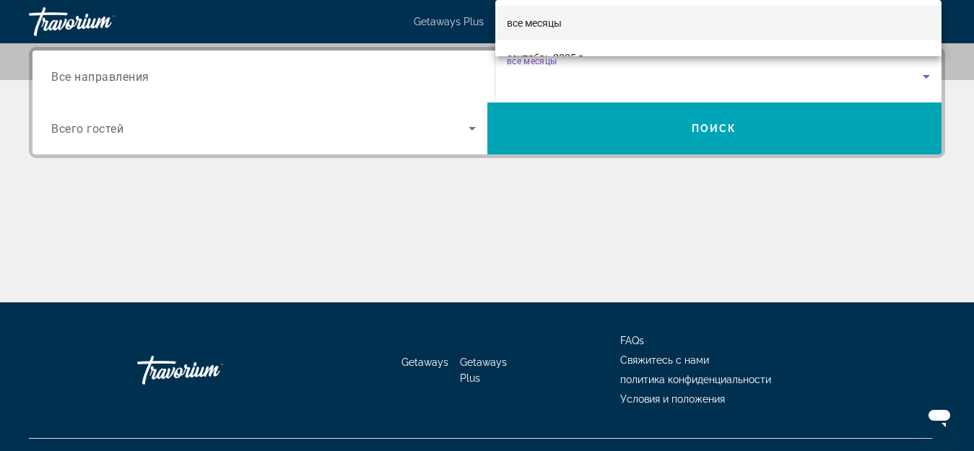
click at [927, 79] on div at bounding box center [487, 225] width 974 height 451
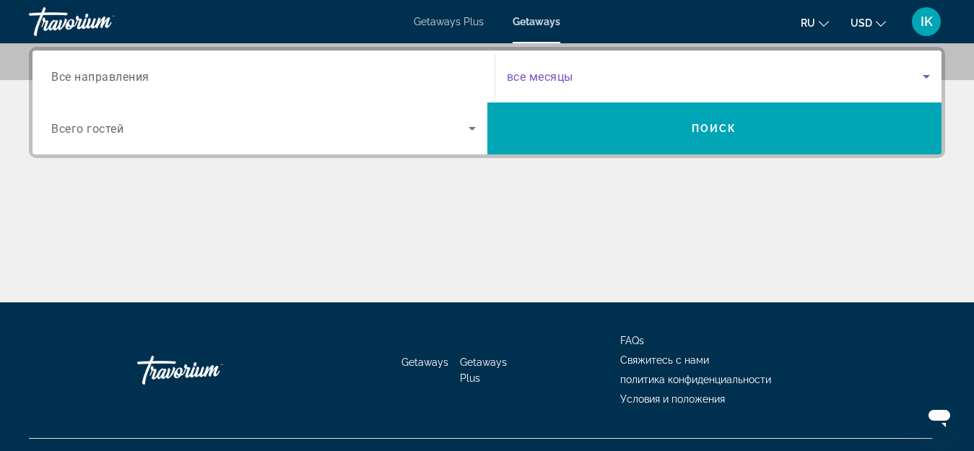
click at [927, 76] on icon "Search widget" at bounding box center [926, 77] width 7 height 4
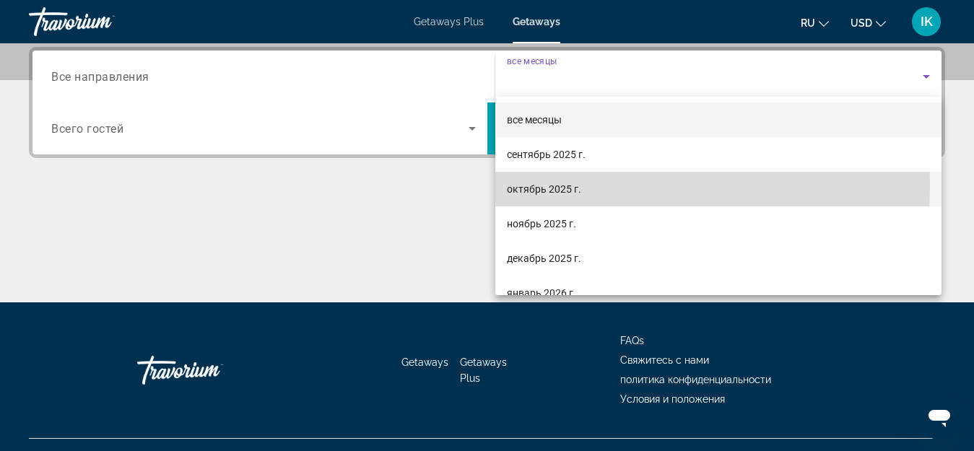
click at [547, 186] on span "октябрь 2025 г." at bounding box center [544, 189] width 74 height 17
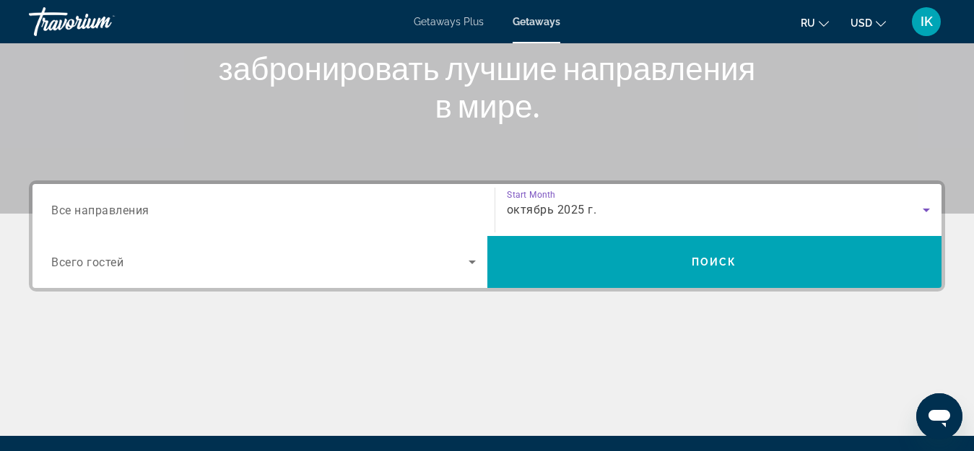
scroll to position [209, 0]
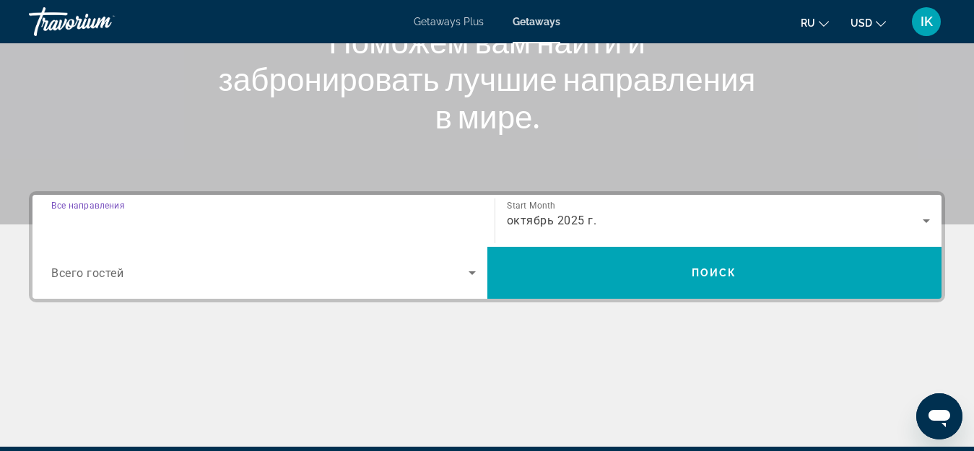
click at [162, 220] on input "Destination Все направления" at bounding box center [263, 221] width 425 height 17
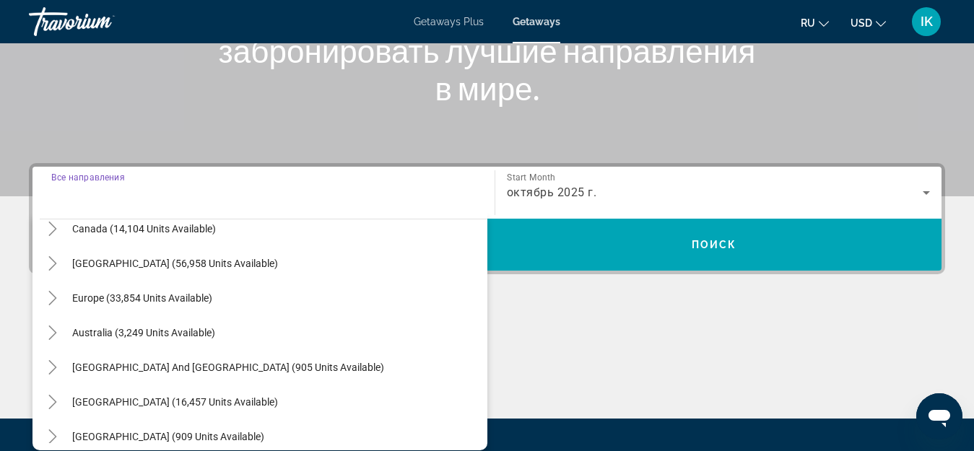
scroll to position [144, 0]
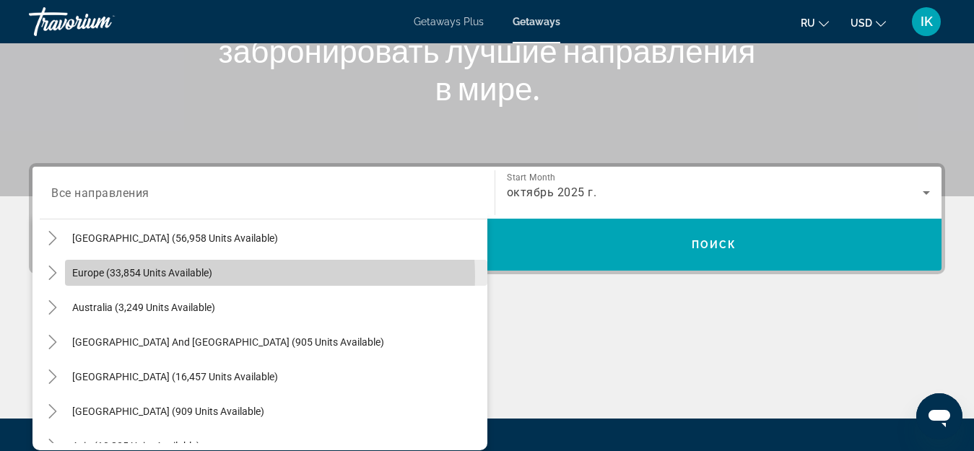
click at [242, 276] on span "Search widget" at bounding box center [276, 273] width 422 height 35
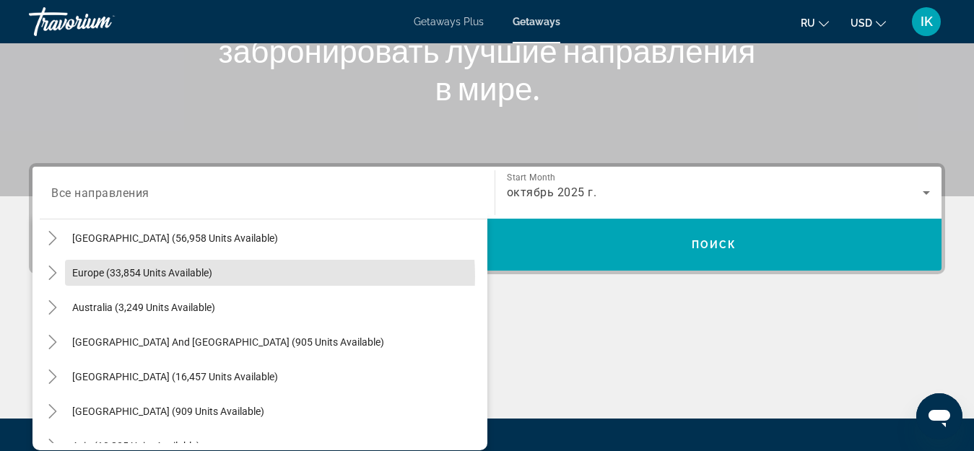
type input "**********"
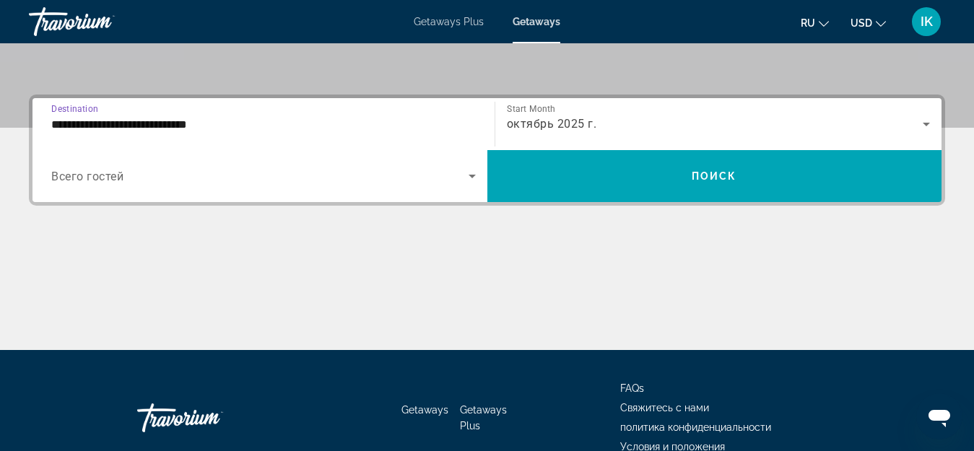
scroll to position [353, 0]
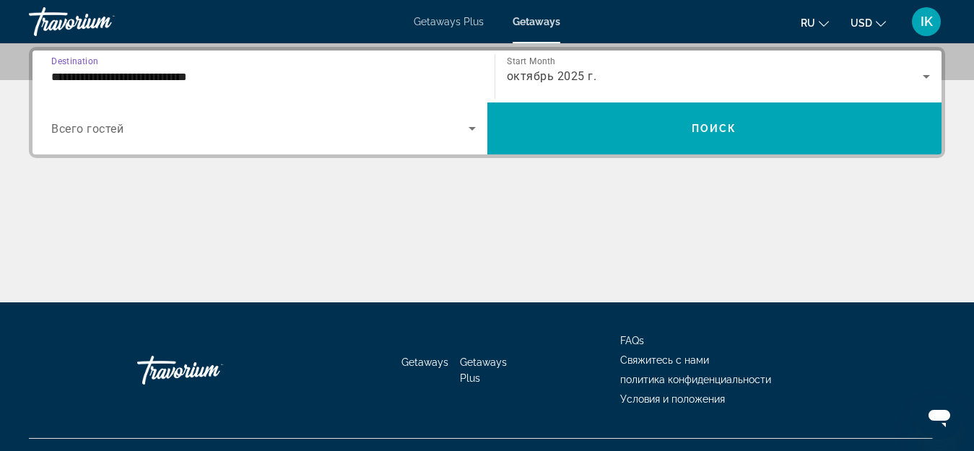
click at [472, 130] on icon "Search widget" at bounding box center [472, 129] width 7 height 4
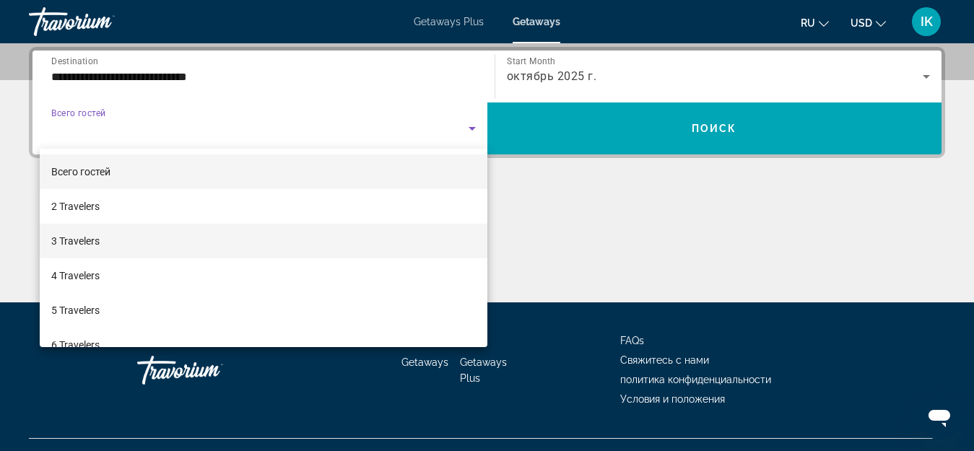
click at [97, 240] on span "3 Travelers" at bounding box center [75, 241] width 48 height 17
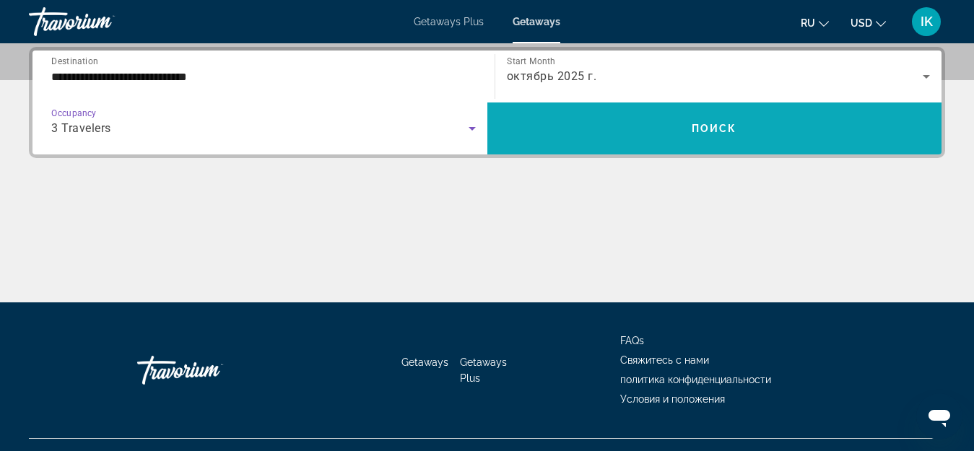
click at [730, 121] on button "Поиск" at bounding box center [714, 129] width 455 height 52
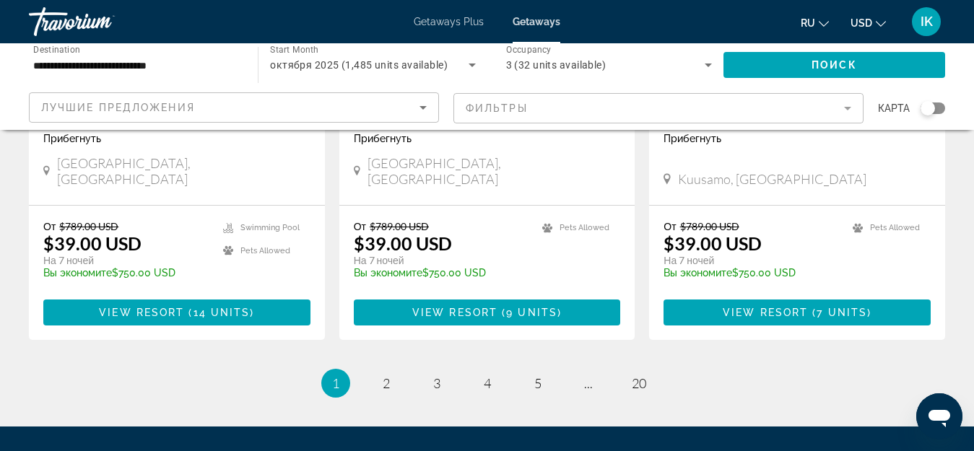
scroll to position [1878, 0]
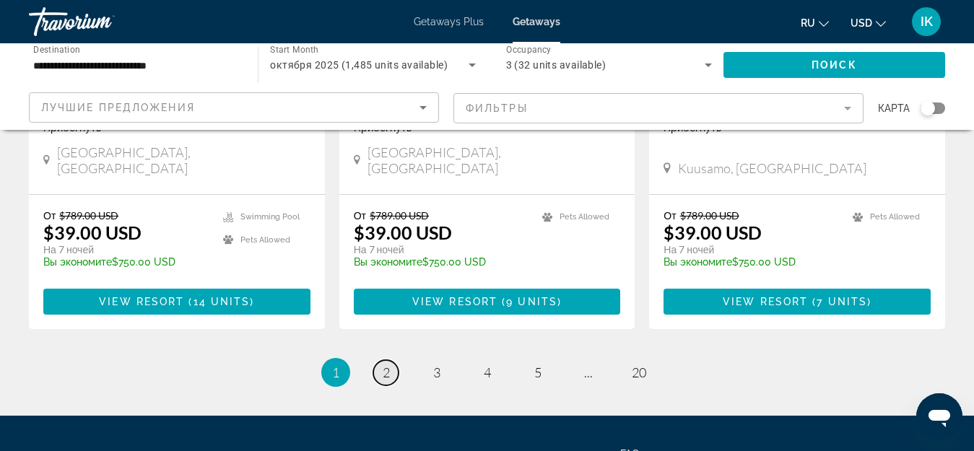
click at [383, 365] on span "2" at bounding box center [386, 373] width 7 height 16
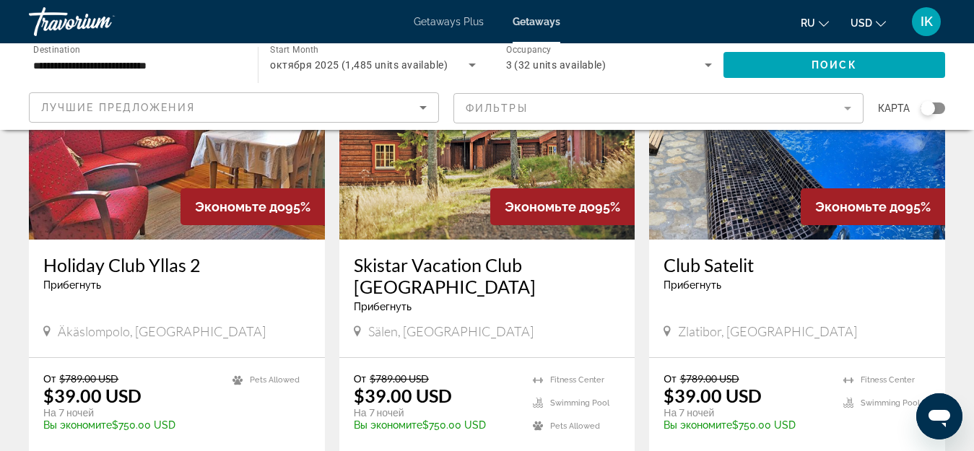
scroll to position [722, 0]
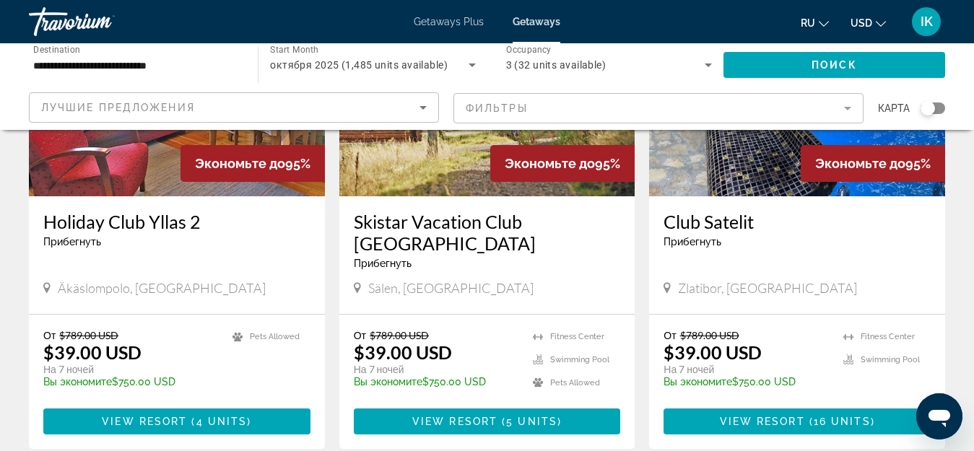
click at [677, 363] on p "На 7 ночей" at bounding box center [746, 369] width 165 height 13
click at [686, 363] on p "На 7 ночей" at bounding box center [746, 369] width 165 height 13
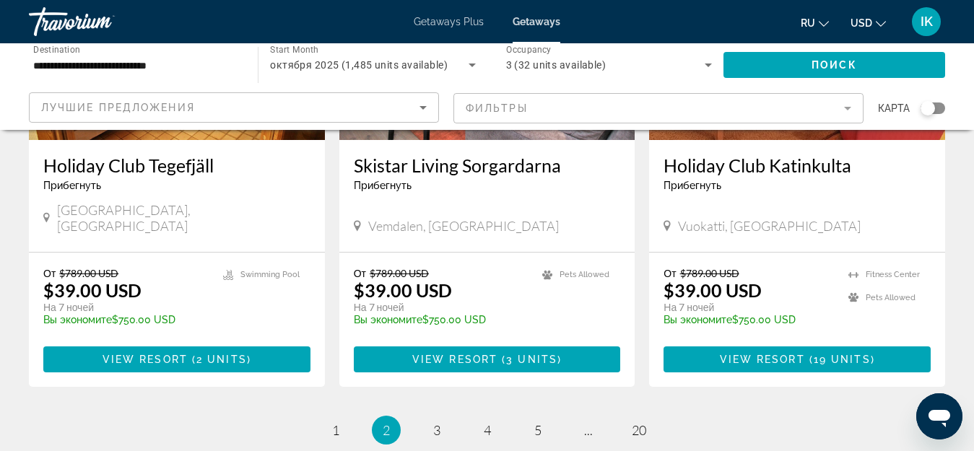
scroll to position [1878, 0]
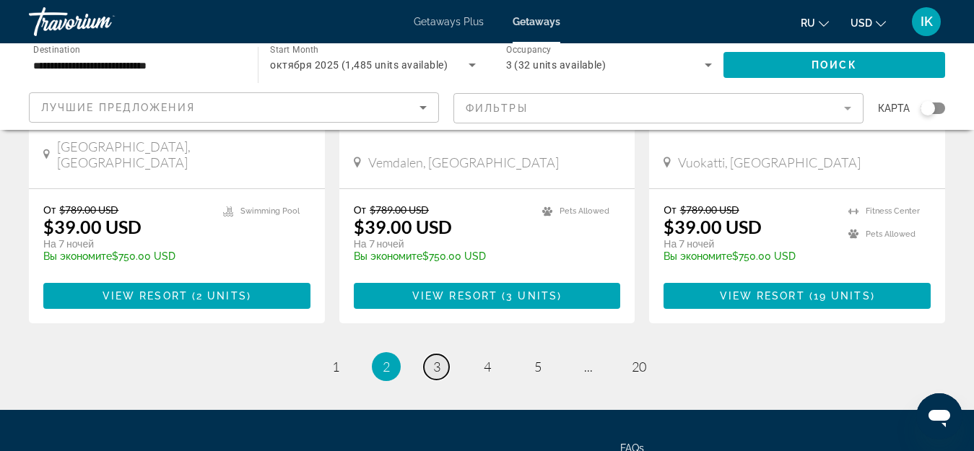
click at [440, 359] on span "3" at bounding box center [436, 367] width 7 height 16
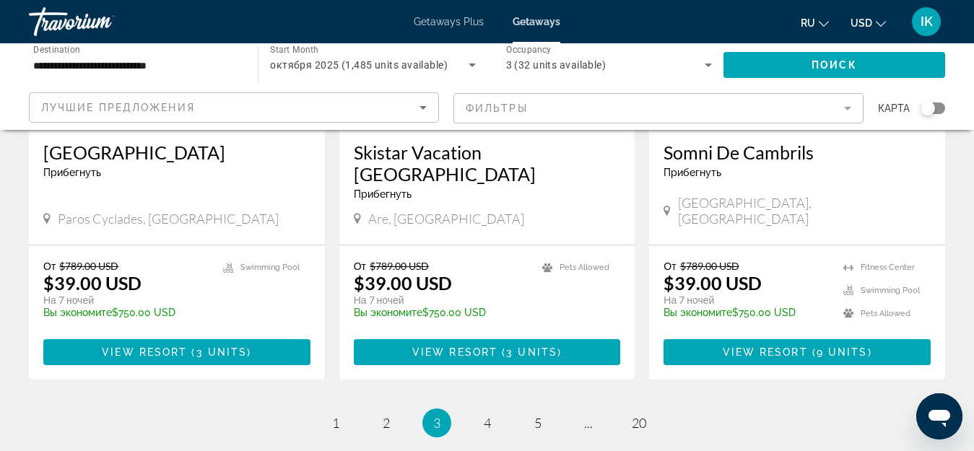
scroll to position [1805, 0]
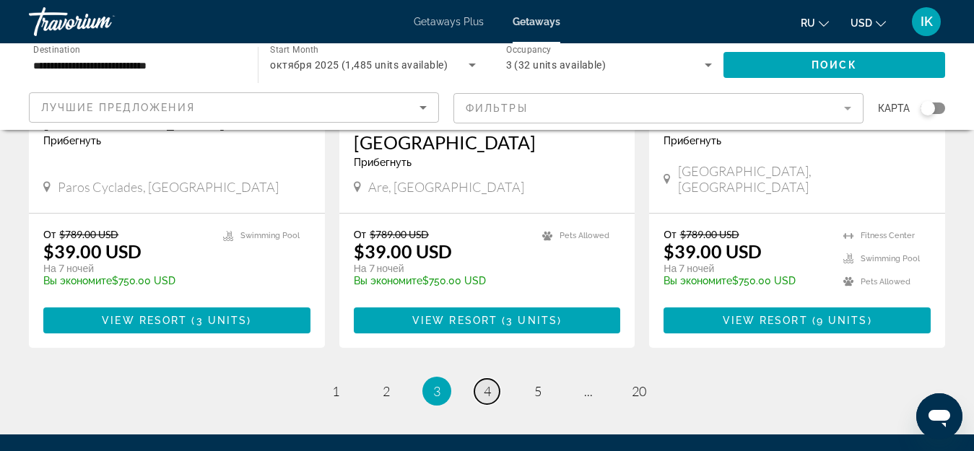
click at [484, 383] on span "4" at bounding box center [487, 391] width 7 height 16
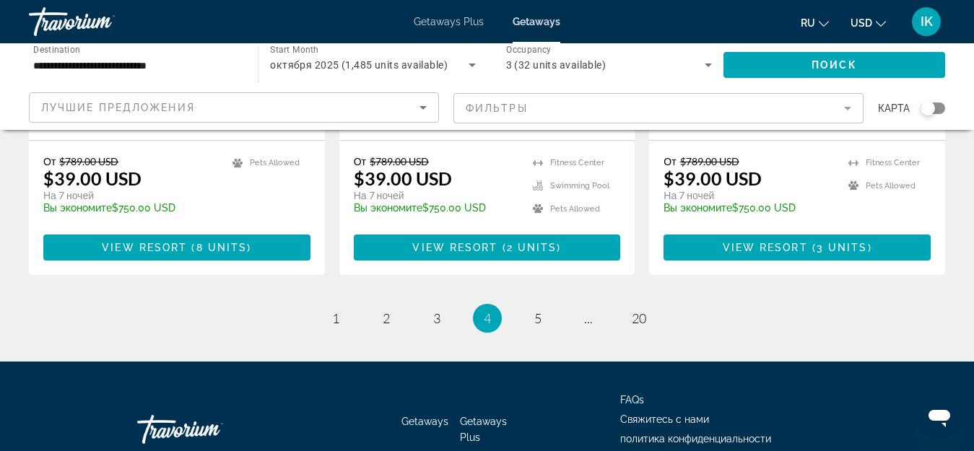
scroll to position [1950, 0]
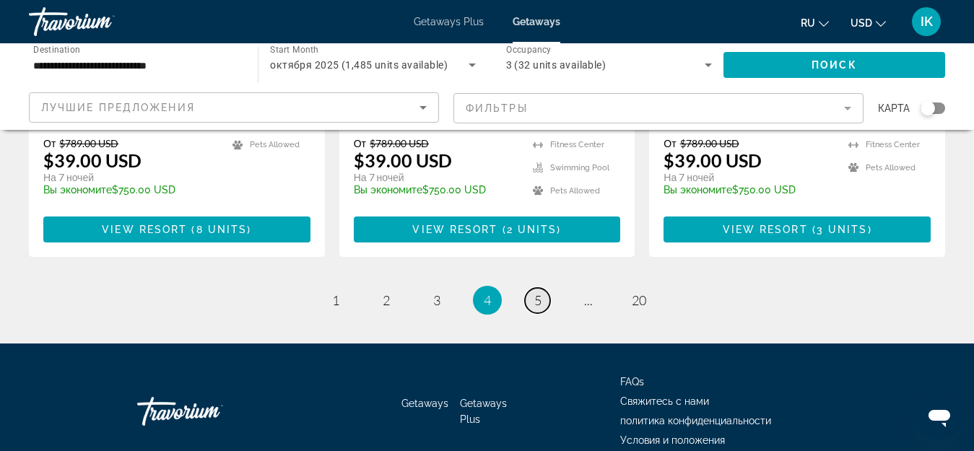
click at [537, 292] on span "5" at bounding box center [537, 300] width 7 height 16
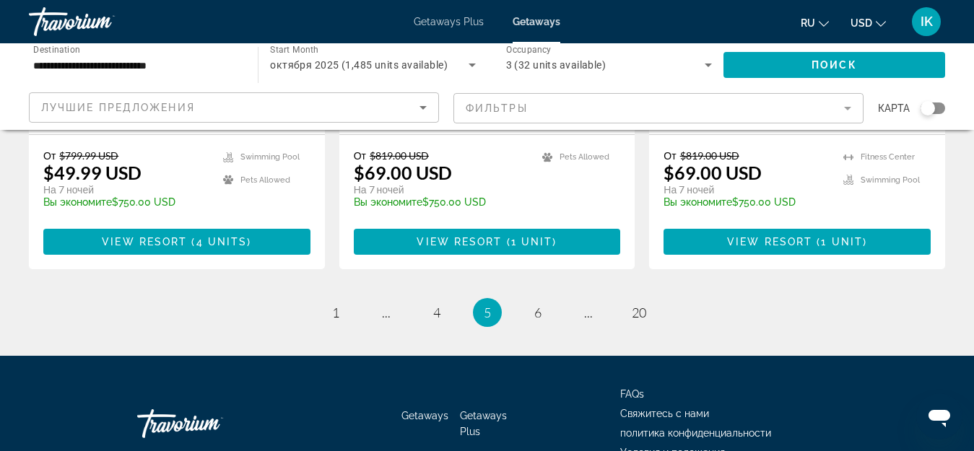
scroll to position [1950, 0]
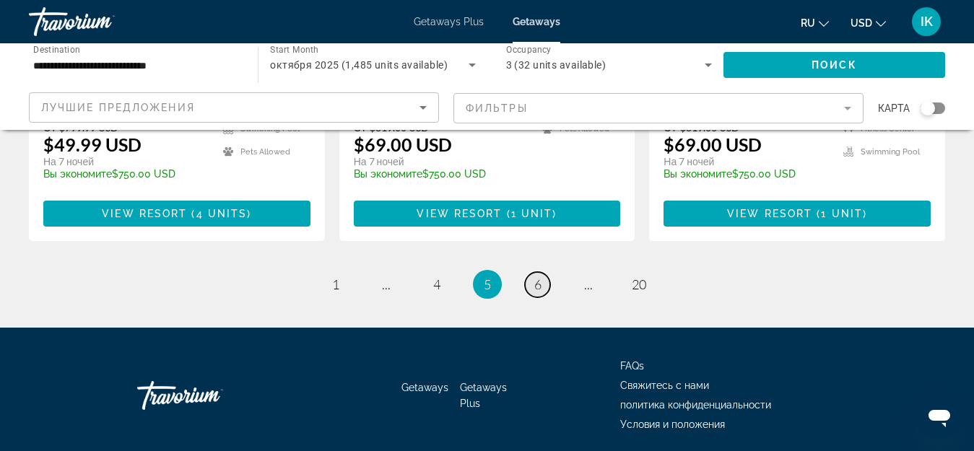
click at [525, 272] on link "page 6" at bounding box center [537, 284] width 25 height 25
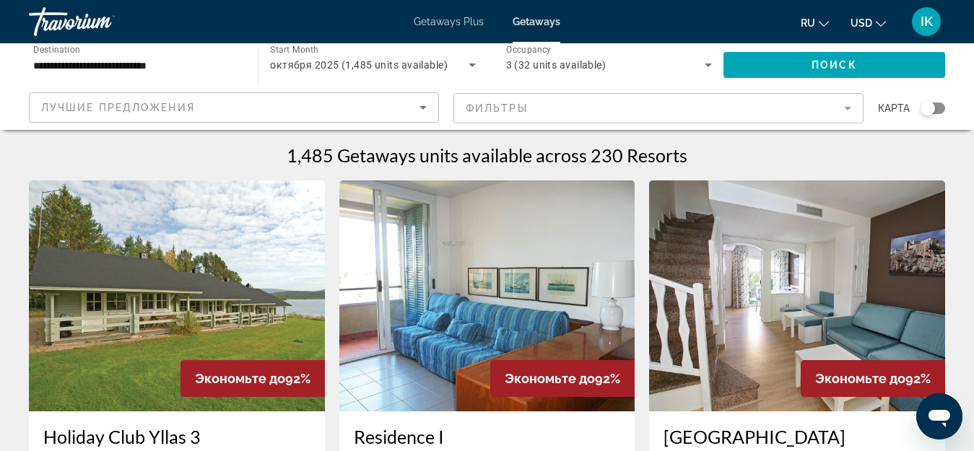
click at [420, 235] on img "Main content" at bounding box center [487, 296] width 296 height 231
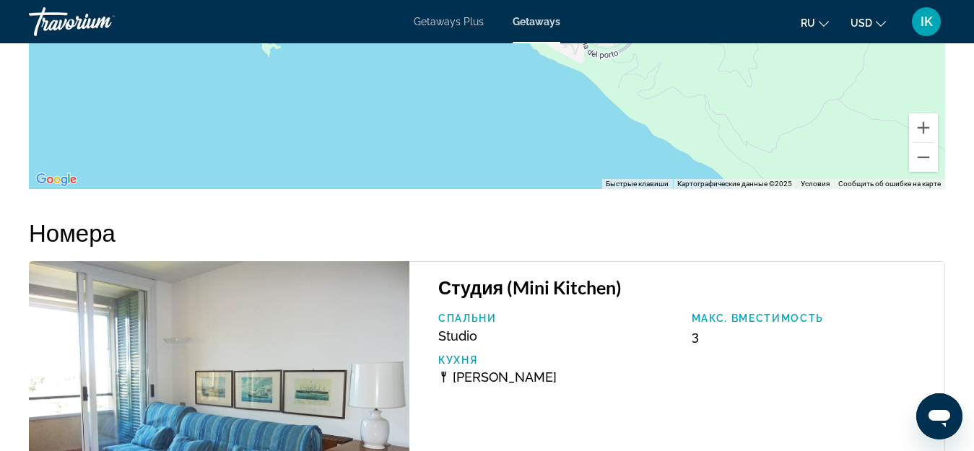
scroll to position [2817, 0]
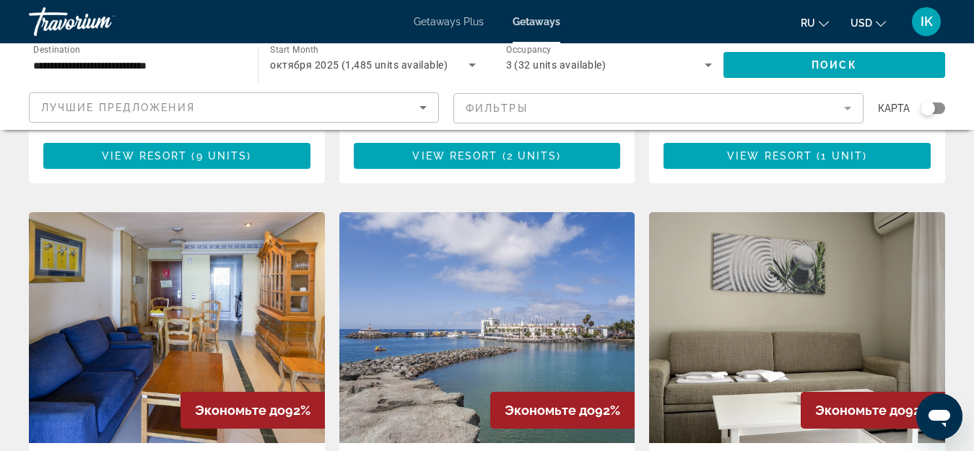
scroll to position [1928, 0]
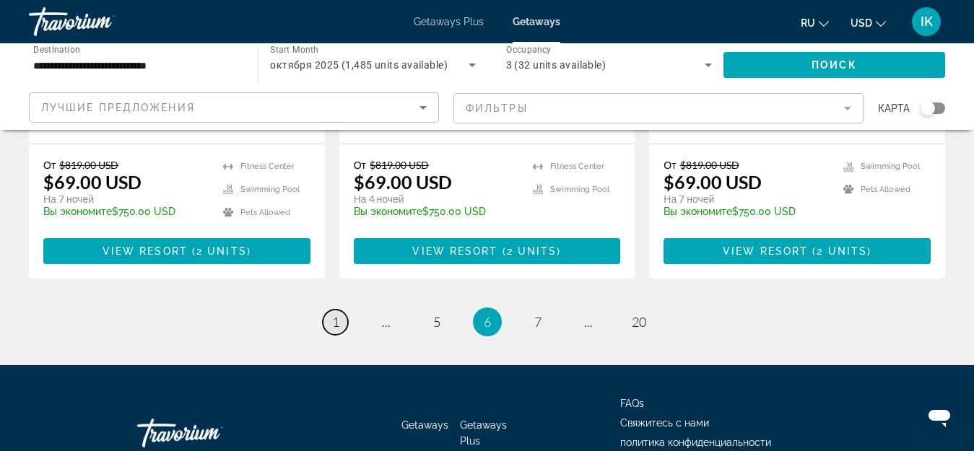
click at [339, 314] on span "1" at bounding box center [335, 322] width 7 height 16
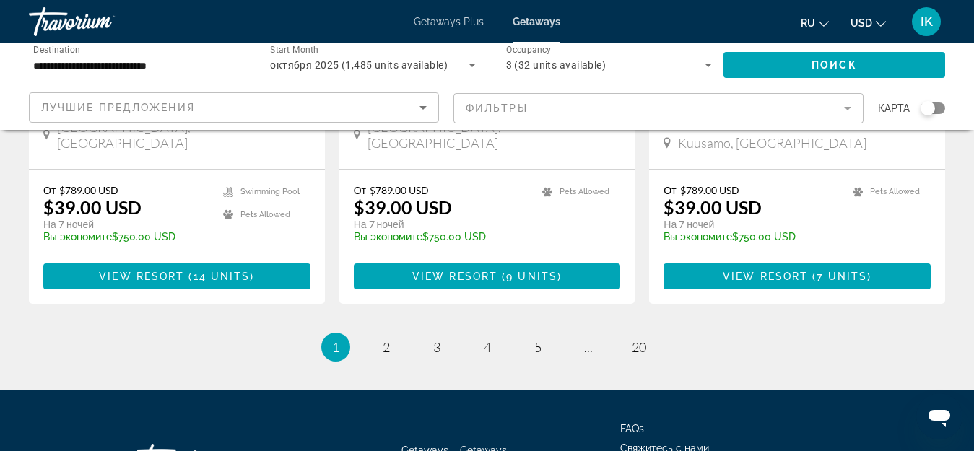
scroll to position [1951, 0]
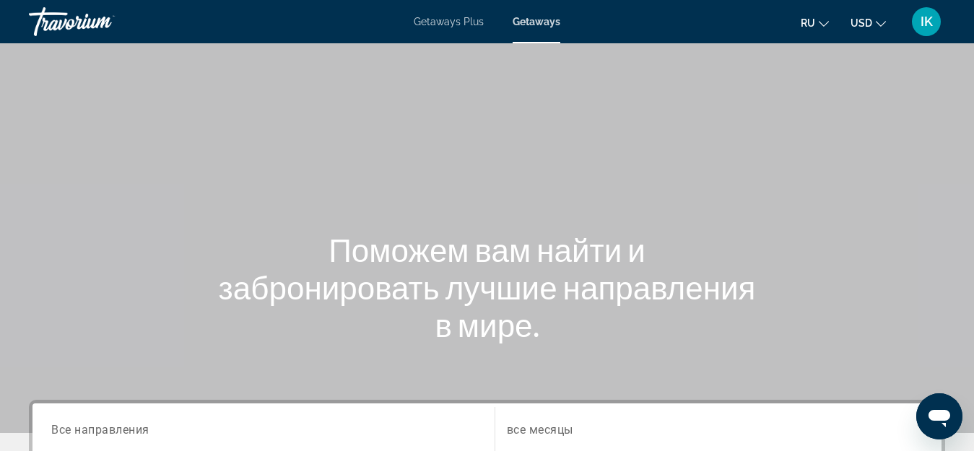
click at [445, 20] on span "Getaways Plus" at bounding box center [449, 22] width 70 height 12
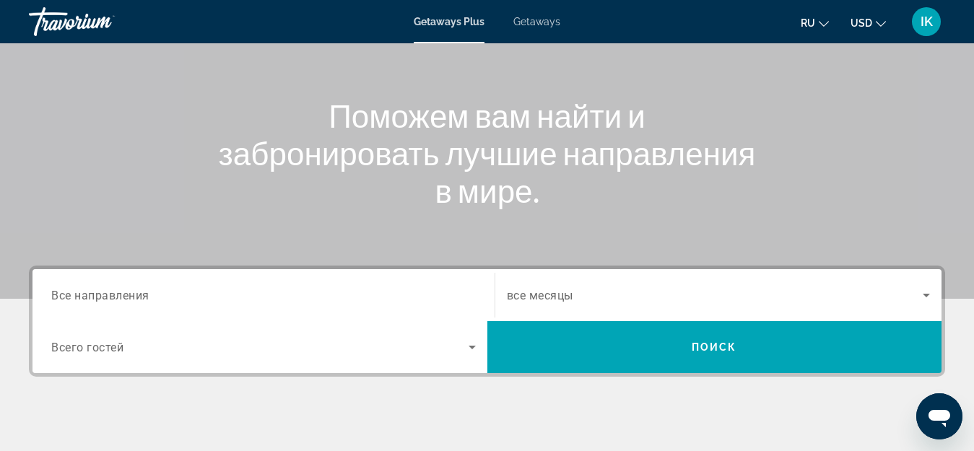
scroll to position [144, 0]
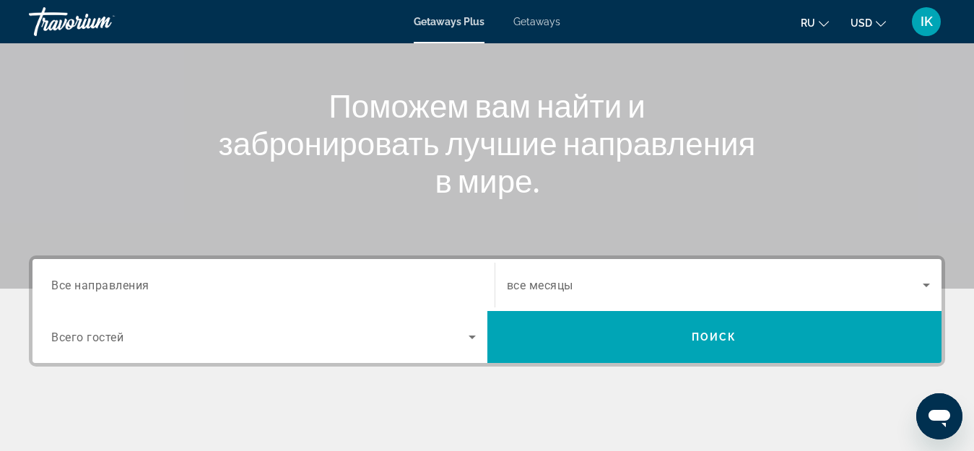
click at [144, 287] on span "Все направления" at bounding box center [100, 285] width 98 height 14
click at [144, 287] on input "Destination Все направления" at bounding box center [263, 285] width 425 height 17
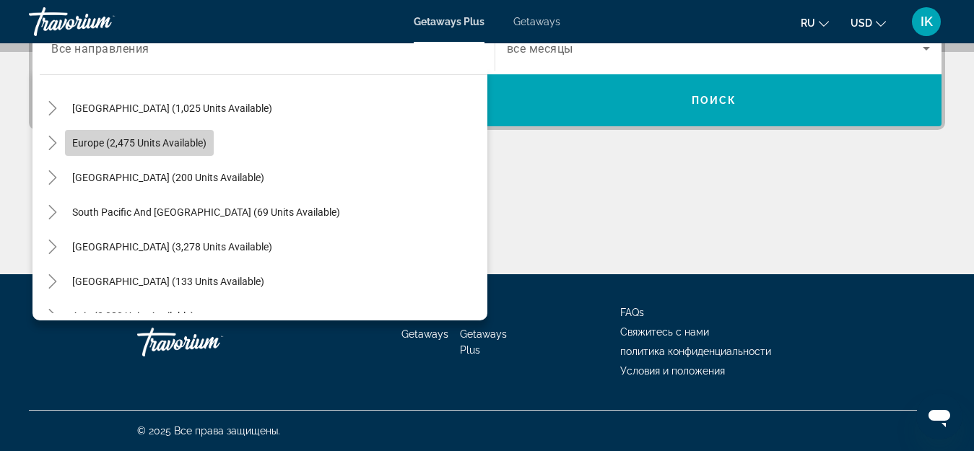
click at [162, 143] on span "Europe (2,475 units available)" at bounding box center [139, 143] width 134 height 12
type input "**********"
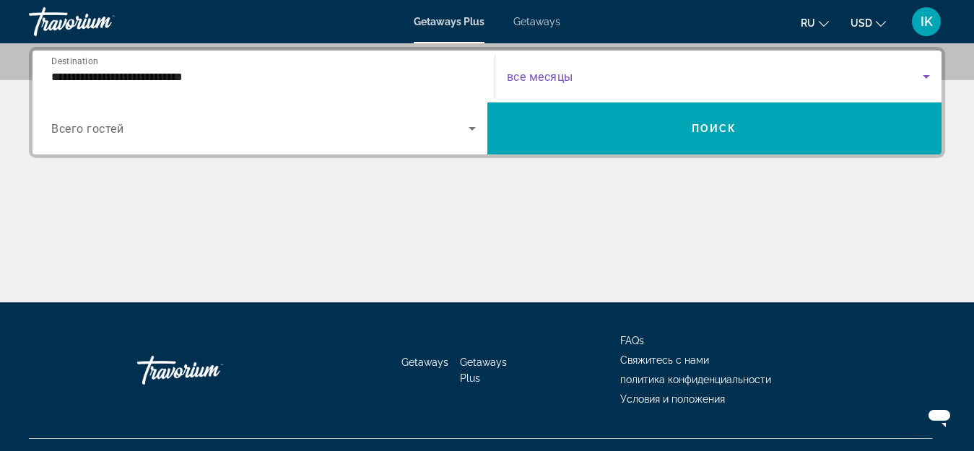
click at [924, 74] on icon "Search widget" at bounding box center [926, 76] width 17 height 17
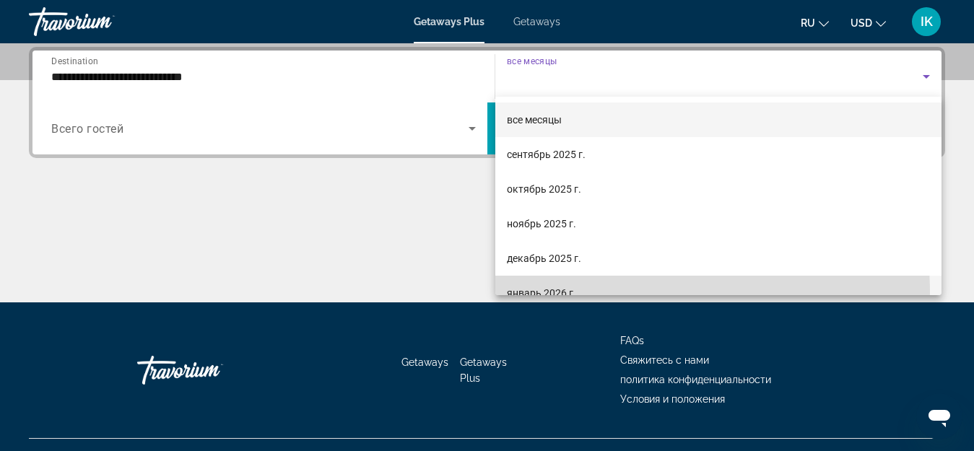
click at [558, 292] on span "январь 2026 г." at bounding box center [541, 293] width 69 height 17
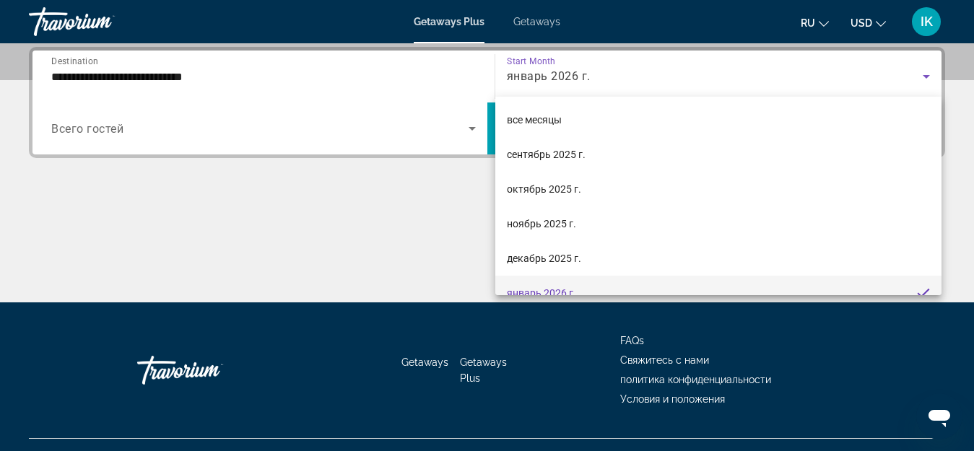
scroll to position [15, 0]
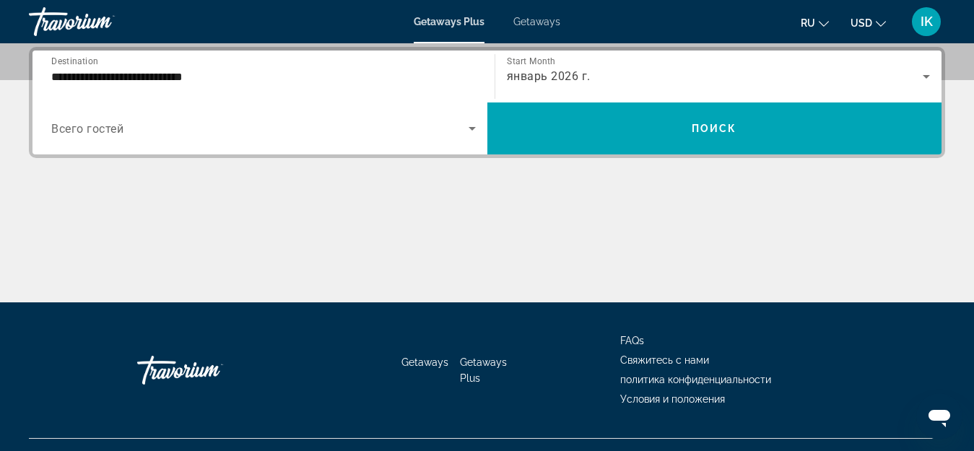
click at [93, 129] on span "Всего гостей" at bounding box center [87, 129] width 72 height 14
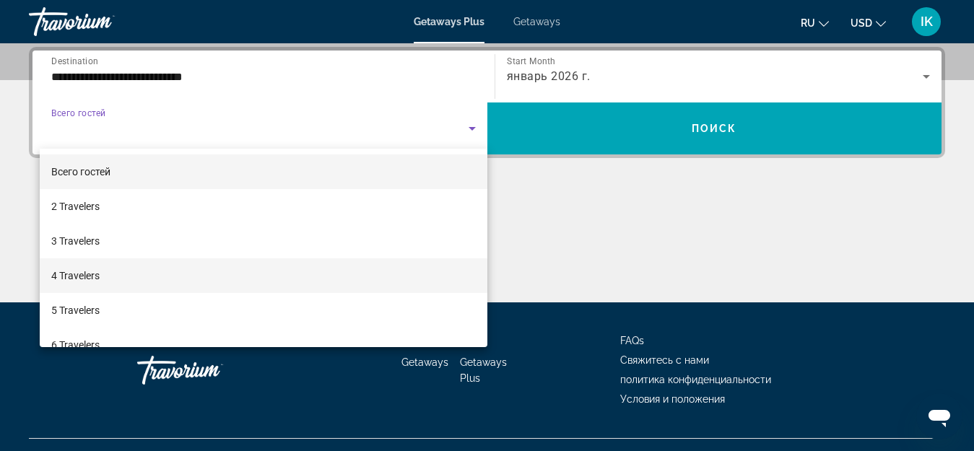
click at [132, 274] on mat-option "4 Travelers" at bounding box center [264, 276] width 448 height 35
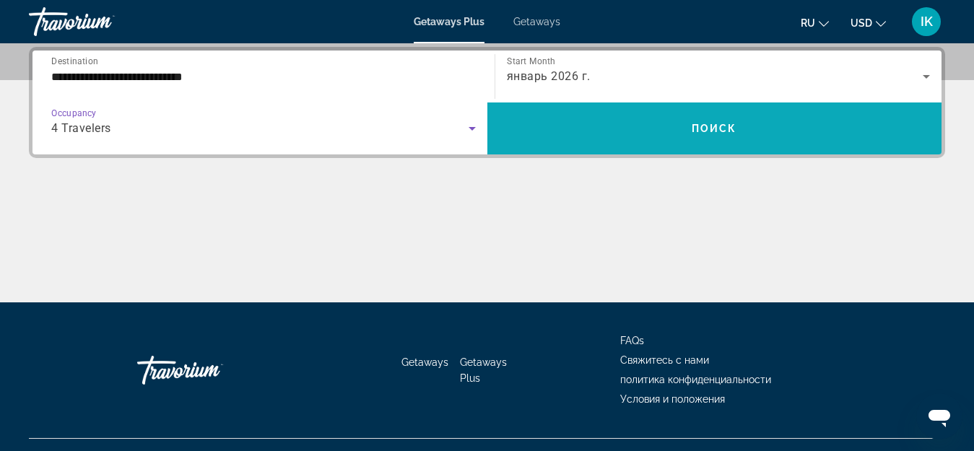
click at [648, 131] on span "Search widget" at bounding box center [714, 128] width 455 height 35
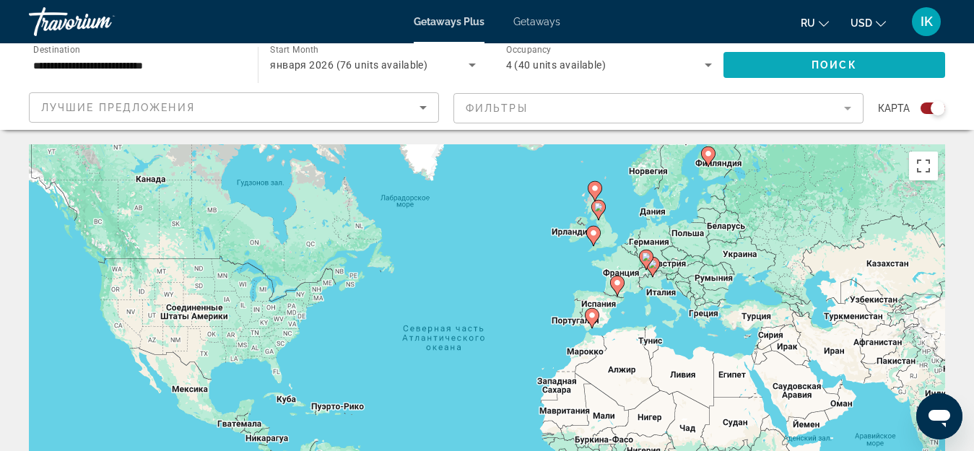
click at [800, 64] on span "Search widget" at bounding box center [835, 65] width 222 height 35
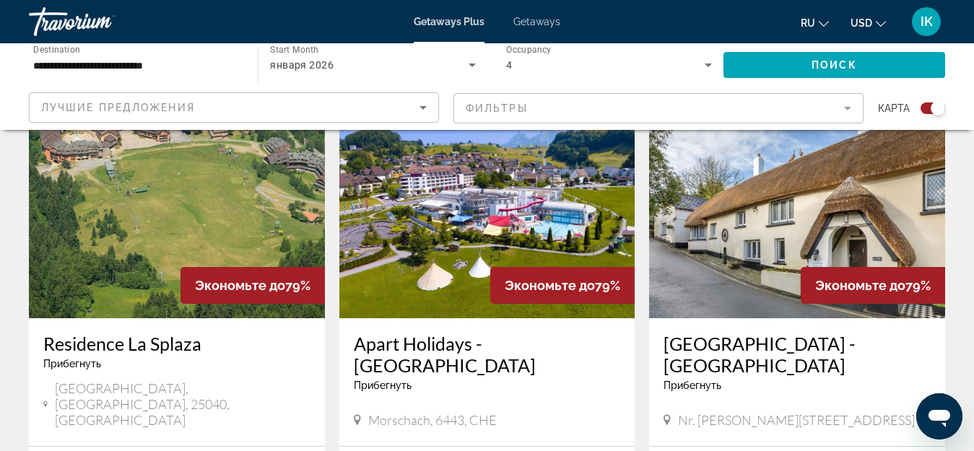
scroll to position [1011, 0]
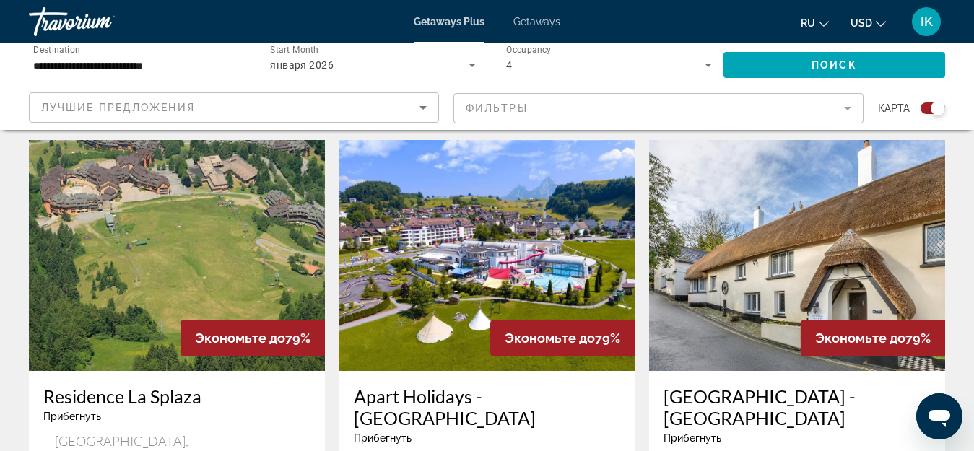
click at [148, 199] on img "Main content" at bounding box center [177, 255] width 296 height 231
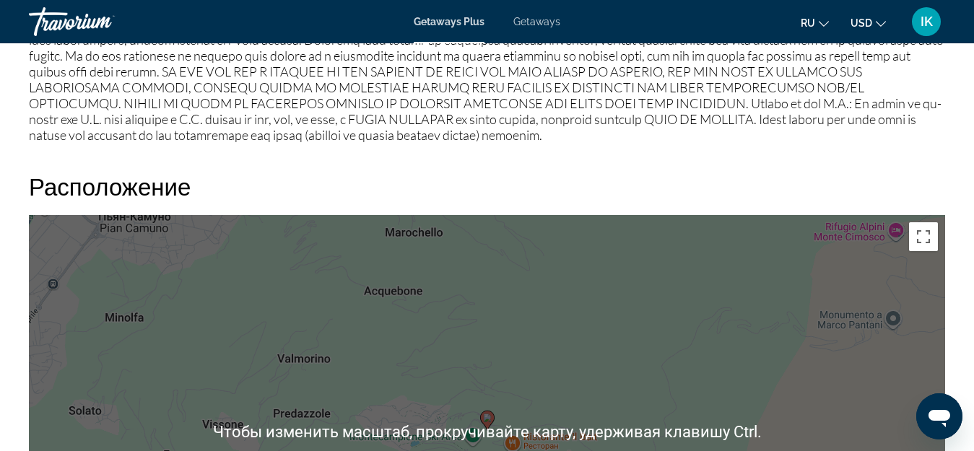
scroll to position [1878, 0]
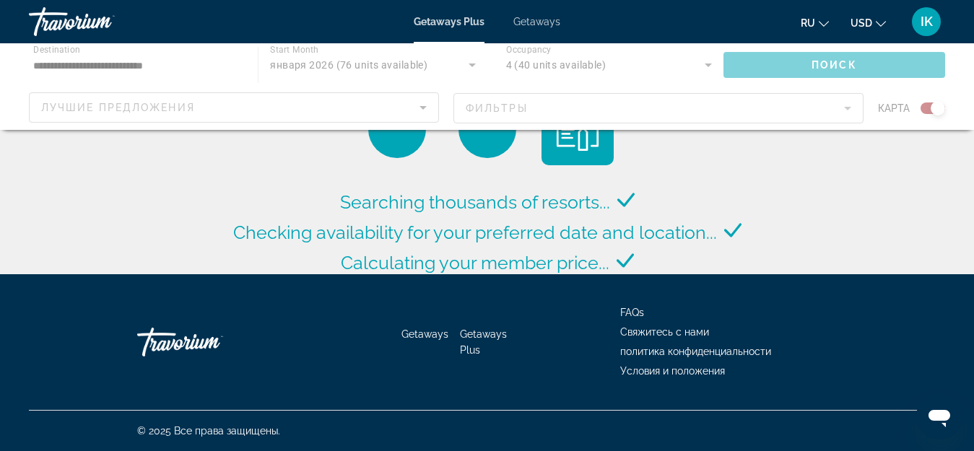
scroll to position [170, 0]
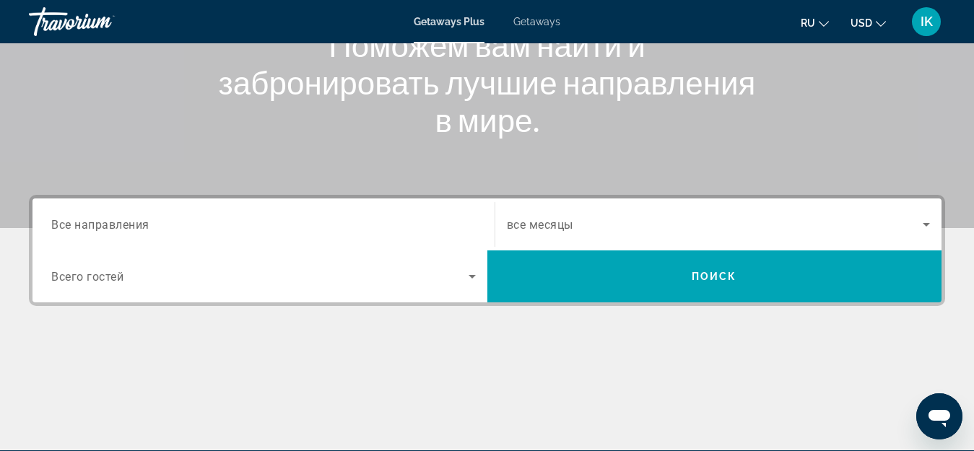
scroll to position [165, 0]
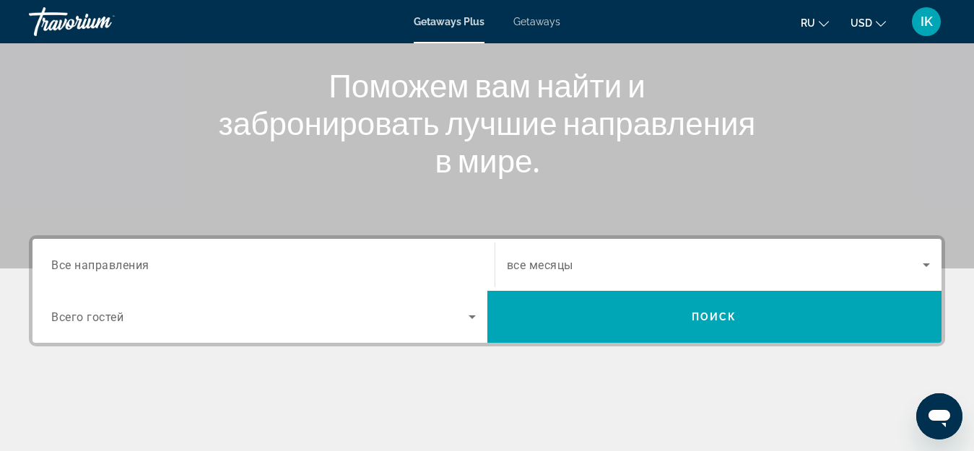
click at [129, 269] on span "Все направления" at bounding box center [100, 265] width 98 height 14
click at [129, 269] on input "Destination Все направления" at bounding box center [263, 265] width 425 height 17
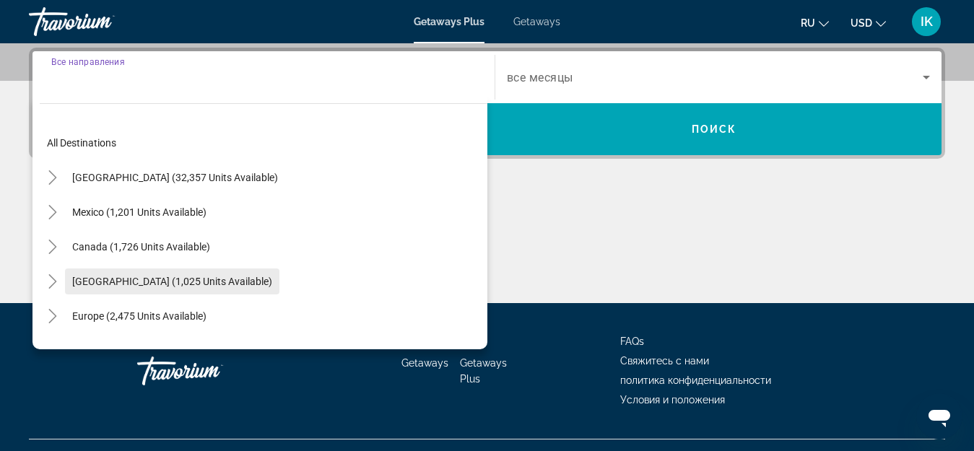
scroll to position [353, 0]
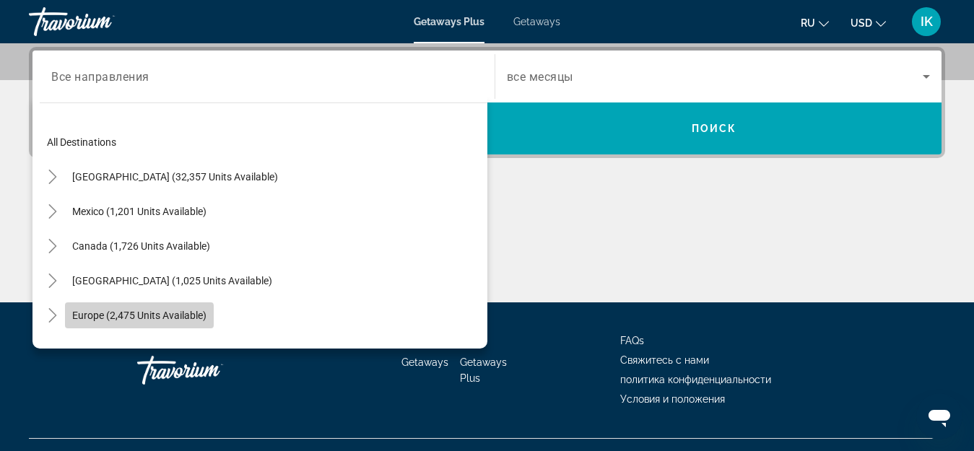
click at [124, 316] on span "Europe (2,475 units available)" at bounding box center [139, 316] width 134 height 12
type input "**********"
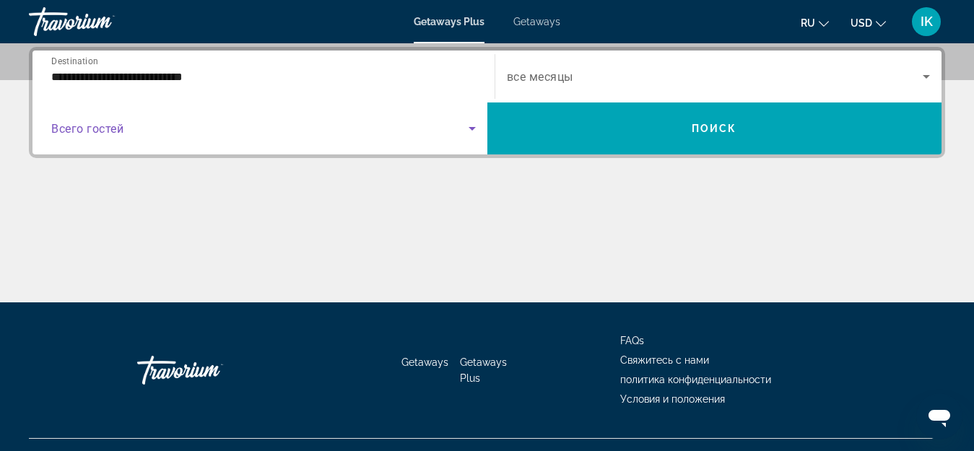
click at [477, 130] on icon "Search widget" at bounding box center [472, 128] width 17 height 17
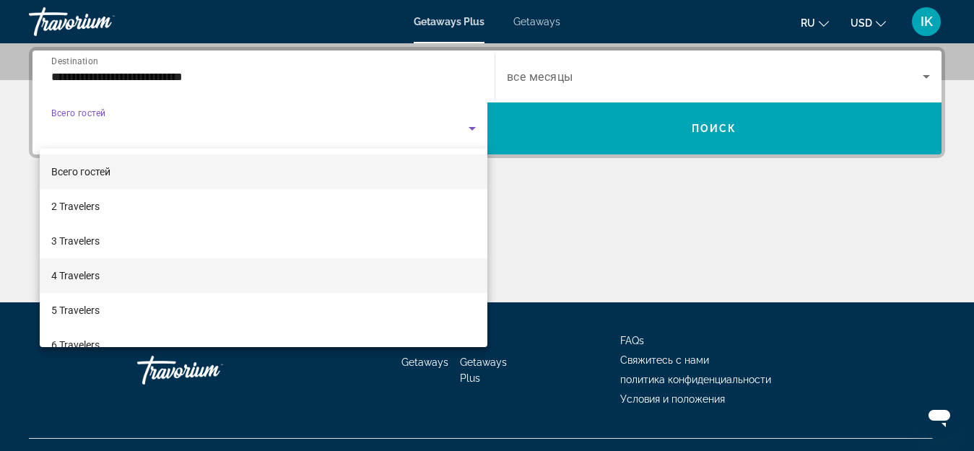
click at [378, 282] on mat-option "4 Travelers" at bounding box center [264, 276] width 448 height 35
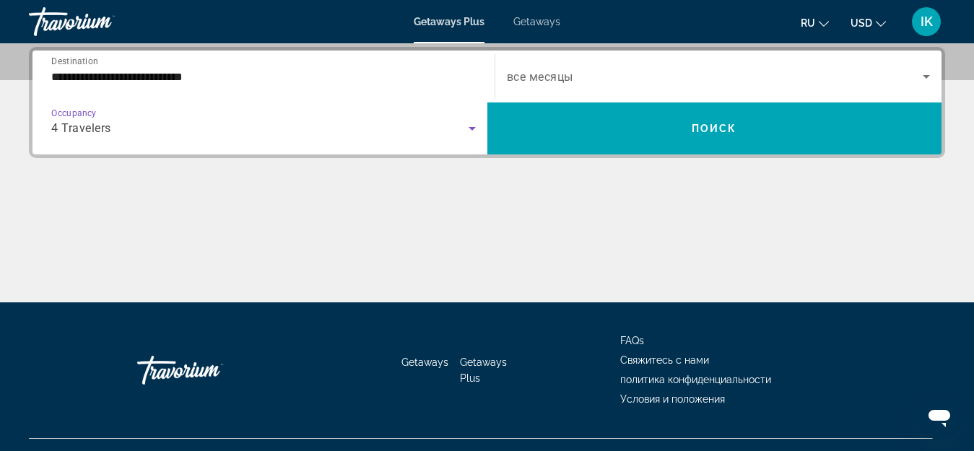
click at [927, 77] on icon "Search widget" at bounding box center [926, 77] width 7 height 4
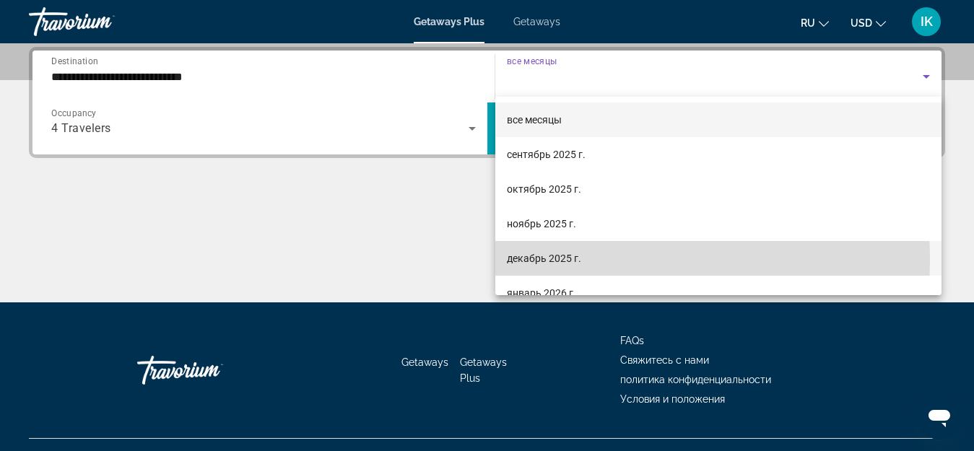
click at [546, 261] on span "декабрь 2025 г." at bounding box center [544, 258] width 74 height 17
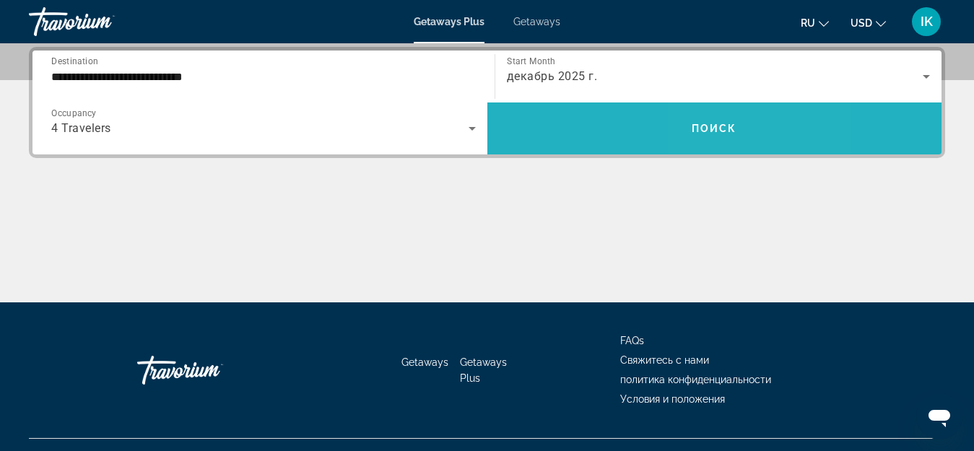
click at [719, 116] on span "Search widget" at bounding box center [714, 128] width 455 height 35
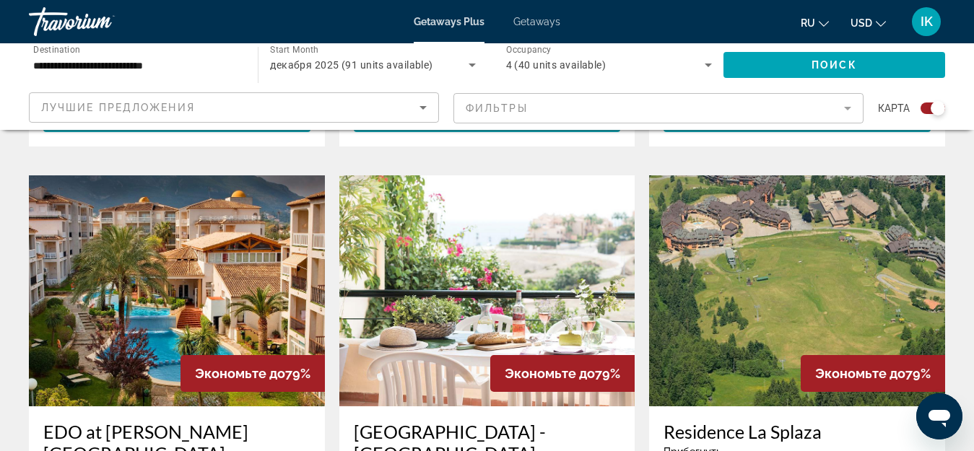
scroll to position [2094, 0]
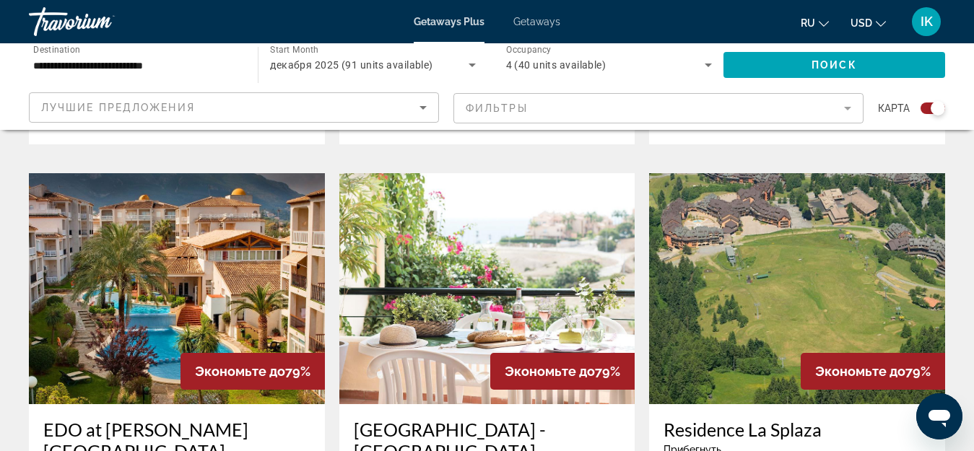
click at [754, 187] on img "Main content" at bounding box center [797, 288] width 296 height 231
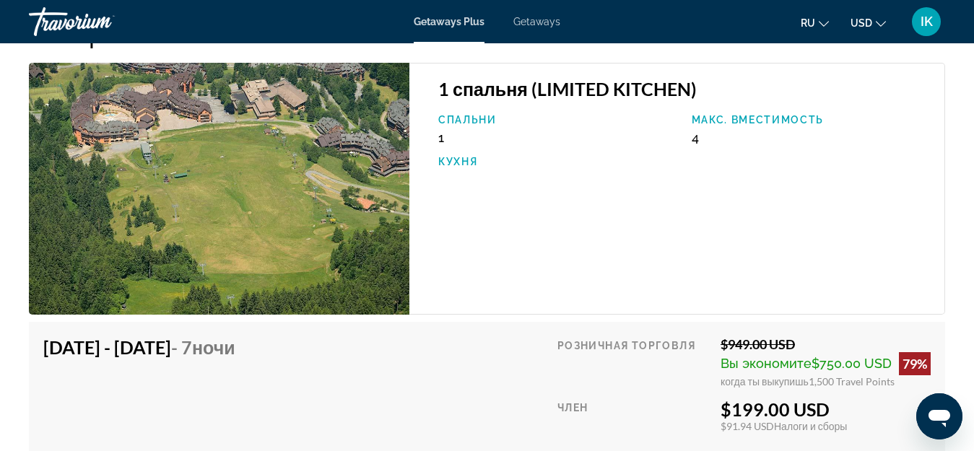
scroll to position [2817, 0]
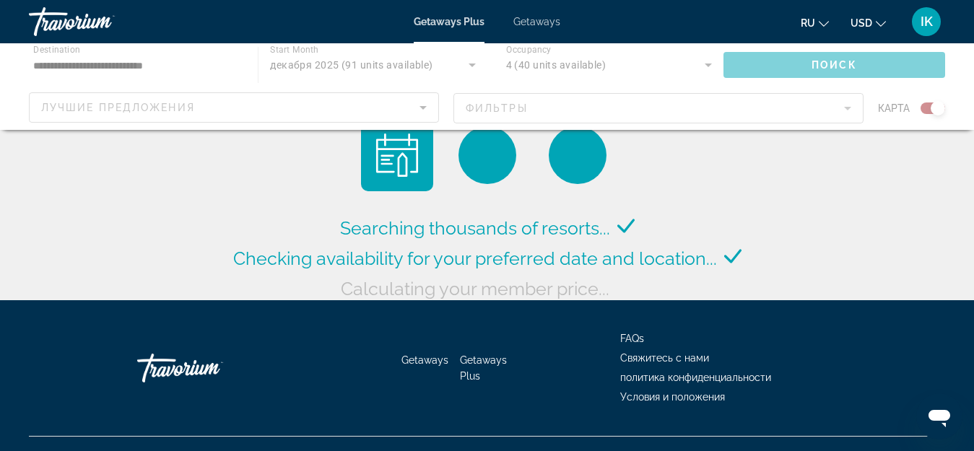
click at [847, 61] on div "Main content" at bounding box center [487, 86] width 974 height 87
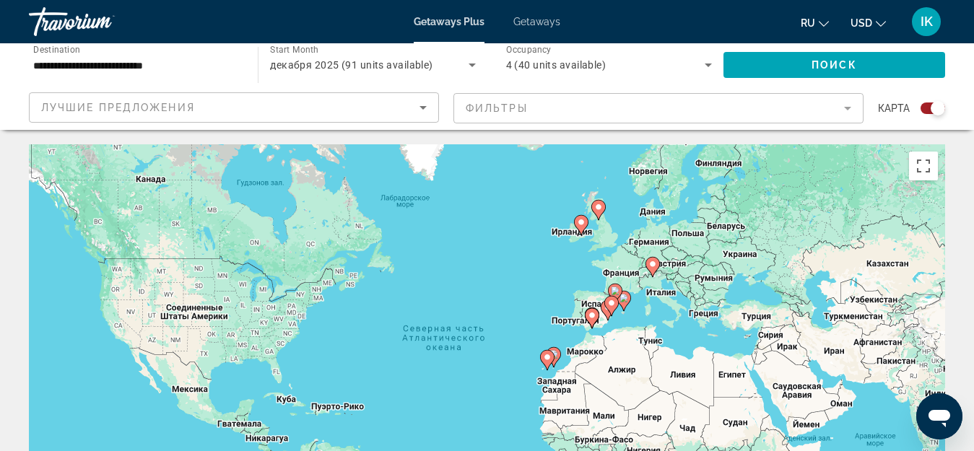
click at [461, 103] on mat-form-field "Фильтры" at bounding box center [659, 108] width 410 height 30
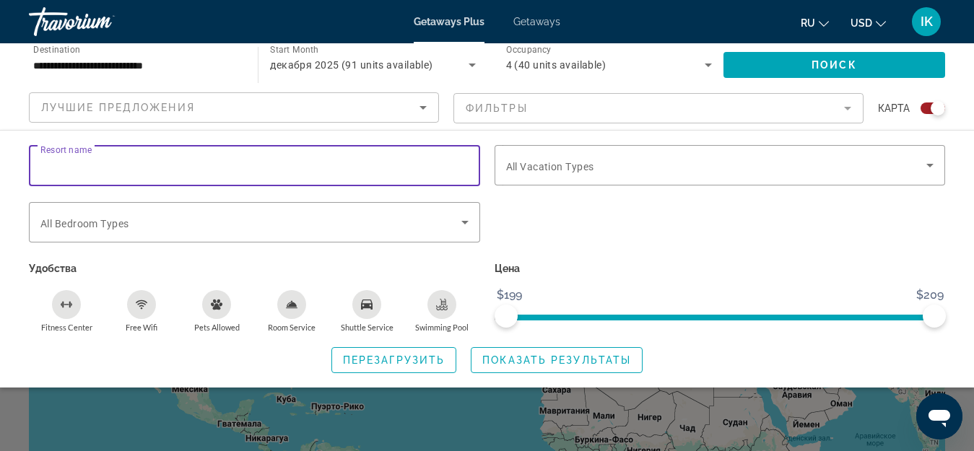
click at [111, 163] on input "Resort name" at bounding box center [254, 165] width 428 height 17
type input "******"
click at [464, 216] on icon "Search widget" at bounding box center [464, 222] width 17 height 17
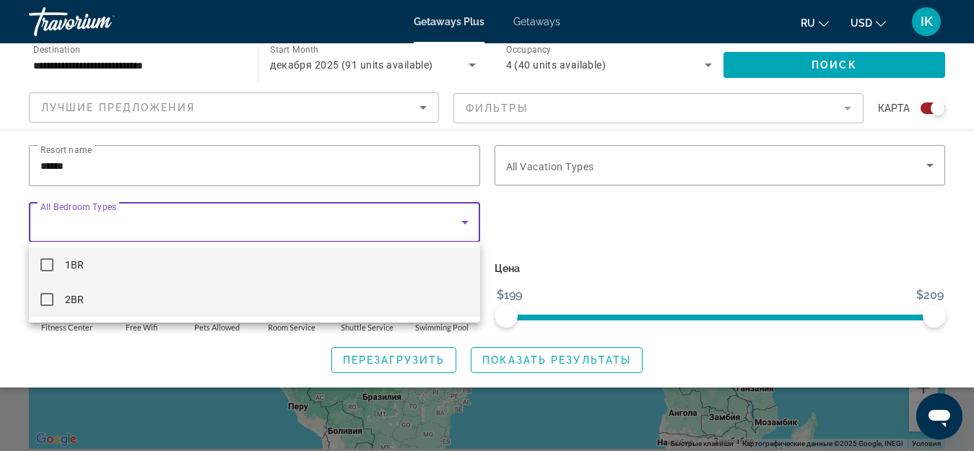
scroll to position [144, 0]
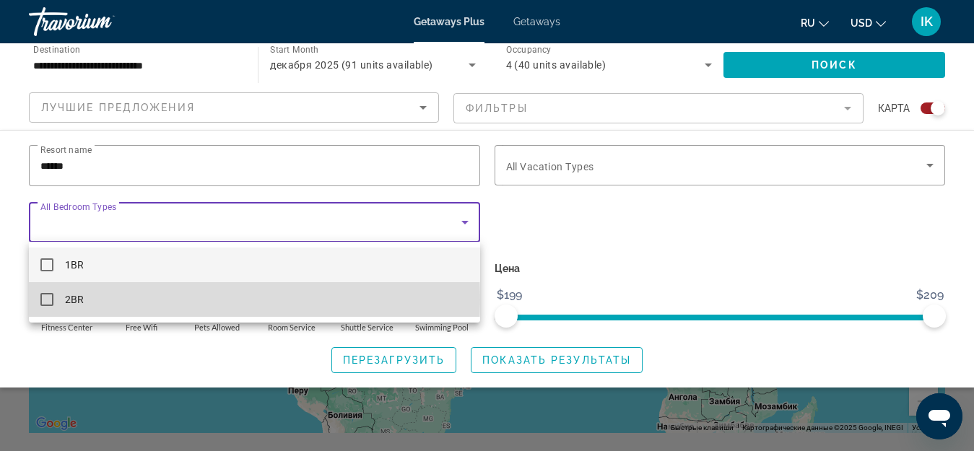
click at [49, 300] on mat-pseudo-checkbox at bounding box center [46, 299] width 13 height 13
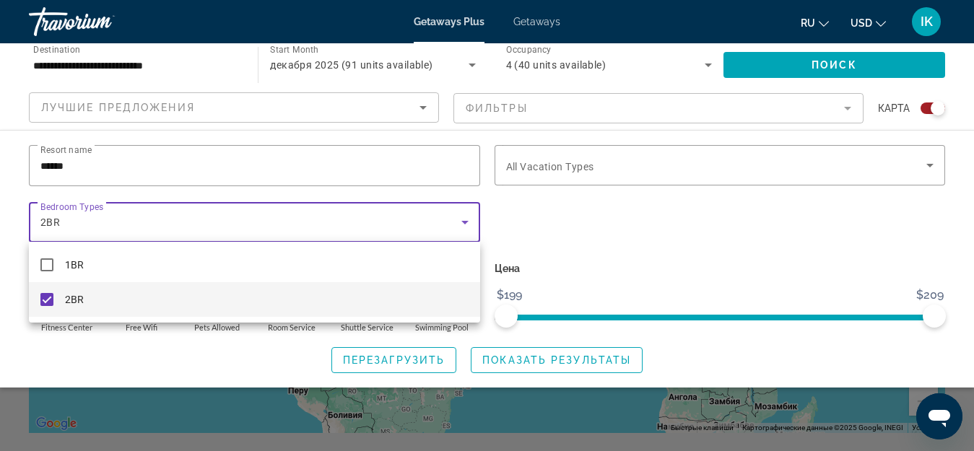
click at [585, 174] on div at bounding box center [487, 225] width 974 height 451
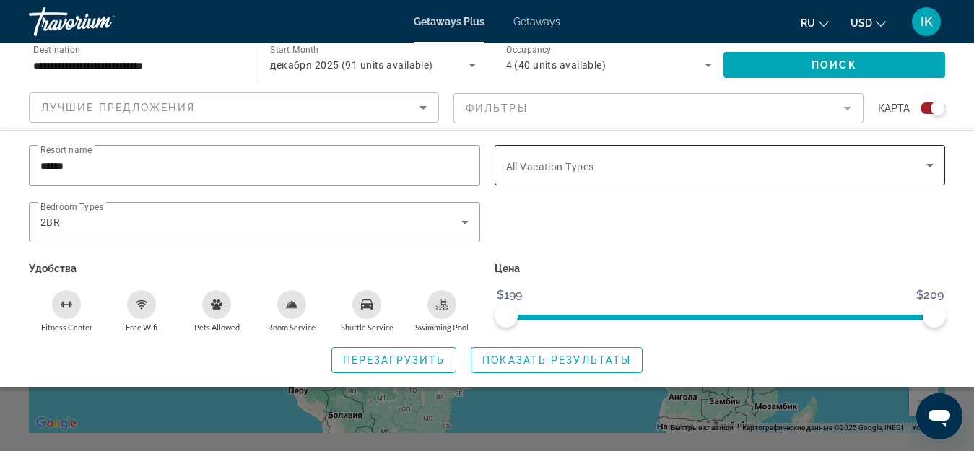
click at [931, 167] on icon "Search widget" at bounding box center [930, 166] width 7 height 4
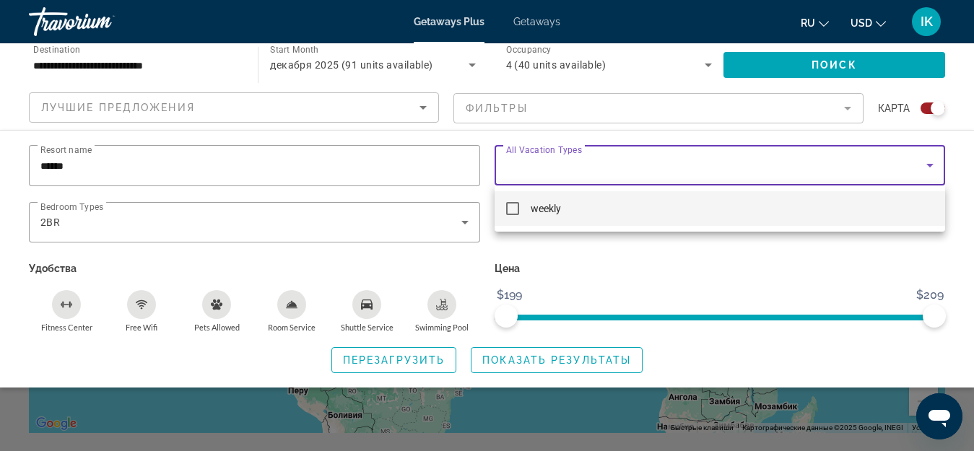
click at [516, 203] on mat-pseudo-checkbox at bounding box center [512, 208] width 13 height 13
click at [548, 354] on div at bounding box center [487, 225] width 974 height 451
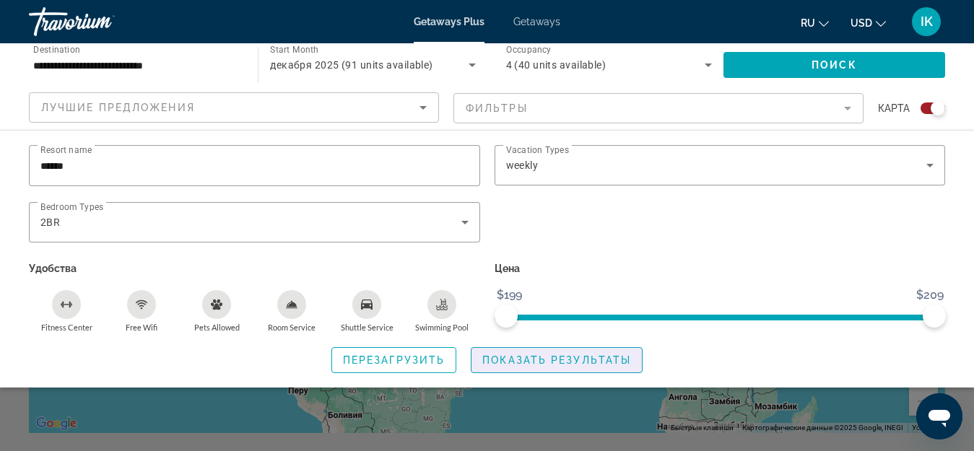
click at [548, 355] on span "Показать результаты" at bounding box center [556, 361] width 149 height 12
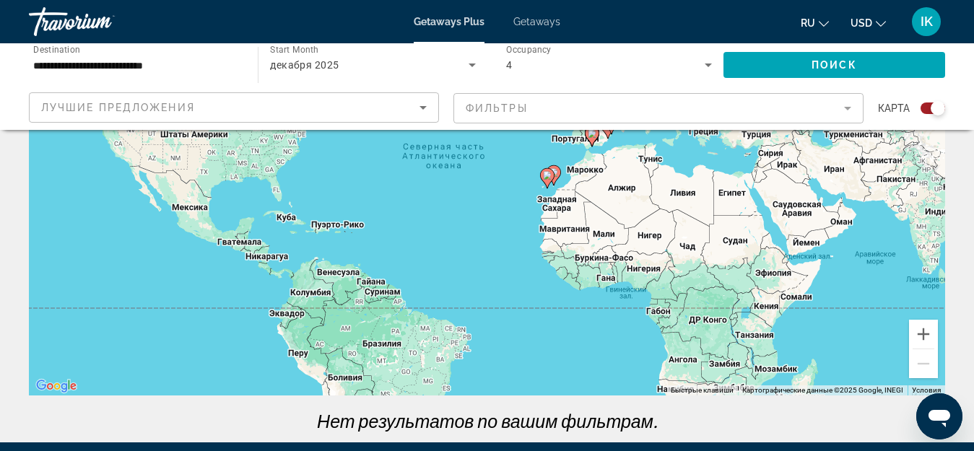
scroll to position [217, 0]
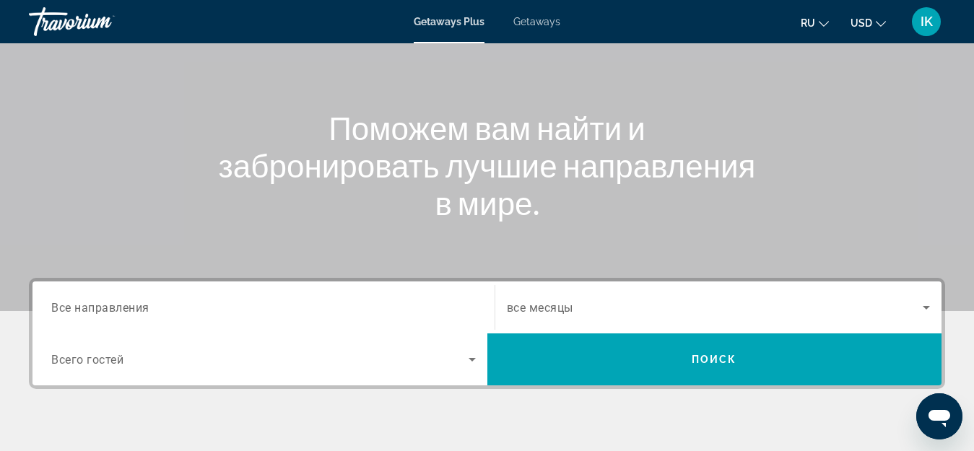
scroll to position [144, 0]
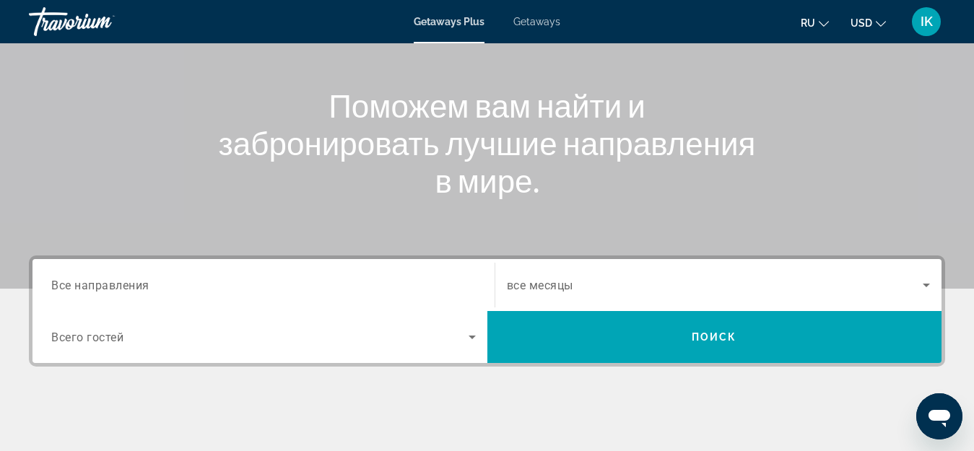
click at [54, 286] on span "Все направления" at bounding box center [100, 285] width 98 height 14
click at [54, 286] on input "Destination Все направления" at bounding box center [263, 285] width 425 height 17
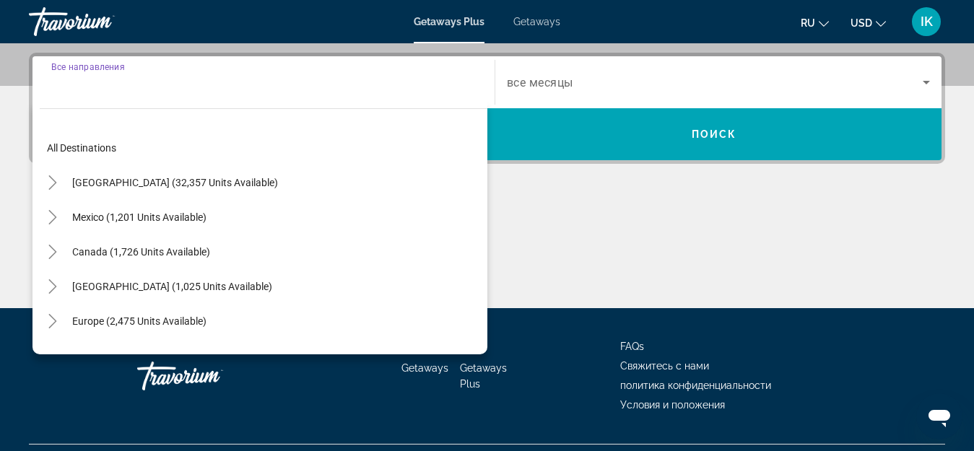
scroll to position [353, 0]
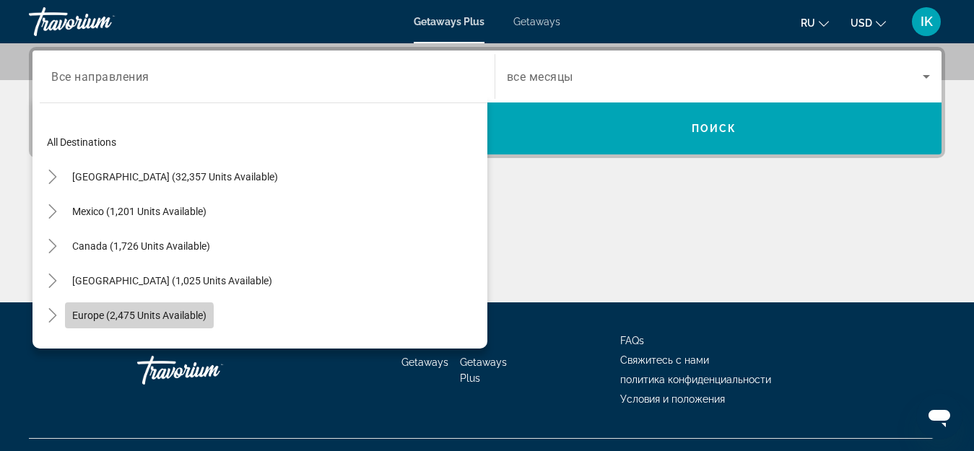
click at [108, 319] on span "Europe (2,475 units available)" at bounding box center [139, 316] width 134 height 12
type input "**********"
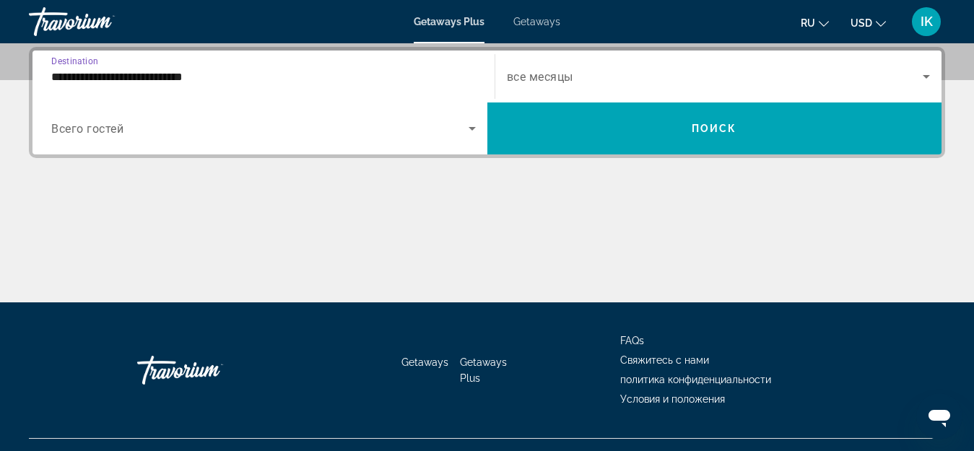
click at [474, 129] on icon "Search widget" at bounding box center [472, 128] width 17 height 17
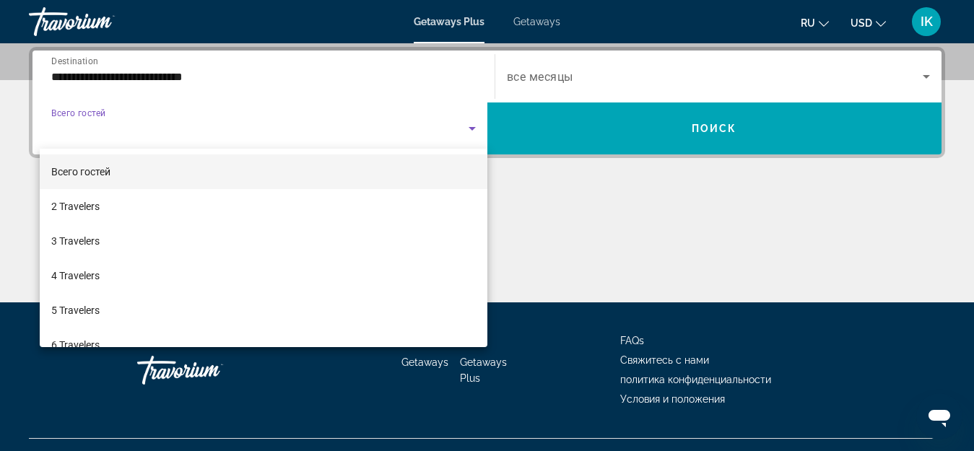
click at [935, 416] on icon "Открыть окно обмена сообщениями" at bounding box center [940, 418] width 22 height 17
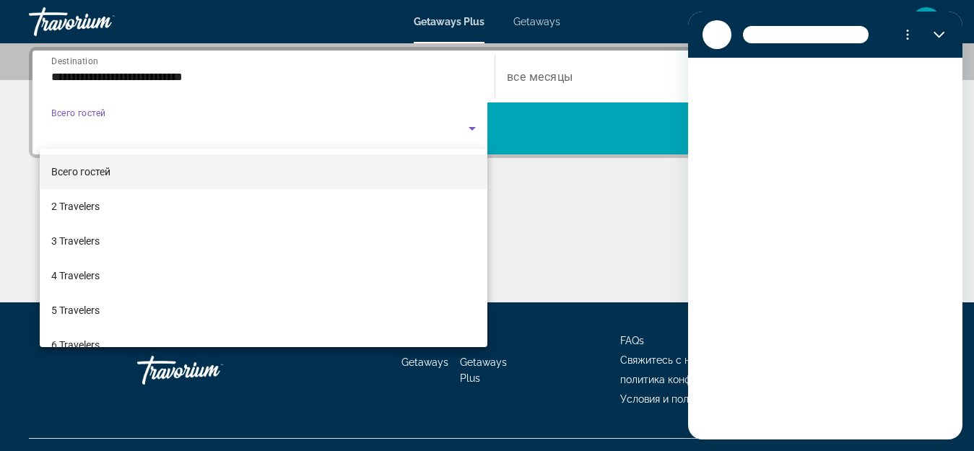
scroll to position [0, 0]
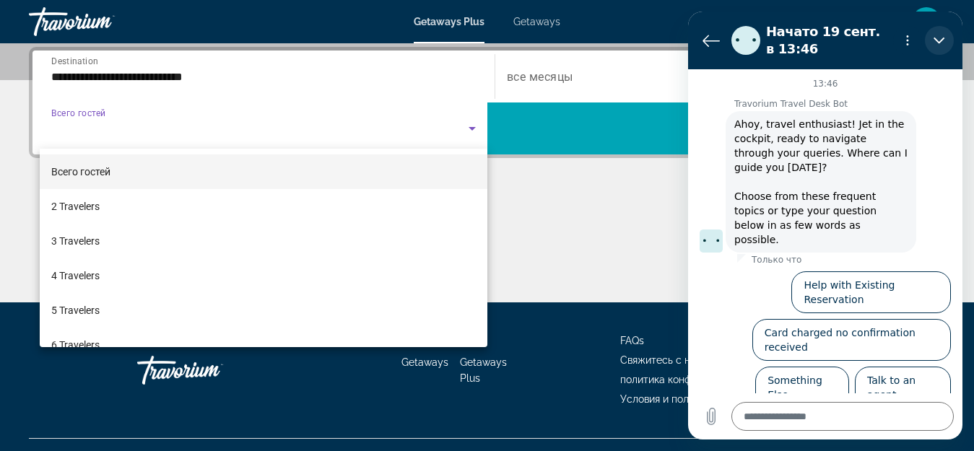
drag, startPoint x: 938, startPoint y: 40, endPoint x: 1626, endPoint y: 55, distance: 688.4
click at [938, 40] on icon "Закрыть" at bounding box center [940, 41] width 12 height 12
type textarea "*"
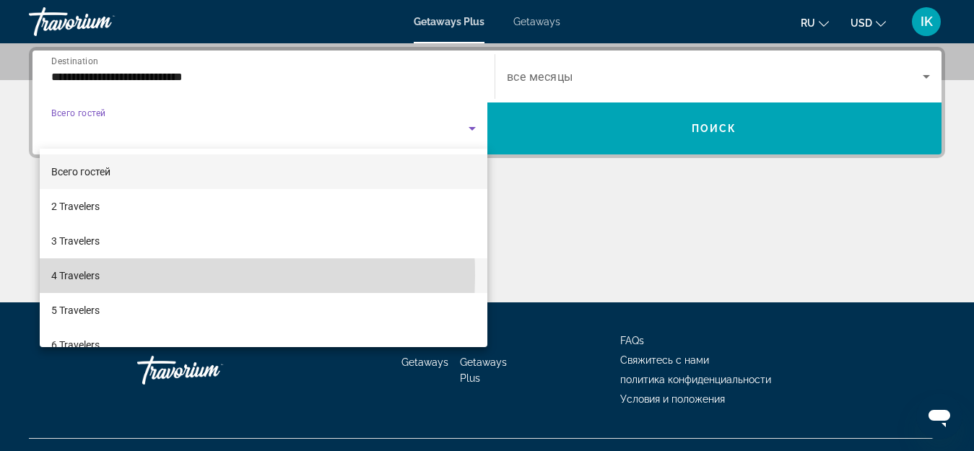
click at [83, 275] on span "4 Travelers" at bounding box center [75, 275] width 48 height 17
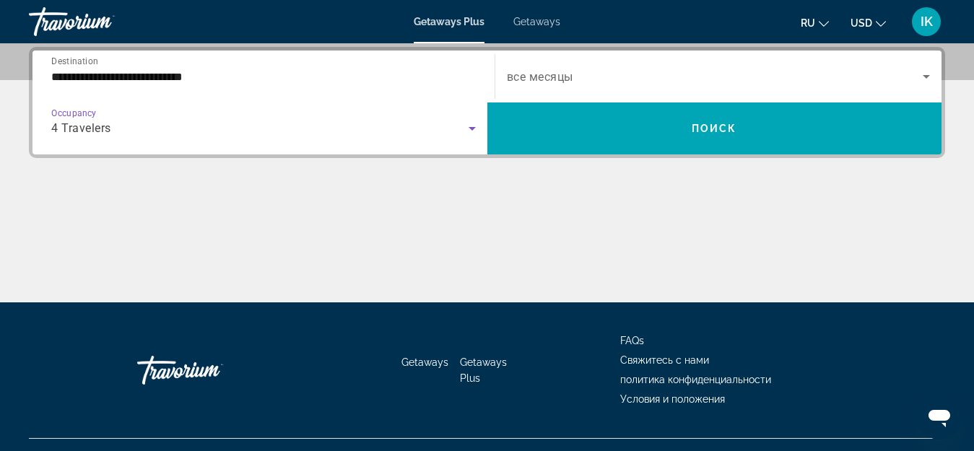
click at [922, 79] on icon "Search widget" at bounding box center [926, 76] width 17 height 17
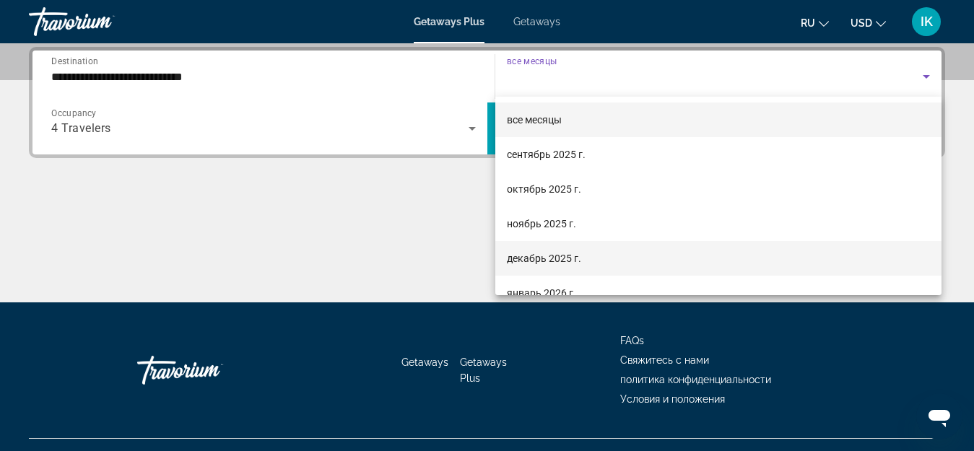
click at [528, 257] on span "декабрь 2025 г." at bounding box center [544, 258] width 74 height 17
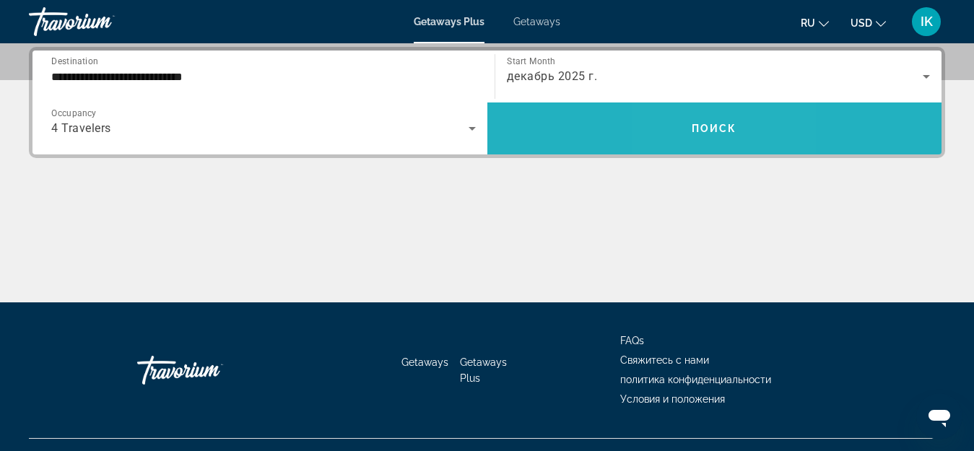
click at [698, 122] on button "Поиск" at bounding box center [714, 129] width 455 height 52
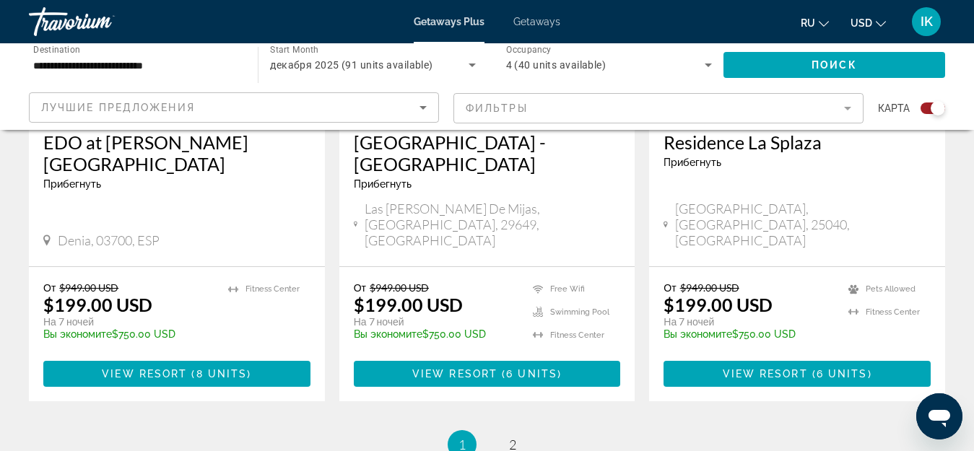
scroll to position [2383, 0]
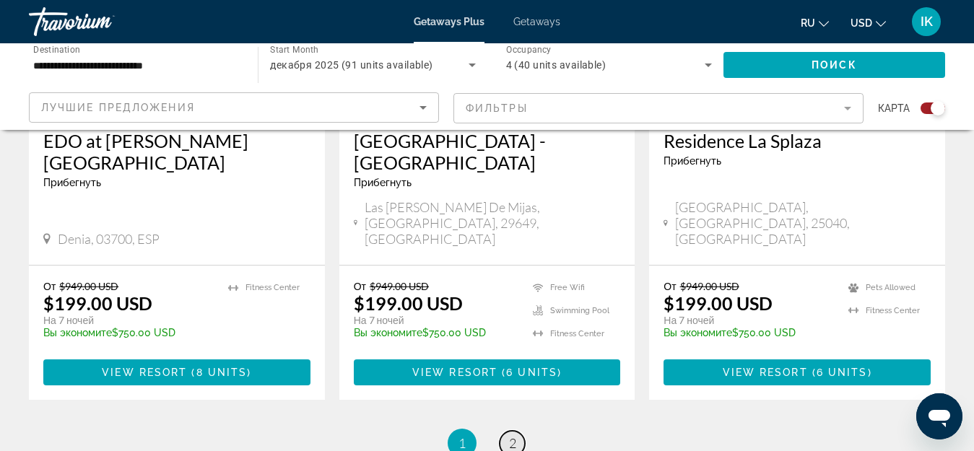
click at [516, 431] on link "page 2" at bounding box center [512, 443] width 25 height 25
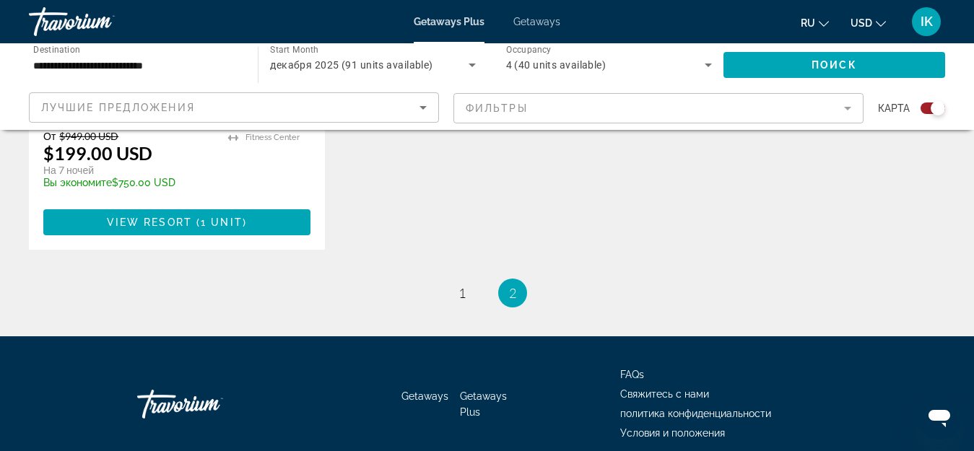
scroll to position [903, 0]
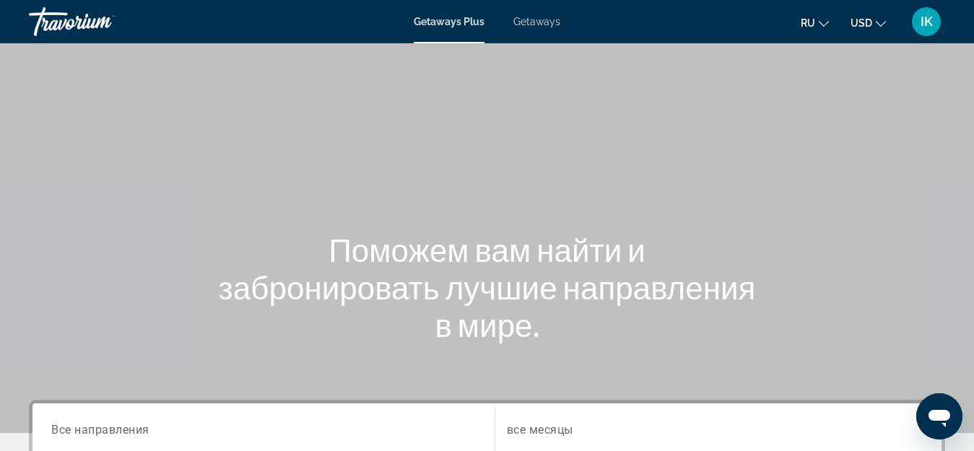
click at [547, 16] on span "Getaways" at bounding box center [536, 22] width 47 height 12
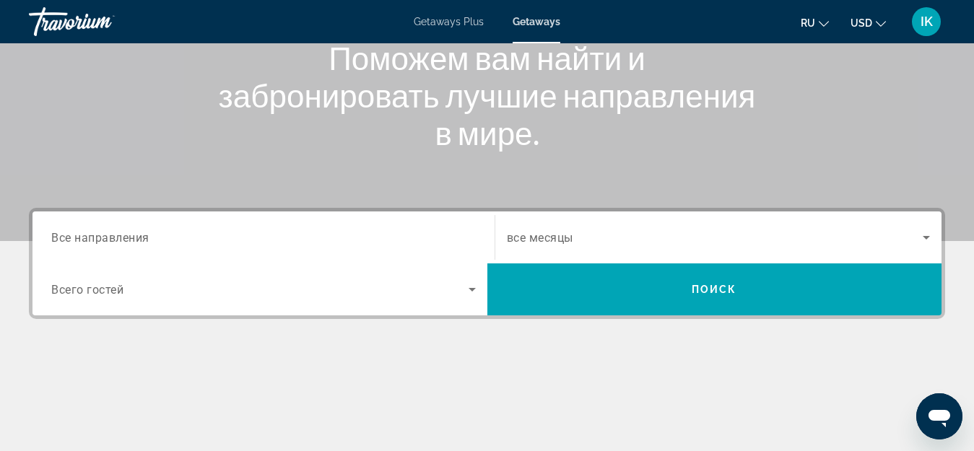
scroll to position [217, 0]
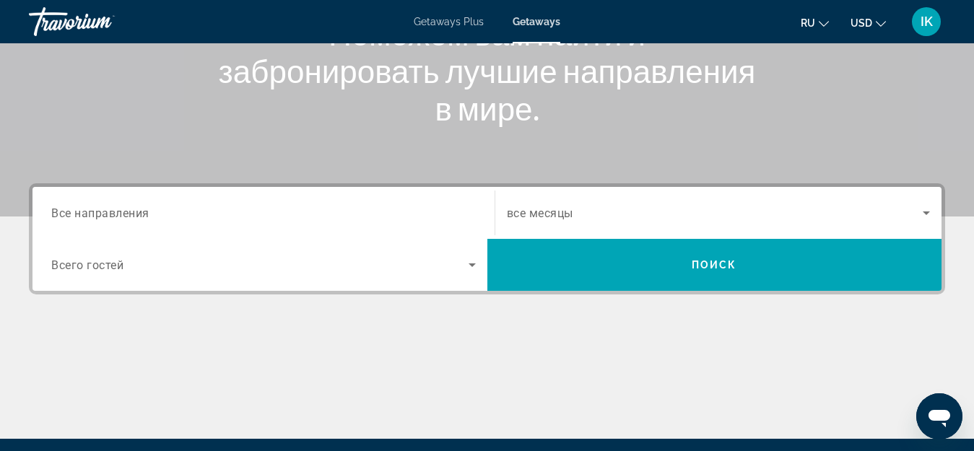
click at [123, 216] on span "Все направления" at bounding box center [100, 213] width 98 height 14
click at [123, 216] on input "Destination Все направления" at bounding box center [263, 213] width 425 height 17
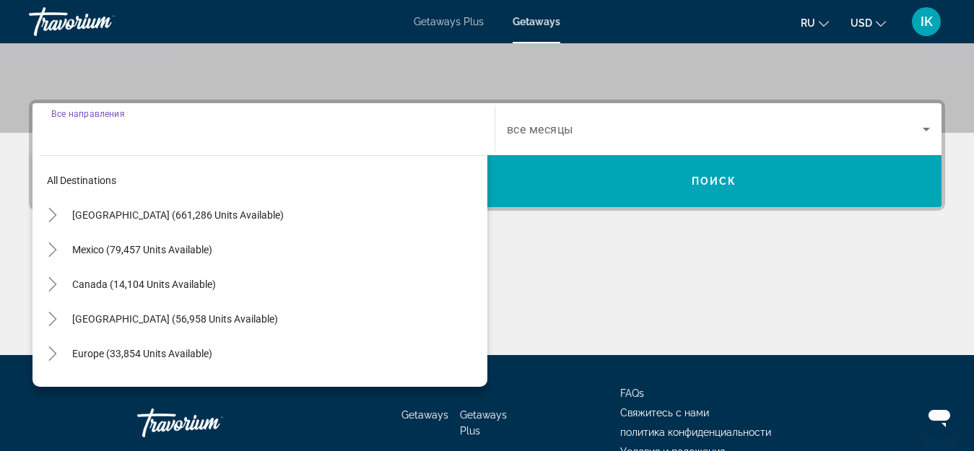
scroll to position [353, 0]
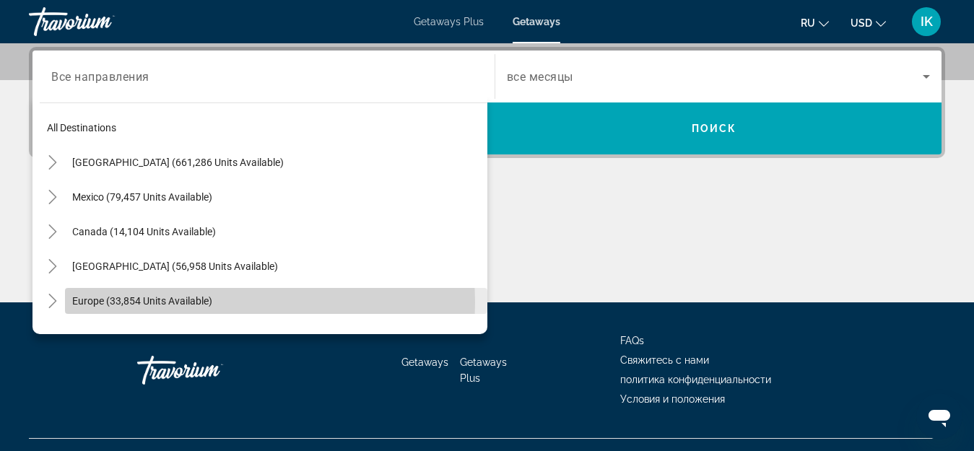
click at [147, 303] on span "Europe (33,854 units available)" at bounding box center [142, 301] width 140 height 12
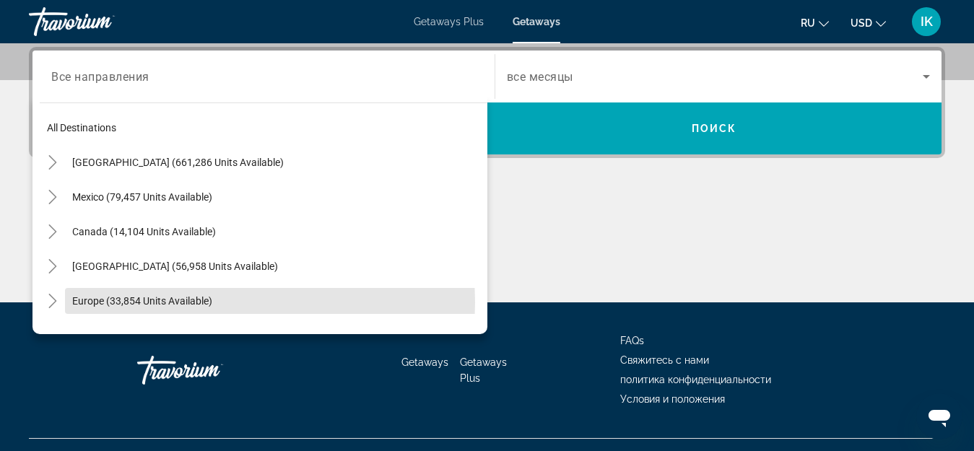
type input "**********"
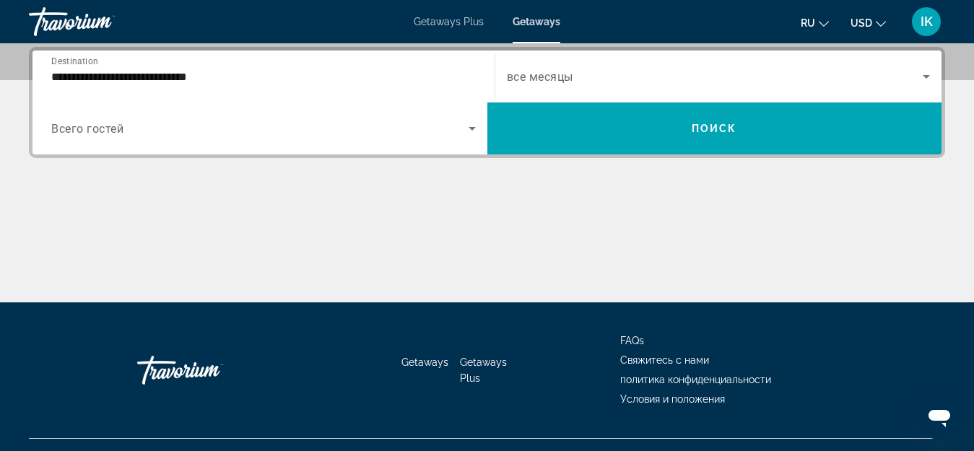
click at [92, 124] on span "Всего гостей" at bounding box center [87, 129] width 72 height 14
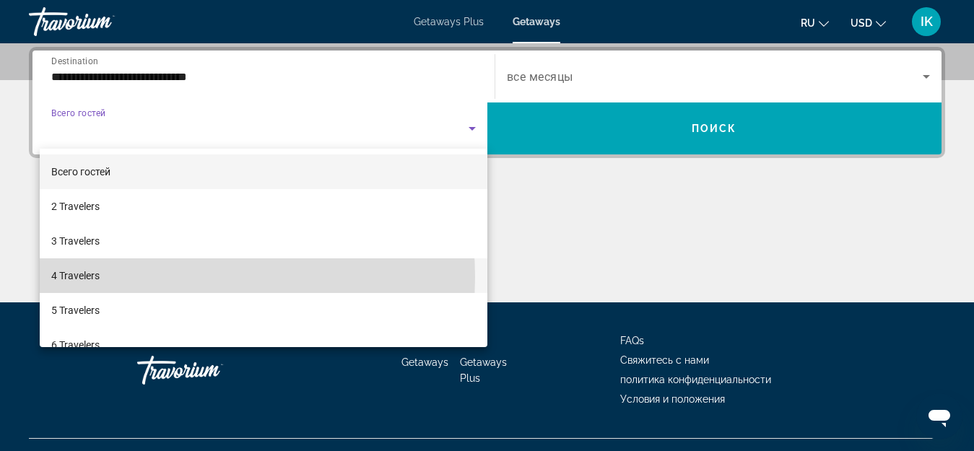
click at [143, 277] on mat-option "4 Travelers" at bounding box center [264, 276] width 448 height 35
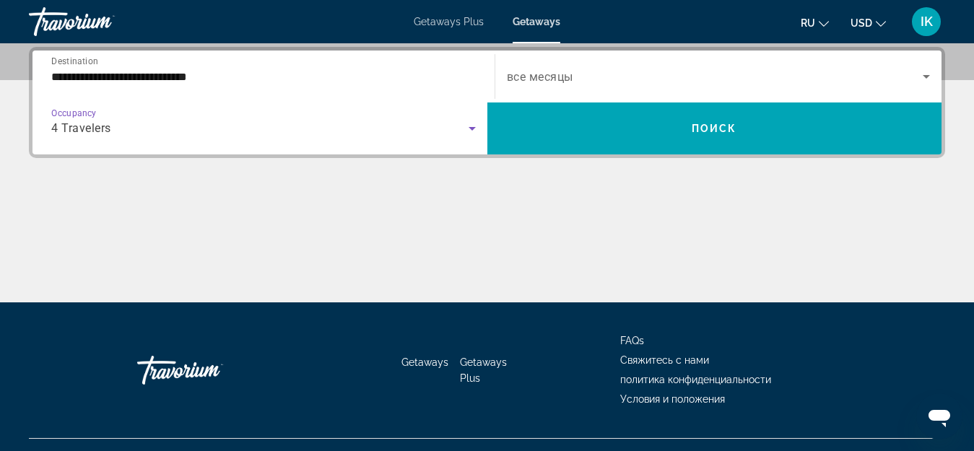
click at [922, 73] on icon "Search widget" at bounding box center [926, 76] width 17 height 17
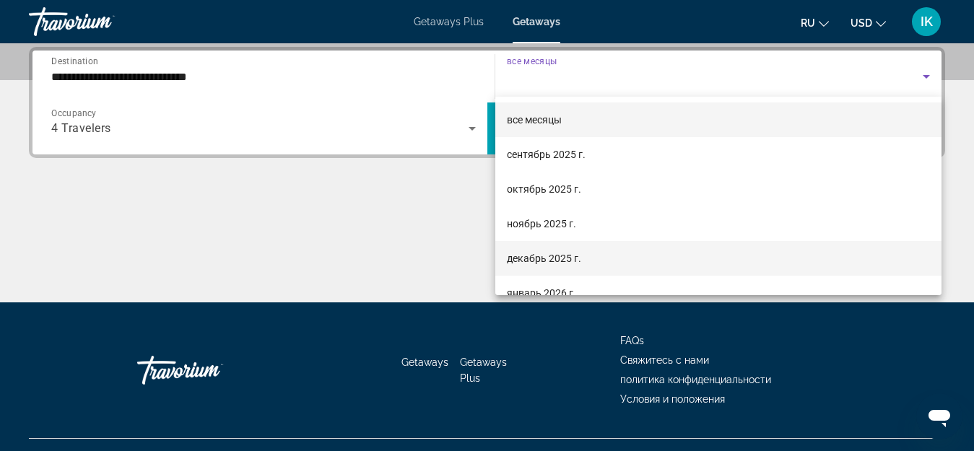
click at [532, 259] on span "декабрь 2025 г." at bounding box center [544, 258] width 74 height 17
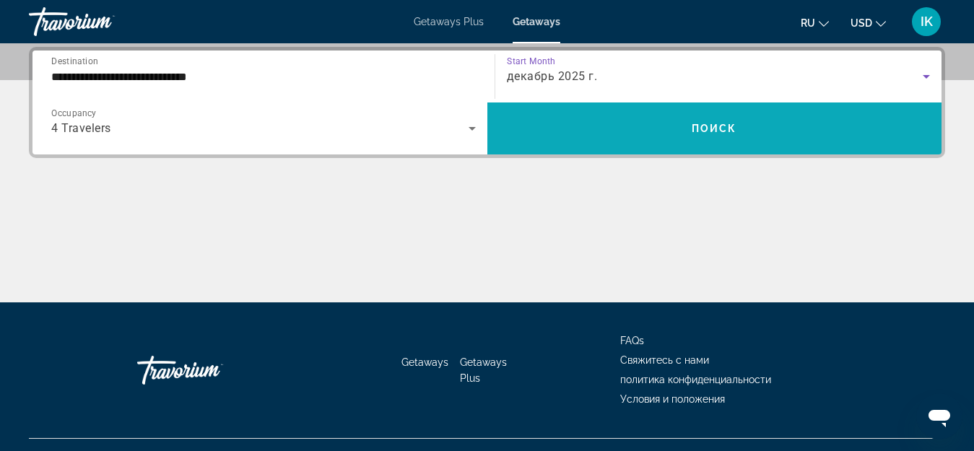
click at [708, 119] on button "Поиск" at bounding box center [714, 129] width 455 height 52
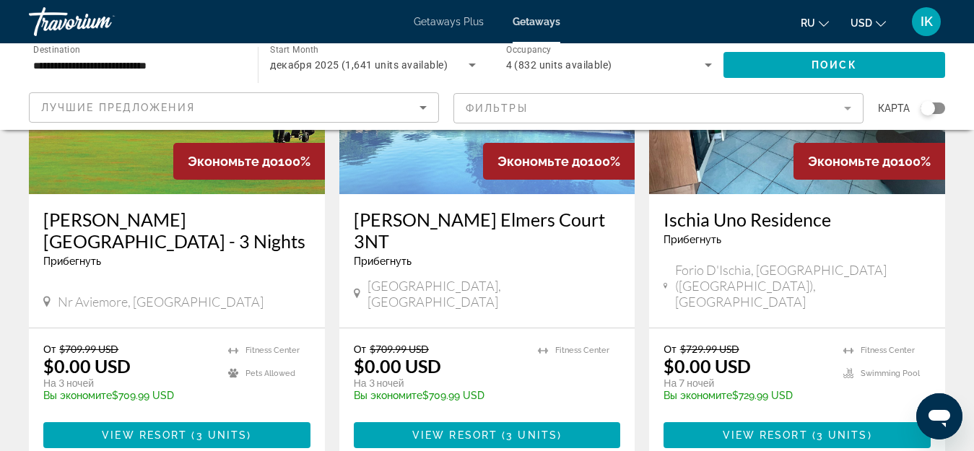
scroll to position [794, 0]
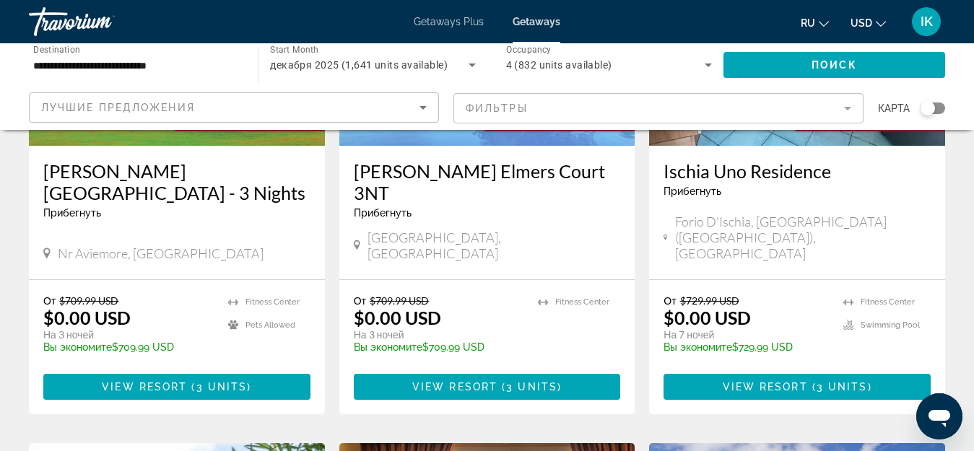
click at [861, 160] on h3 "Ischia Uno Residence" at bounding box center [797, 171] width 267 height 22
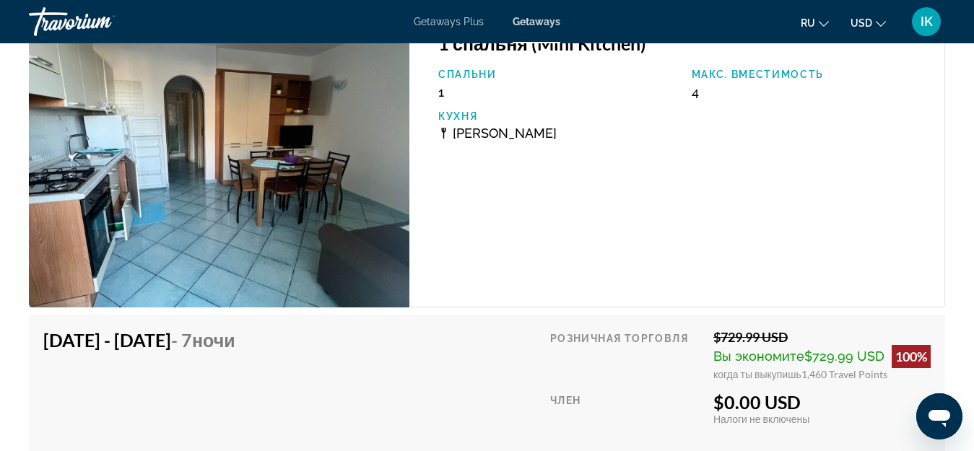
scroll to position [3539, 0]
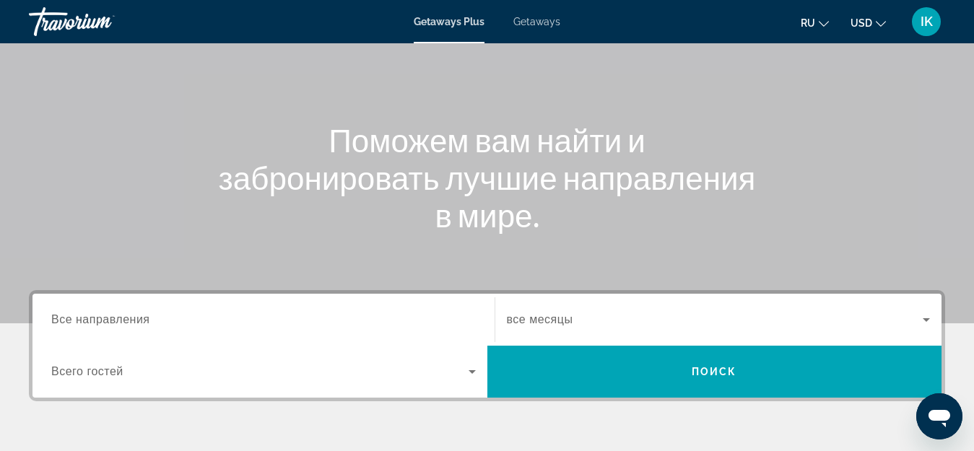
scroll to position [144, 0]
